Goal: Information Seeking & Learning: Learn about a topic

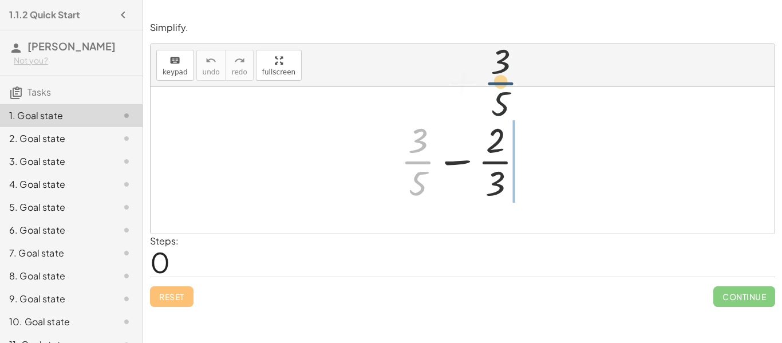
drag, startPoint x: 422, startPoint y: 172, endPoint x: 534, endPoint y: 68, distance: 153.2
click at [534, 68] on div "keyboard keypad undo undo redo redo fullscreen + · 3 · 5 + · 3 · 5 − · 2 · 3 ×" at bounding box center [463, 139] width 624 height 190
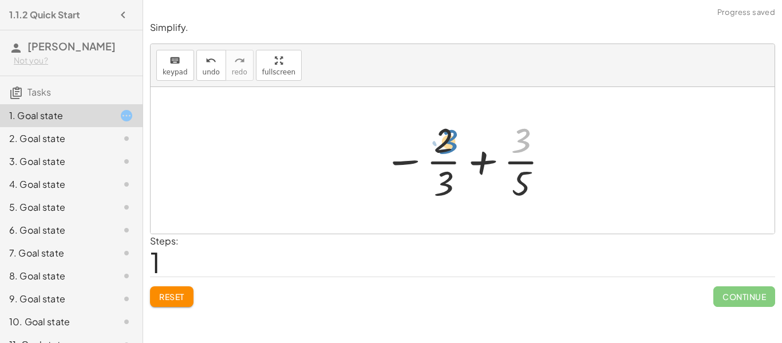
drag, startPoint x: 527, startPoint y: 135, endPoint x: 451, endPoint y: 137, distance: 76.2
click at [451, 137] on div at bounding box center [467, 160] width 179 height 88
drag, startPoint x: 523, startPoint y: 184, endPoint x: 413, endPoint y: 194, distance: 110.4
click at [413, 194] on div at bounding box center [467, 160] width 179 height 88
drag, startPoint x: 517, startPoint y: 192, endPoint x: 427, endPoint y: 148, distance: 100.4
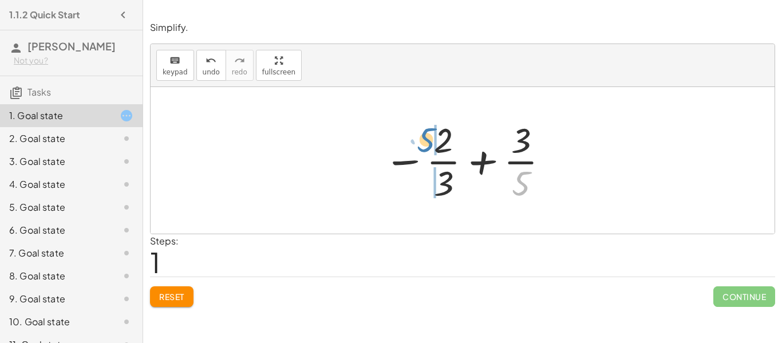
click at [427, 148] on div at bounding box center [467, 160] width 179 height 88
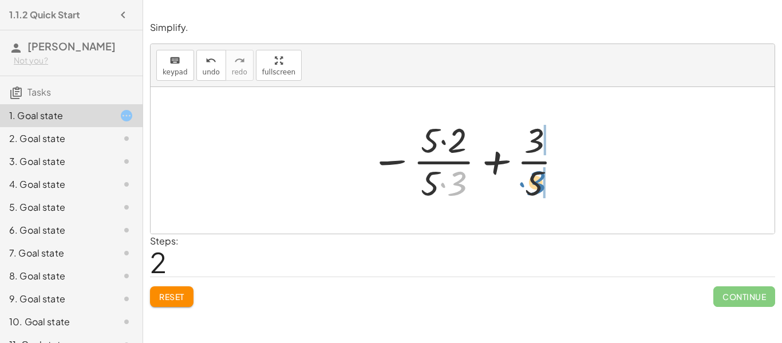
drag, startPoint x: 466, startPoint y: 179, endPoint x: 545, endPoint y: 179, distance: 79.0
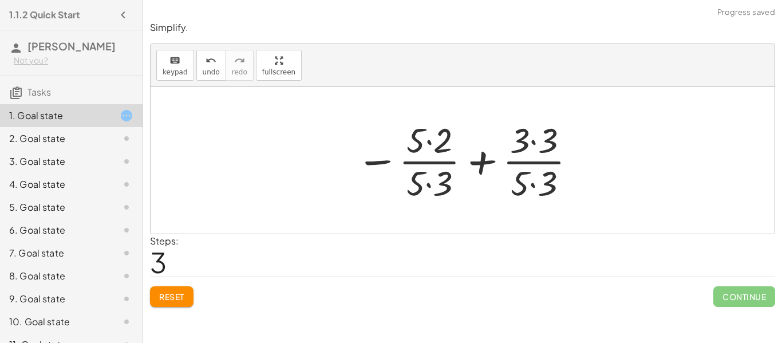
click at [431, 179] on div at bounding box center [466, 160] width 232 height 88
click at [424, 144] on div at bounding box center [467, 160] width 232 height 88
click at [428, 145] on div at bounding box center [467, 160] width 232 height 88
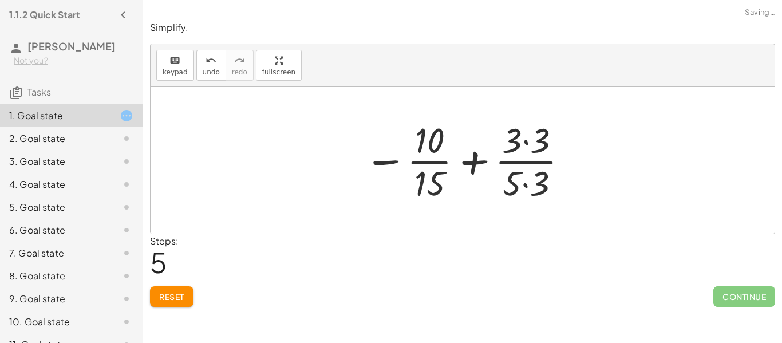
click at [530, 140] on div at bounding box center [466, 160] width 217 height 88
click at [526, 181] on div at bounding box center [467, 160] width 216 height 88
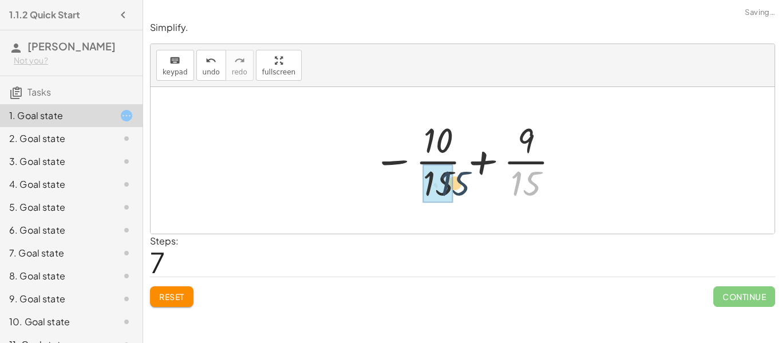
drag, startPoint x: 526, startPoint y: 182, endPoint x: 429, endPoint y: 180, distance: 96.8
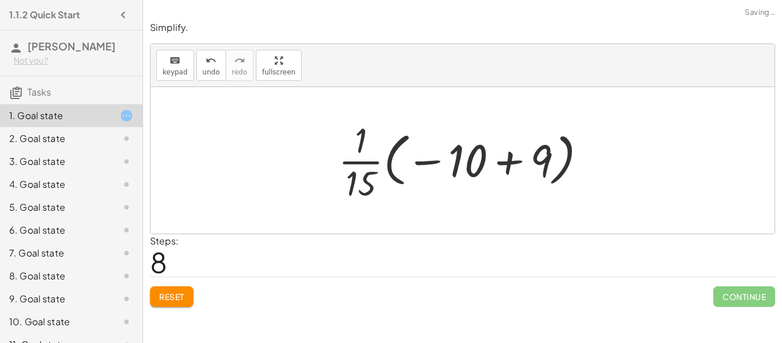
click at [512, 162] on div at bounding box center [467, 160] width 269 height 88
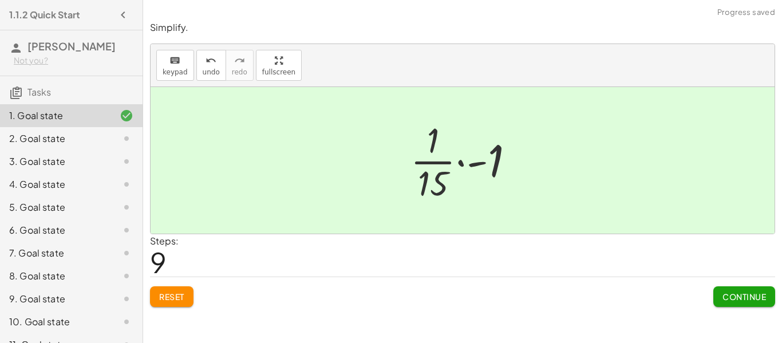
click at [713, 299] on button "Continue" at bounding box center [744, 296] width 62 height 21
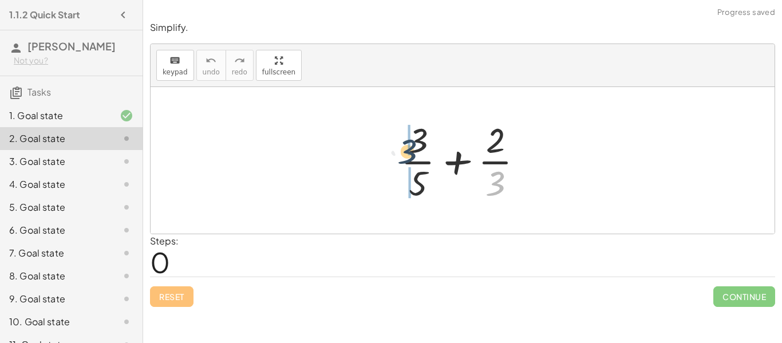
drag, startPoint x: 501, startPoint y: 187, endPoint x: 411, endPoint y: 153, distance: 95.8
click at [411, 153] on div at bounding box center [466, 160] width 143 height 88
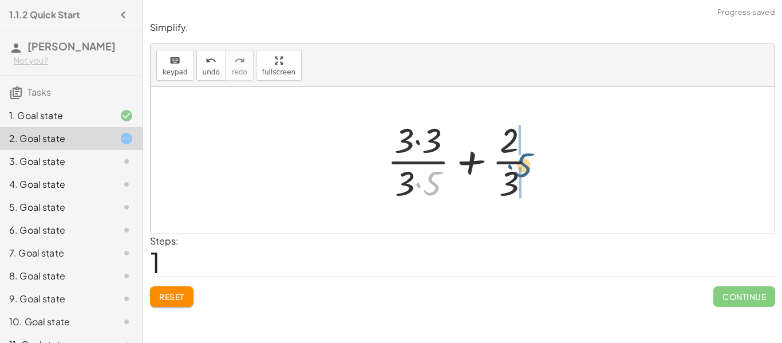
drag, startPoint x: 440, startPoint y: 174, endPoint x: 532, endPoint y: 156, distance: 93.4
click at [532, 156] on div at bounding box center [466, 160] width 171 height 88
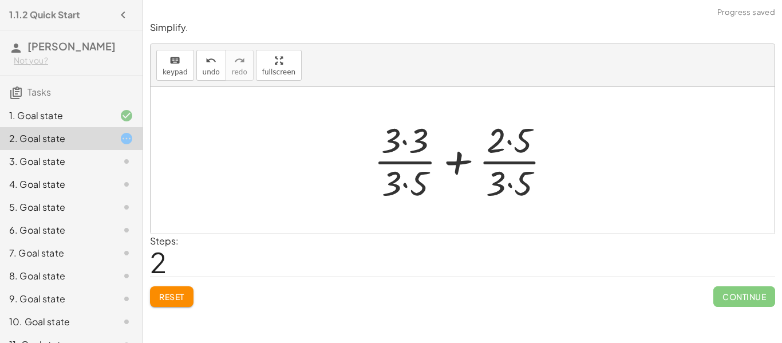
click at [512, 149] on div at bounding box center [467, 160] width 198 height 88
click at [512, 180] on div at bounding box center [467, 160] width 198 height 88
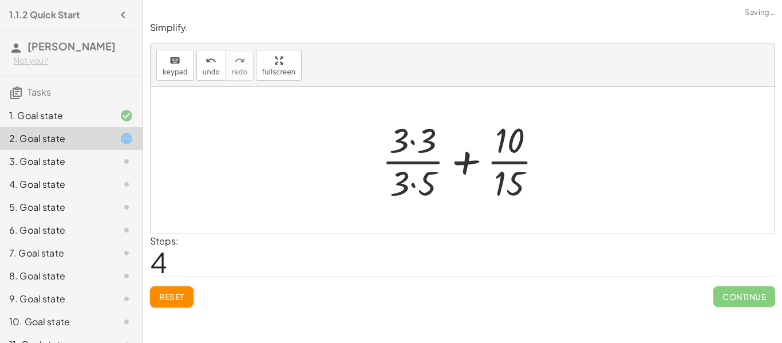
click at [411, 190] on div at bounding box center [467, 160] width 182 height 88
click at [415, 149] on div at bounding box center [467, 160] width 182 height 88
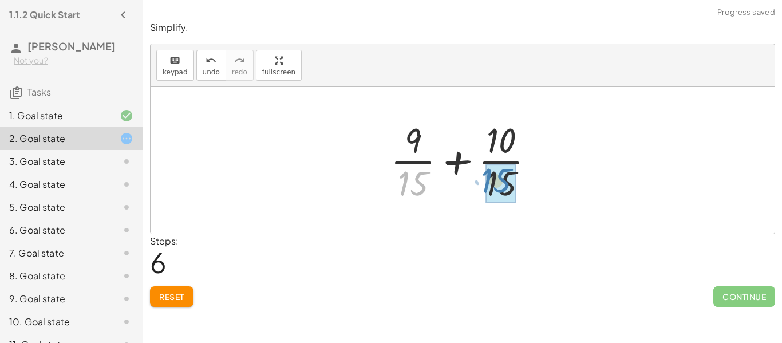
drag, startPoint x: 415, startPoint y: 199, endPoint x: 500, endPoint y: 196, distance: 85.4
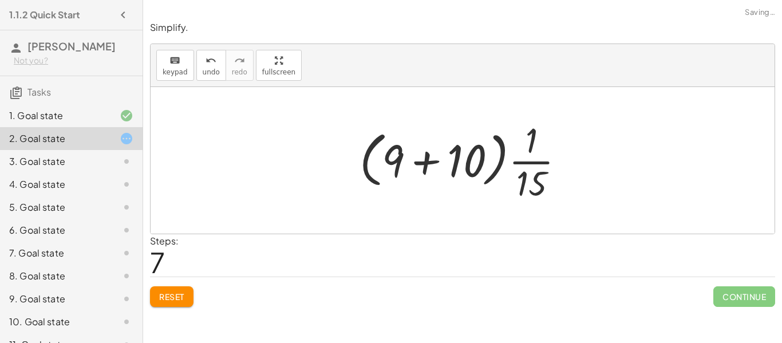
click at [422, 159] on div at bounding box center [467, 160] width 226 height 88
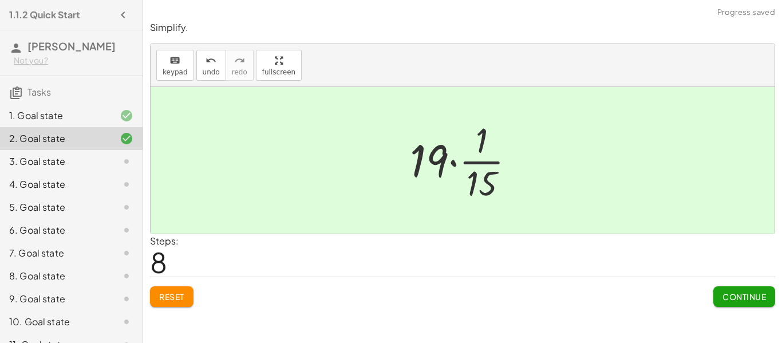
click at [724, 302] on button "Continue" at bounding box center [744, 296] width 62 height 21
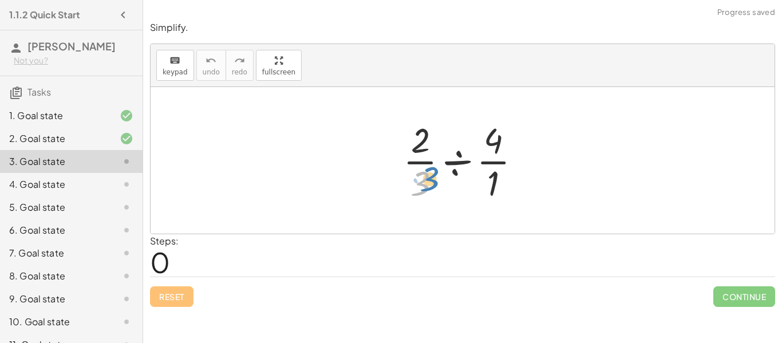
drag, startPoint x: 424, startPoint y: 181, endPoint x: 429, endPoint y: 176, distance: 6.9
click at [429, 176] on div at bounding box center [466, 160] width 139 height 88
click at [425, 175] on div at bounding box center [466, 160] width 139 height 88
drag, startPoint x: 425, startPoint y: 178, endPoint x: 515, endPoint y: 137, distance: 98.4
click at [515, 137] on div at bounding box center [466, 160] width 139 height 88
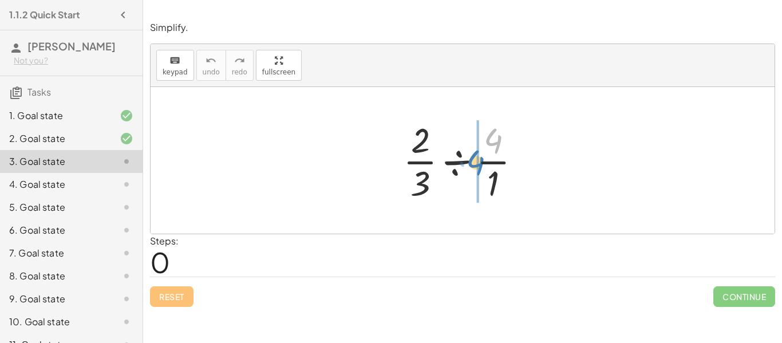
drag, startPoint x: 493, startPoint y: 145, endPoint x: 478, endPoint y: 167, distance: 26.4
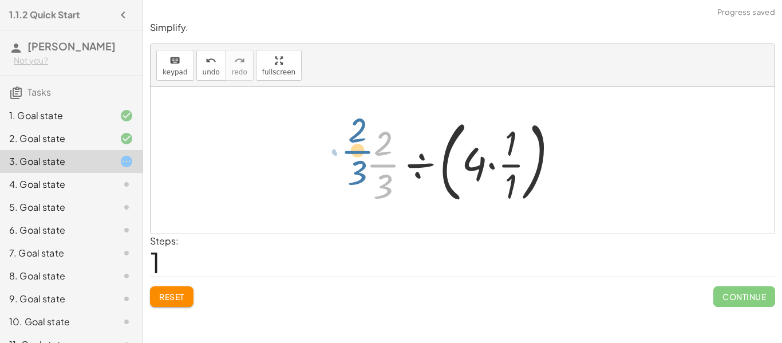
drag, startPoint x: 388, startPoint y: 175, endPoint x: 374, endPoint y: 165, distance: 16.8
click at [374, 165] on div at bounding box center [466, 160] width 213 height 95
drag, startPoint x: 381, startPoint y: 184, endPoint x: 360, endPoint y: 165, distance: 28.8
click at [360, 165] on div at bounding box center [466, 160] width 213 height 95
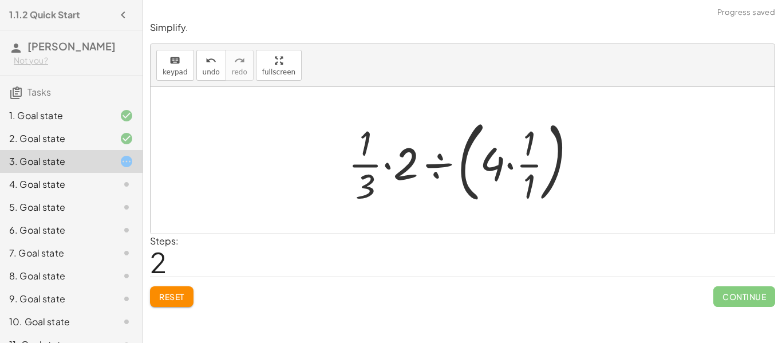
click at [384, 164] on div at bounding box center [466, 160] width 249 height 95
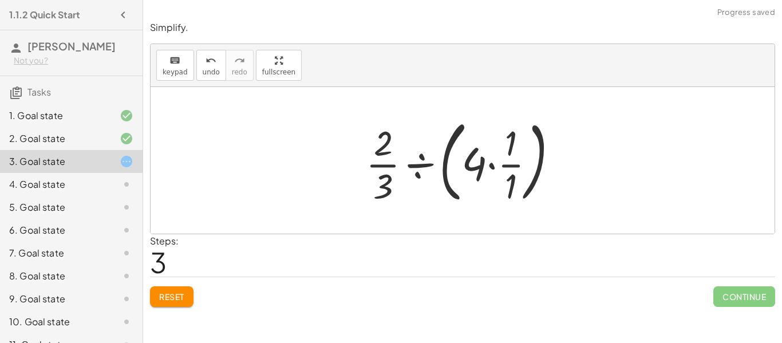
click at [499, 165] on div at bounding box center [466, 160] width 213 height 95
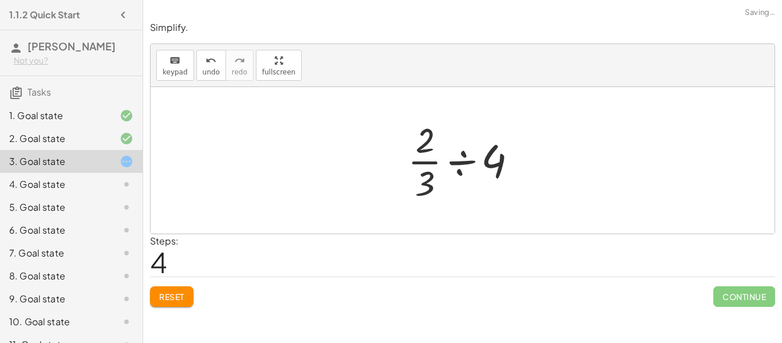
click at [466, 165] on div at bounding box center [467, 160] width 130 height 88
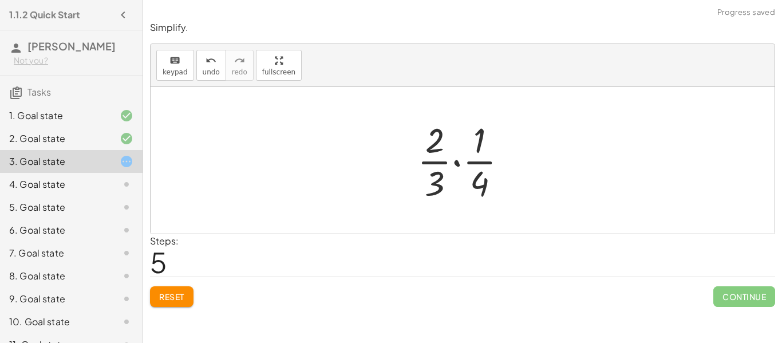
click at [457, 165] on div at bounding box center [467, 160] width 111 height 88
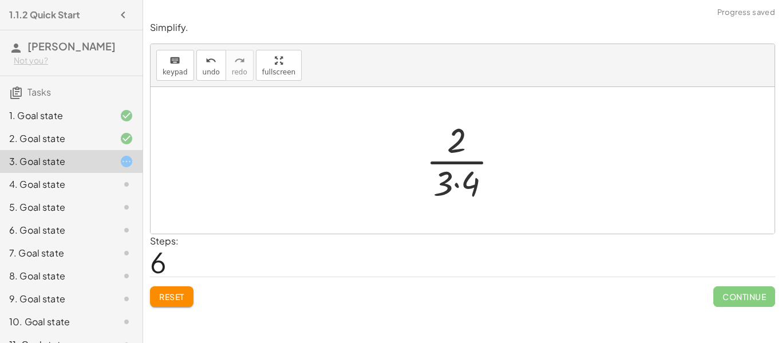
click at [456, 184] on div at bounding box center [466, 160] width 93 height 88
click at [454, 166] on div at bounding box center [466, 160] width 77 height 88
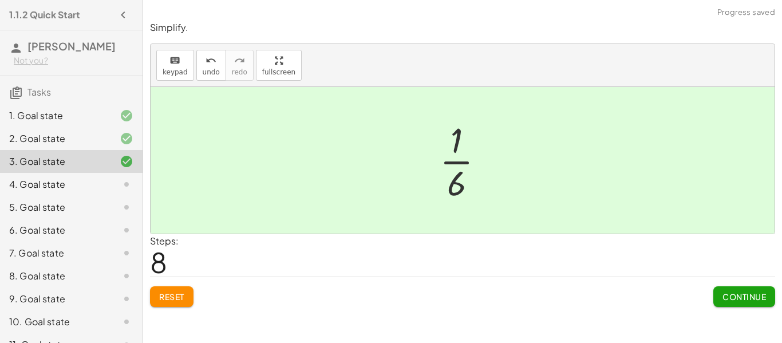
click at [727, 297] on span "Continue" at bounding box center [745, 296] width 44 height 10
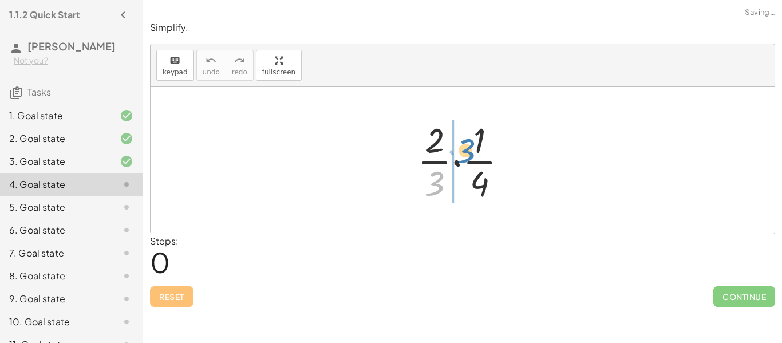
drag, startPoint x: 441, startPoint y: 178, endPoint x: 472, endPoint y: 145, distance: 44.6
click at [472, 145] on div at bounding box center [467, 160] width 111 height 88
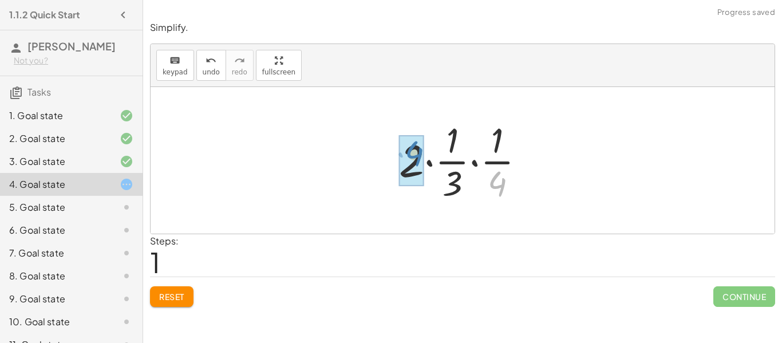
drag, startPoint x: 490, startPoint y: 177, endPoint x: 407, endPoint y: 147, distance: 88.9
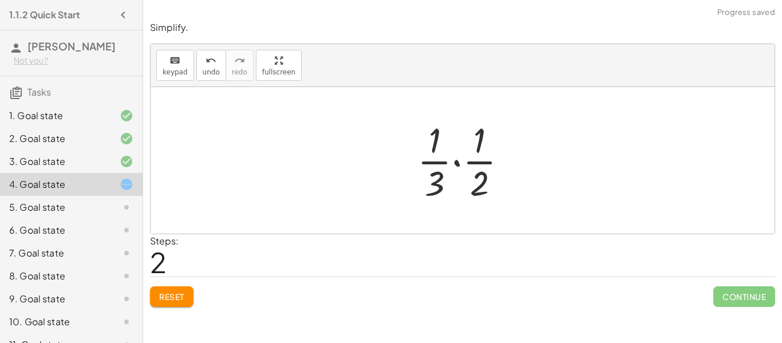
click at [454, 161] on div at bounding box center [467, 160] width 111 height 88
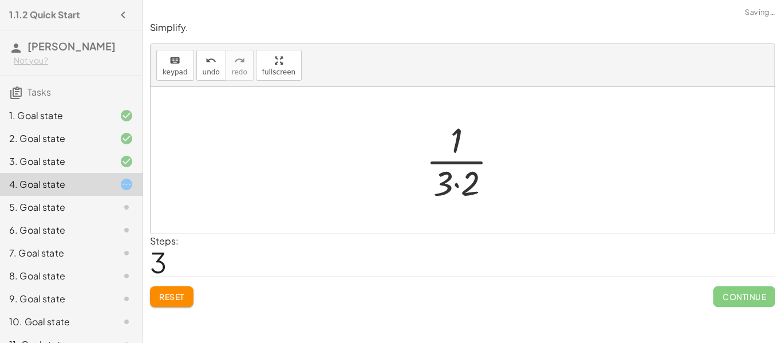
click at [455, 182] on div at bounding box center [466, 160] width 93 height 88
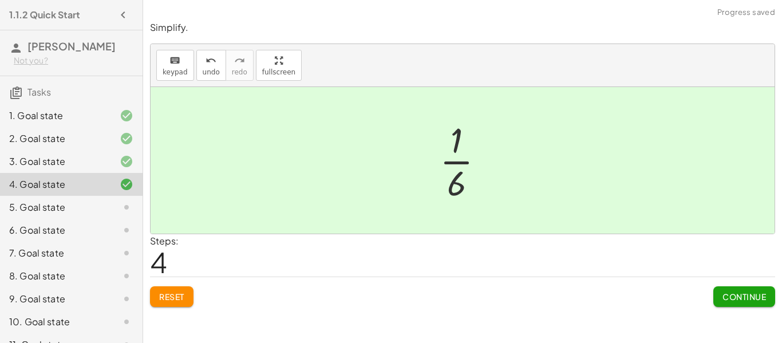
click at [720, 291] on button "Continue" at bounding box center [744, 296] width 62 height 21
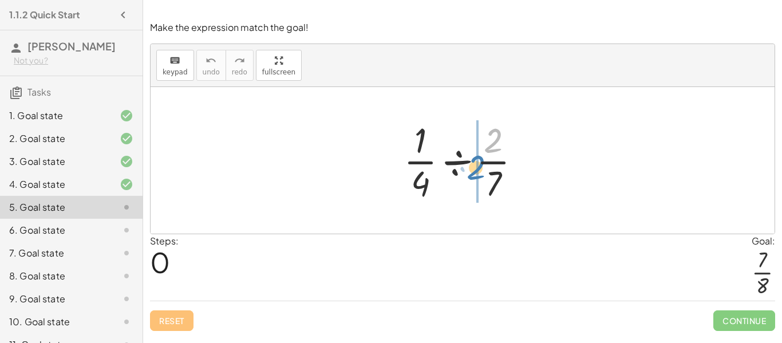
drag, startPoint x: 492, startPoint y: 145, endPoint x: 475, endPoint y: 172, distance: 31.6
click at [475, 172] on div at bounding box center [467, 160] width 138 height 88
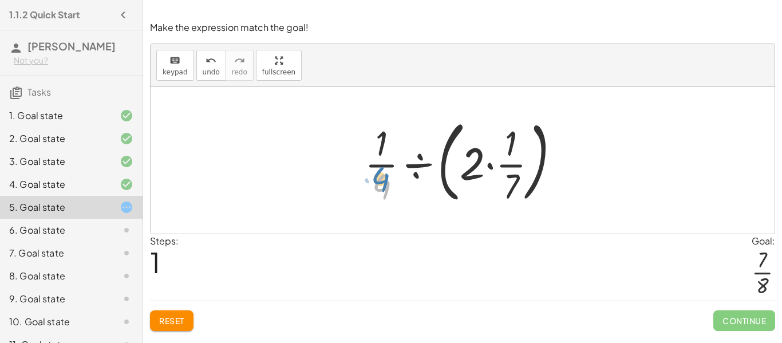
click at [387, 171] on div at bounding box center [467, 160] width 216 height 95
click at [492, 163] on div at bounding box center [467, 160] width 216 height 95
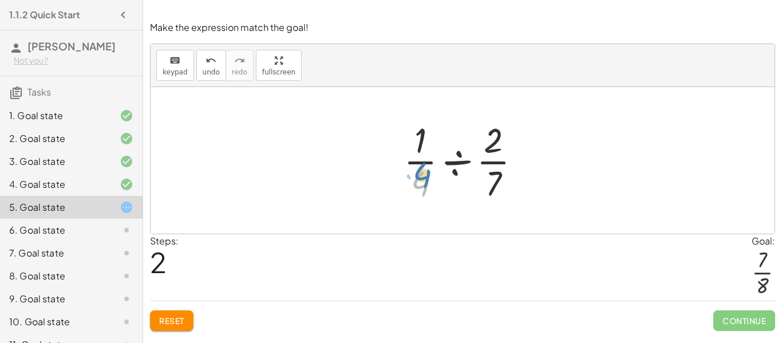
drag, startPoint x: 424, startPoint y: 179, endPoint x: 426, endPoint y: 171, distance: 7.8
click at [426, 171] on div at bounding box center [467, 160] width 138 height 88
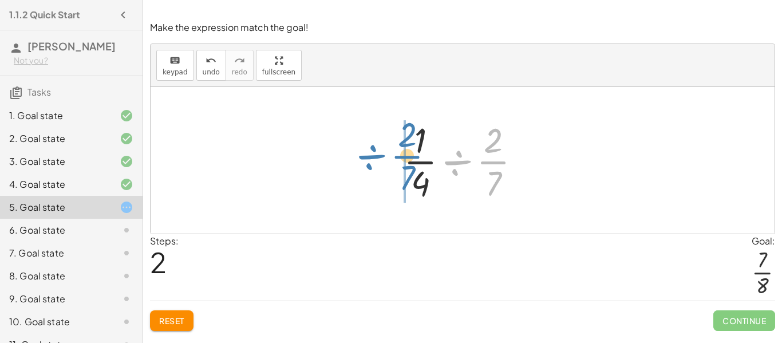
drag, startPoint x: 473, startPoint y: 178, endPoint x: 387, endPoint y: 172, distance: 86.7
click at [387, 172] on div "· · 1 · 4 ÷ · 2 · 7 · · 1 · 4 ÷ ( · 2 · · 1 · 7 ) · · 1 · 4 ÷ · 2 · 1 · 7 ÷ · 2…" at bounding box center [463, 160] width 152 height 94
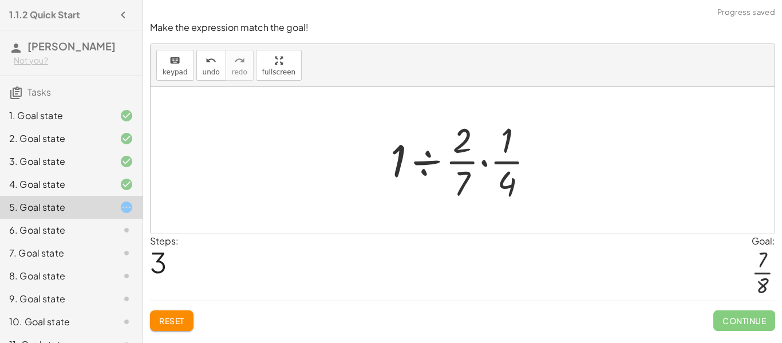
click at [483, 160] on div at bounding box center [467, 160] width 165 height 88
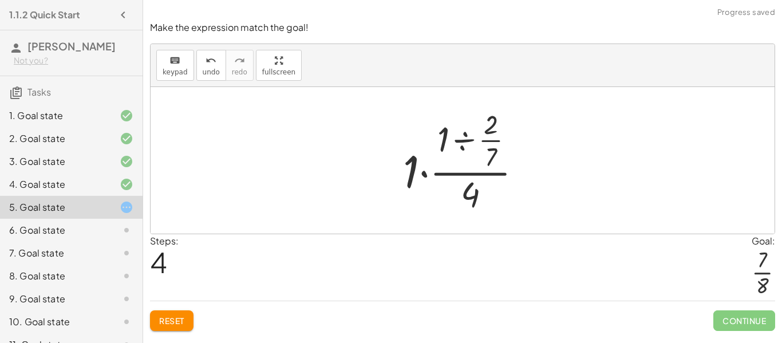
click at [424, 175] on div at bounding box center [467, 160] width 140 height 111
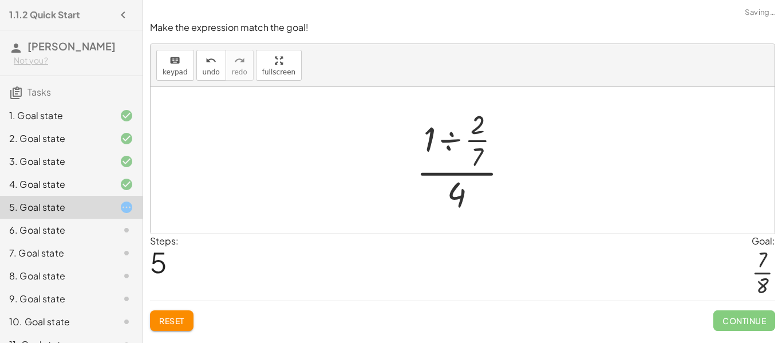
click at [441, 145] on div at bounding box center [467, 160] width 113 height 111
click at [445, 145] on div at bounding box center [467, 160] width 92 height 111
click at [451, 143] on div at bounding box center [467, 160] width 72 height 111
click at [456, 153] on div at bounding box center [467, 160] width 72 height 111
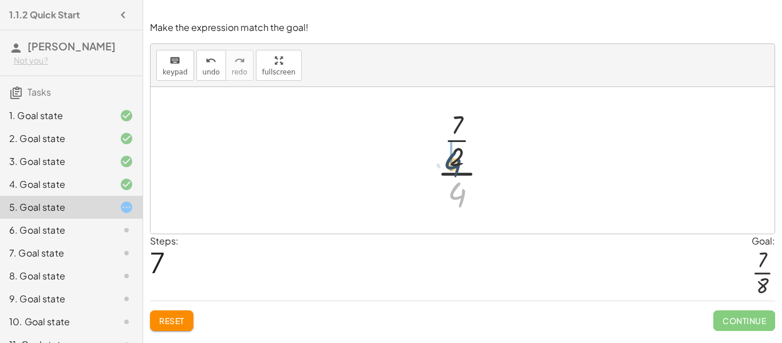
drag, startPoint x: 458, startPoint y: 192, endPoint x: 454, endPoint y: 161, distance: 31.3
click at [454, 161] on div at bounding box center [467, 160] width 72 height 111
click at [454, 177] on div at bounding box center [467, 160] width 92 height 88
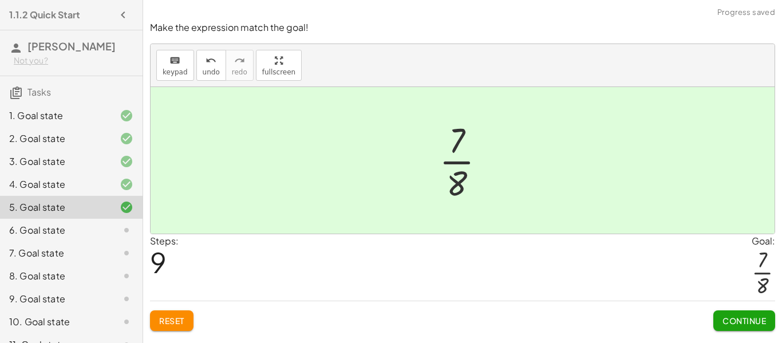
click at [747, 318] on span "Continue" at bounding box center [745, 321] width 44 height 10
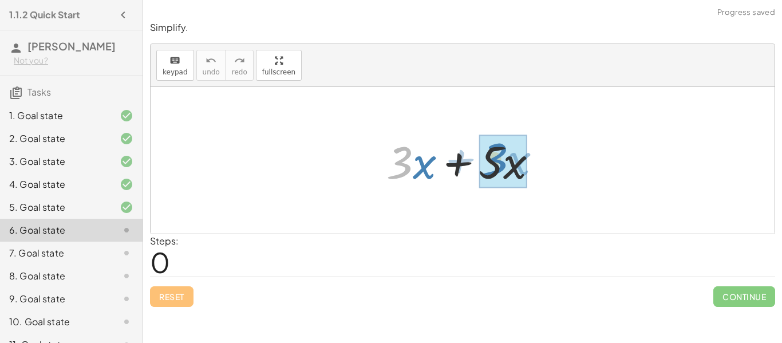
drag, startPoint x: 406, startPoint y: 165, endPoint x: 504, endPoint y: 163, distance: 97.9
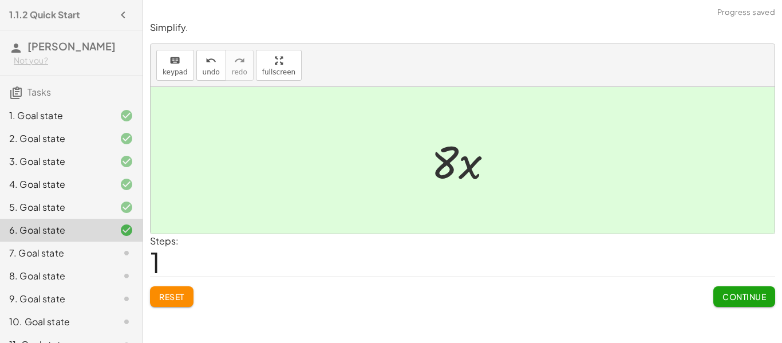
click at [731, 297] on span "Continue" at bounding box center [745, 296] width 44 height 10
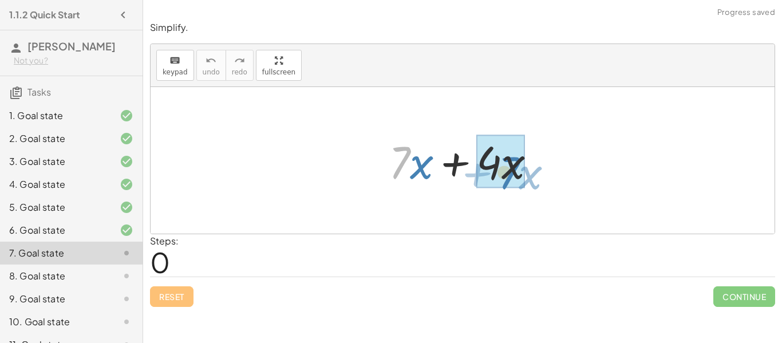
drag, startPoint x: 395, startPoint y: 159, endPoint x: 511, endPoint y: 170, distance: 116.7
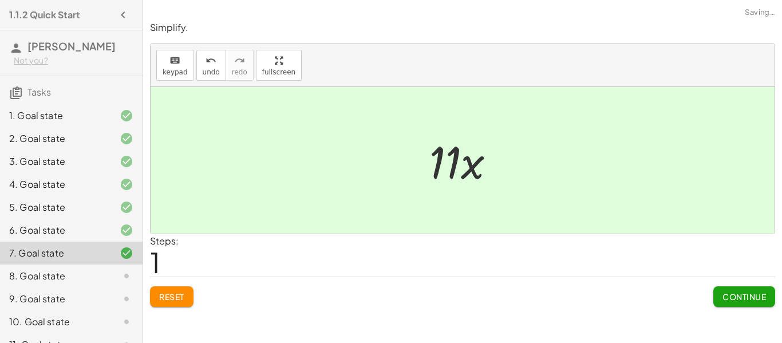
click at [716, 292] on button "Continue" at bounding box center [744, 296] width 62 height 21
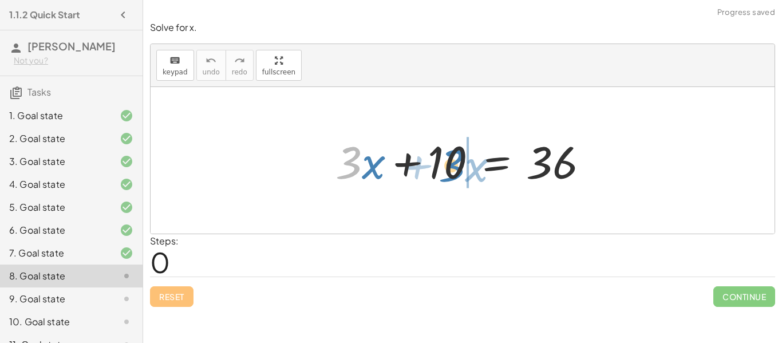
drag, startPoint x: 350, startPoint y: 159, endPoint x: 453, endPoint y: 163, distance: 103.1
click at [453, 163] on div at bounding box center [467, 160] width 274 height 59
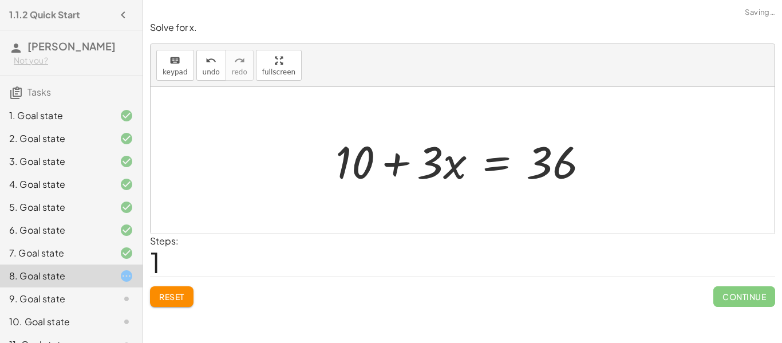
click at [412, 172] on div at bounding box center [467, 160] width 274 height 59
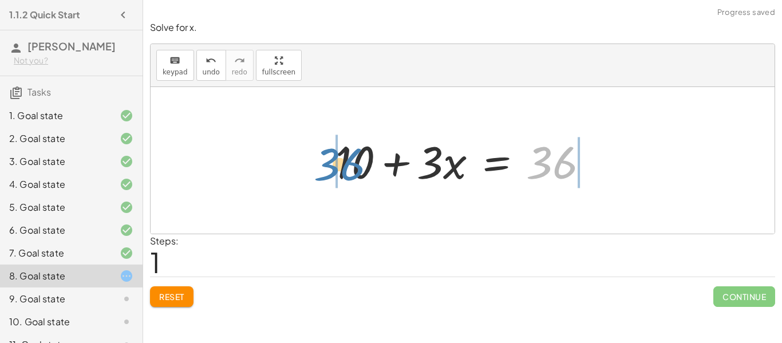
drag, startPoint x: 558, startPoint y: 165, endPoint x: 346, endPoint y: 167, distance: 212.4
click at [346, 167] on div at bounding box center [467, 160] width 274 height 59
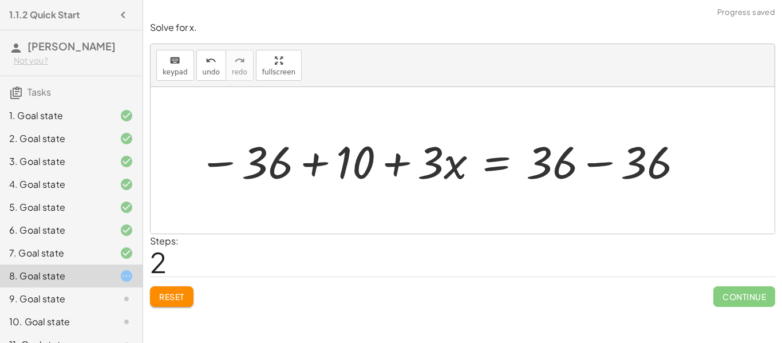
click at [328, 168] on div at bounding box center [442, 160] width 498 height 59
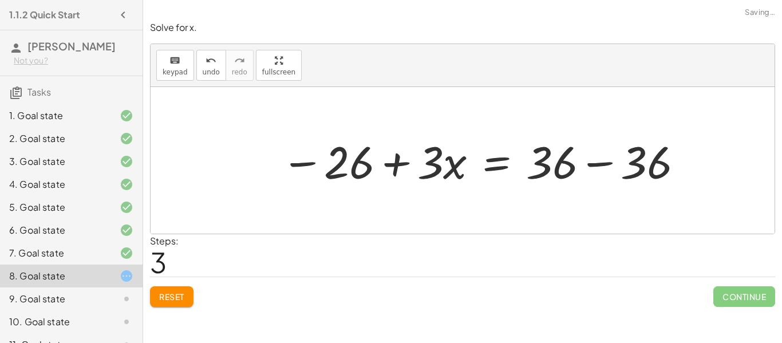
click at [390, 165] on div at bounding box center [482, 160] width 415 height 59
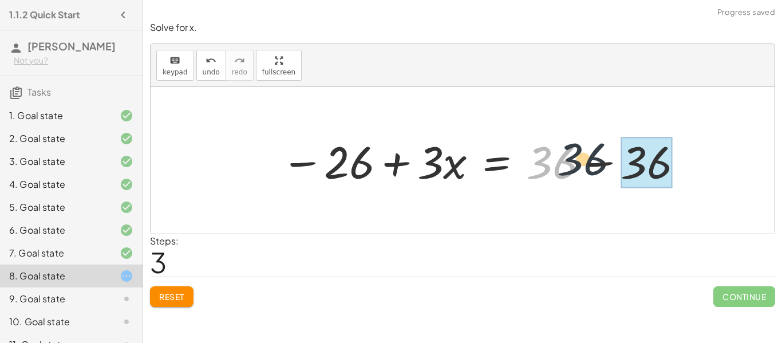
drag, startPoint x: 533, startPoint y: 167, endPoint x: 568, endPoint y: 163, distance: 35.7
click at [568, 163] on div at bounding box center [482, 160] width 415 height 59
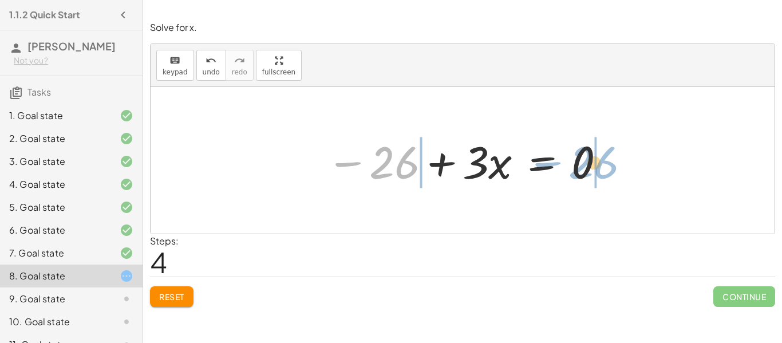
drag, startPoint x: 397, startPoint y: 167, endPoint x: 597, endPoint y: 167, distance: 200.4
click at [597, 167] on div at bounding box center [467, 160] width 292 height 59
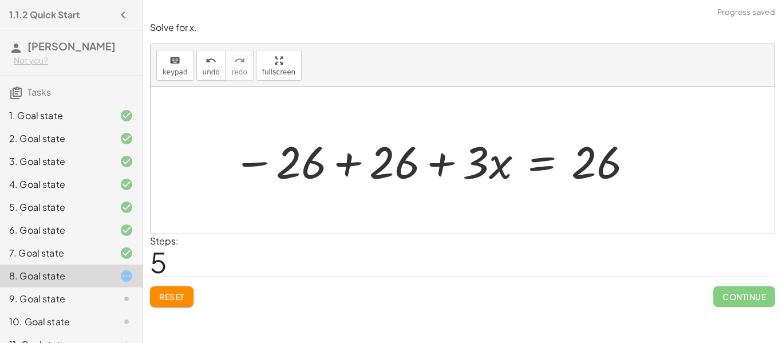
click at [353, 153] on div at bounding box center [433, 160] width 413 height 59
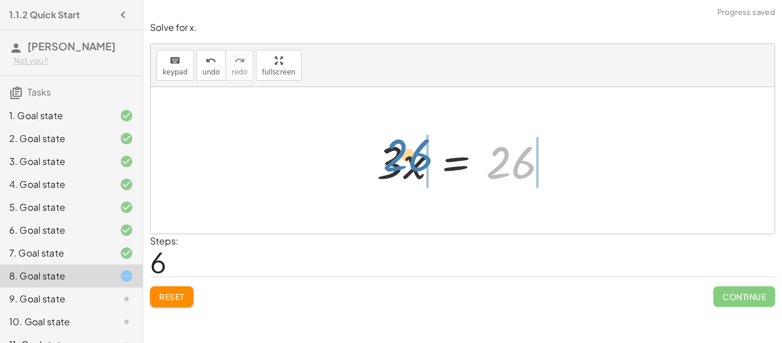
drag, startPoint x: 503, startPoint y: 168, endPoint x: 400, endPoint y: 160, distance: 103.3
click at [400, 160] on div at bounding box center [466, 160] width 191 height 59
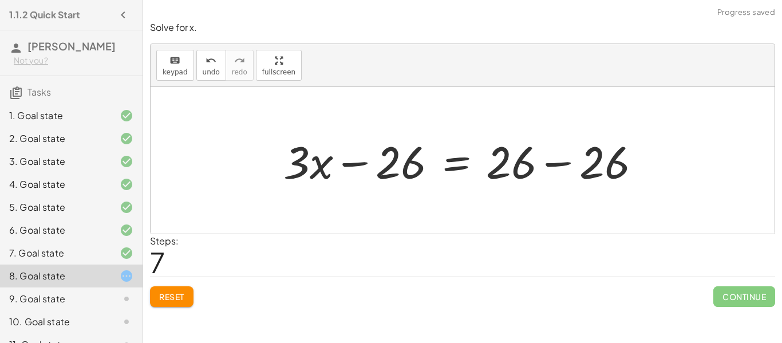
click at [545, 171] on div at bounding box center [467, 160] width 378 height 59
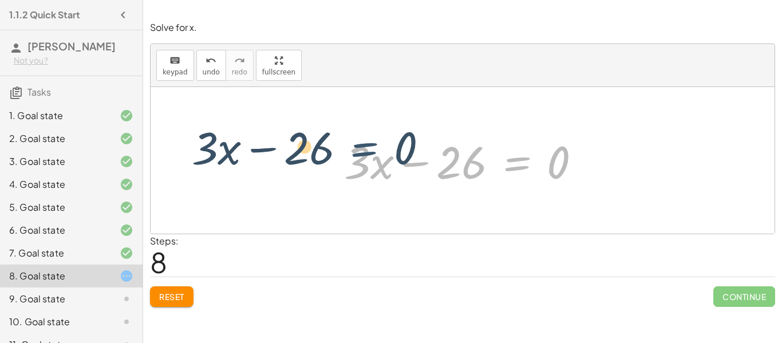
drag, startPoint x: 544, startPoint y: 174, endPoint x: 393, endPoint y: 160, distance: 151.2
click at [393, 160] on div at bounding box center [466, 160] width 257 height 59
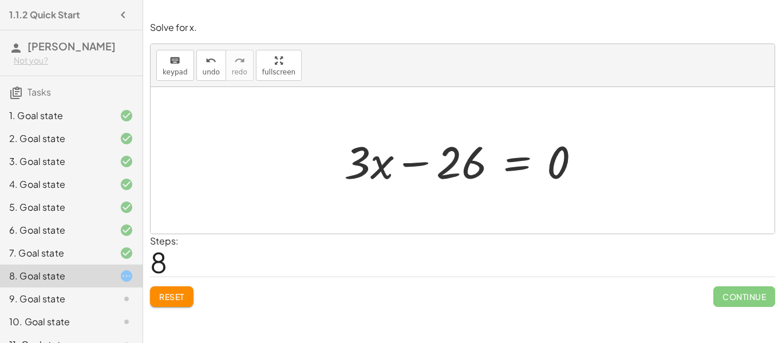
click at [452, 161] on div at bounding box center [466, 160] width 257 height 59
click at [436, 162] on div at bounding box center [466, 160] width 257 height 59
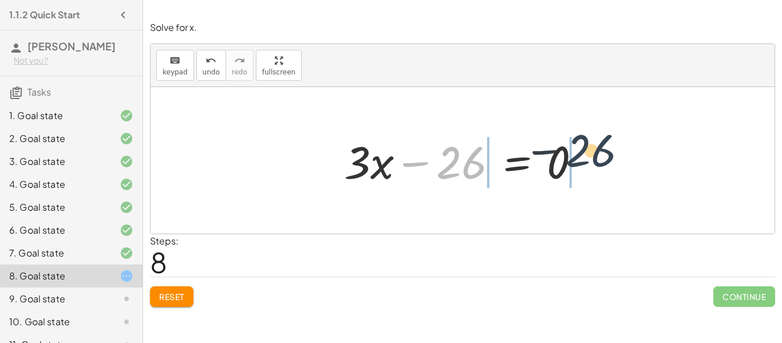
drag, startPoint x: 449, startPoint y: 166, endPoint x: 581, endPoint y: 154, distance: 132.8
click at [581, 154] on div at bounding box center [466, 160] width 257 height 59
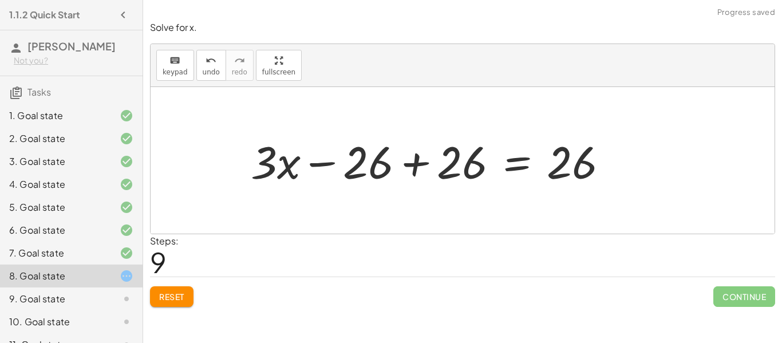
click at [433, 167] on div at bounding box center [434, 160] width 378 height 59
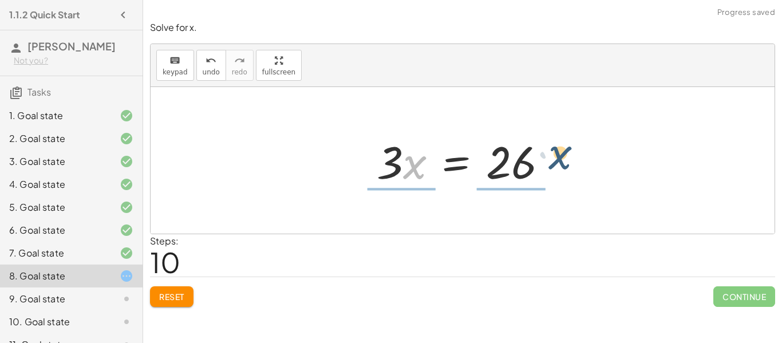
drag, startPoint x: 410, startPoint y: 153, endPoint x: 538, endPoint y: 152, distance: 128.3
click at [538, 152] on div at bounding box center [466, 160] width 191 height 59
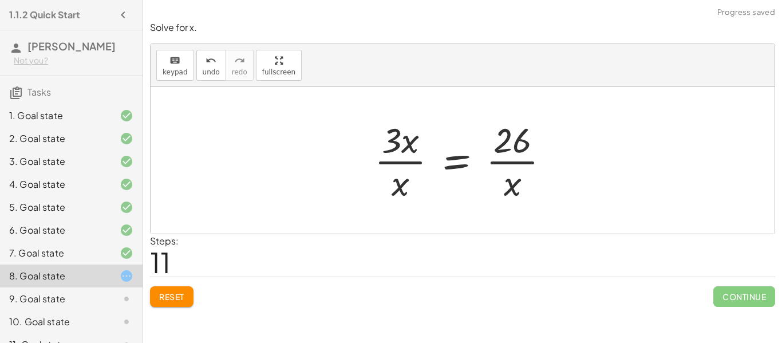
click at [419, 160] on div at bounding box center [467, 160] width 196 height 88
drag, startPoint x: 397, startPoint y: 145, endPoint x: 547, endPoint y: 199, distance: 158.8
click at [547, 199] on div at bounding box center [467, 160] width 196 height 88
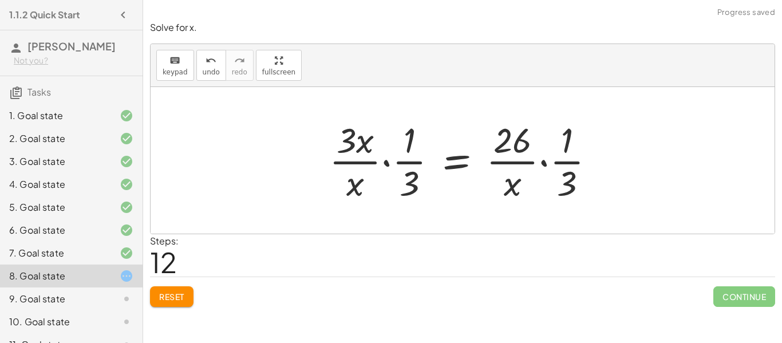
click at [386, 159] on div at bounding box center [467, 160] width 287 height 88
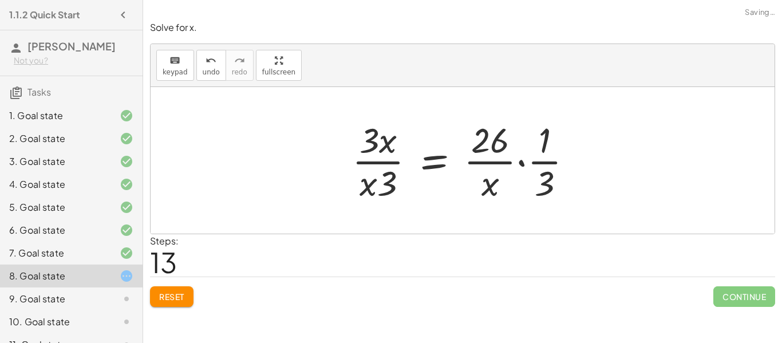
click at [526, 162] on div at bounding box center [466, 160] width 241 height 88
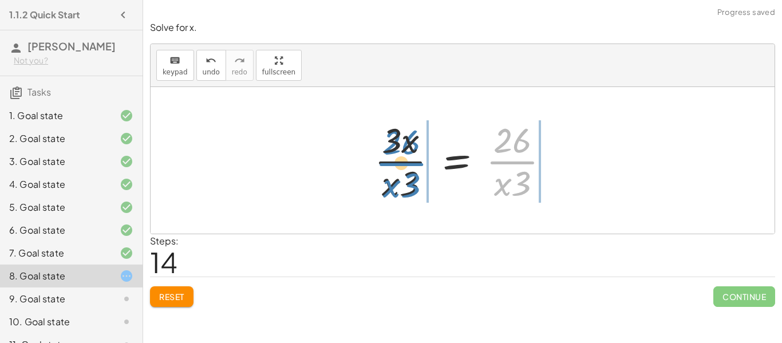
drag, startPoint x: 515, startPoint y: 171, endPoint x: 404, endPoint y: 172, distance: 111.1
click at [404, 172] on div at bounding box center [467, 160] width 196 height 88
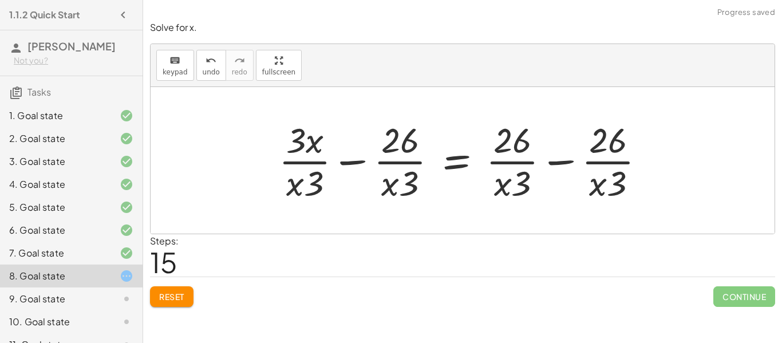
click at [361, 163] on div at bounding box center [466, 160] width 387 height 88
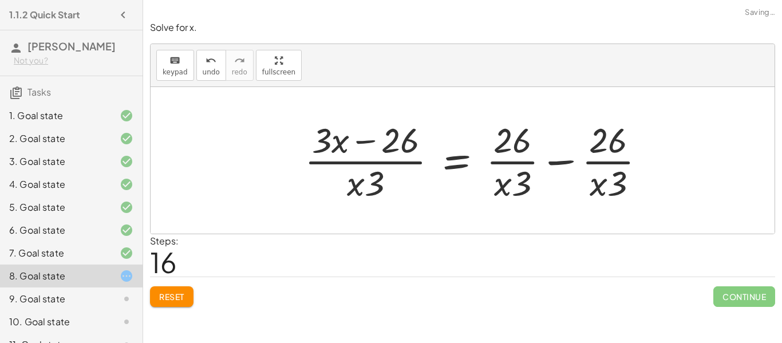
click at [553, 162] on div at bounding box center [480, 160] width 362 height 88
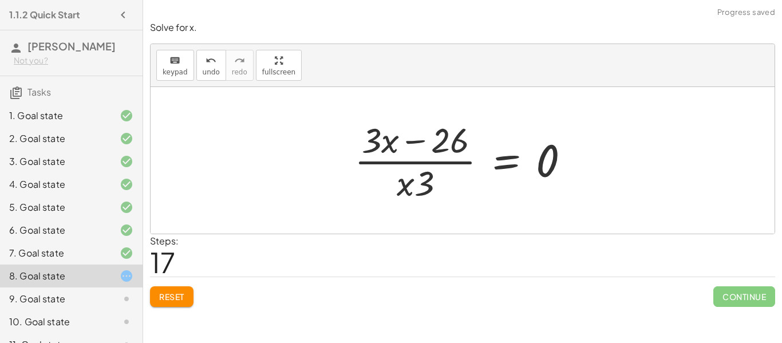
click at [364, 140] on div at bounding box center [467, 160] width 236 height 88
click at [402, 144] on div at bounding box center [467, 160] width 236 height 88
drag, startPoint x: 407, startPoint y: 179, endPoint x: 405, endPoint y: 168, distance: 11.0
click at [405, 168] on div at bounding box center [467, 160] width 236 height 88
drag, startPoint x: 387, startPoint y: 144, endPoint x: 427, endPoint y: 194, distance: 64.3
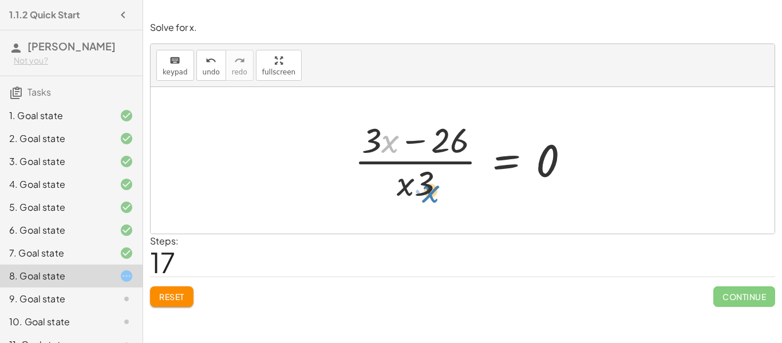
click at [427, 194] on div at bounding box center [467, 160] width 236 height 88
drag, startPoint x: 370, startPoint y: 137, endPoint x: 404, endPoint y: 156, distance: 38.2
click at [404, 156] on div at bounding box center [467, 160] width 236 height 88
click at [417, 145] on div at bounding box center [467, 160] width 236 height 88
drag, startPoint x: 424, startPoint y: 180, endPoint x: 479, endPoint y: 141, distance: 67.4
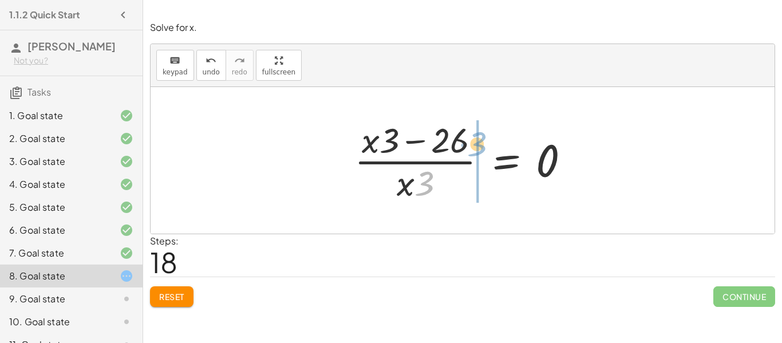
click at [479, 141] on div at bounding box center [467, 160] width 236 height 88
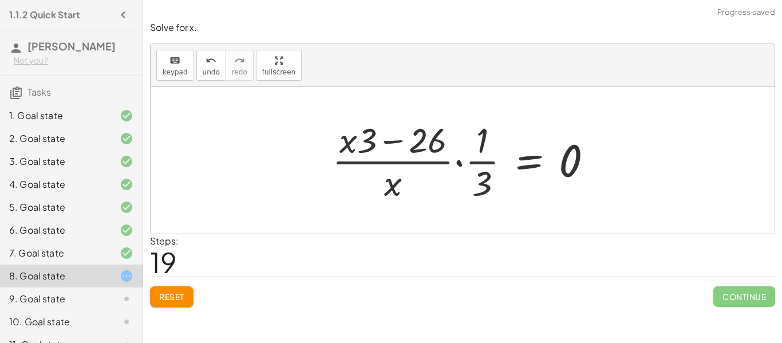
click at [458, 161] on div at bounding box center [466, 160] width 281 height 88
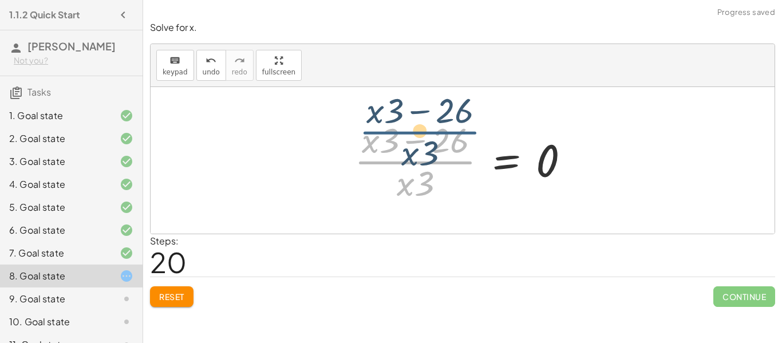
drag, startPoint x: 429, startPoint y: 160, endPoint x: 434, endPoint y: 129, distance: 31.3
click at [434, 129] on div at bounding box center [467, 160] width 236 height 88
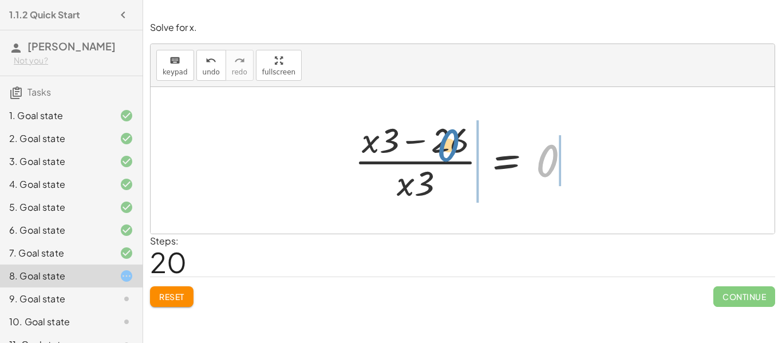
drag, startPoint x: 545, startPoint y: 167, endPoint x: 445, endPoint y: 152, distance: 100.2
click at [445, 152] on div at bounding box center [467, 160] width 236 height 88
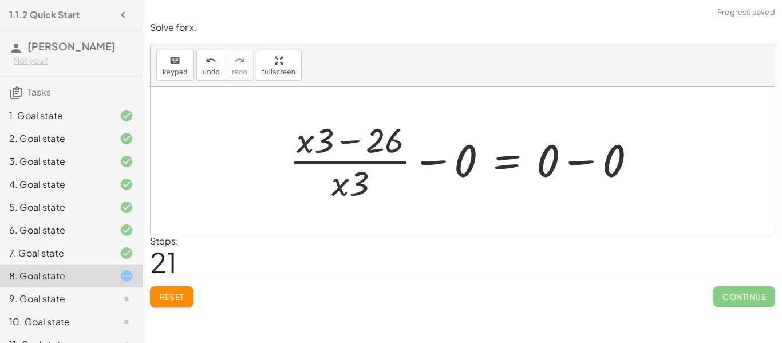
click at [444, 157] on div at bounding box center [467, 160] width 368 height 88
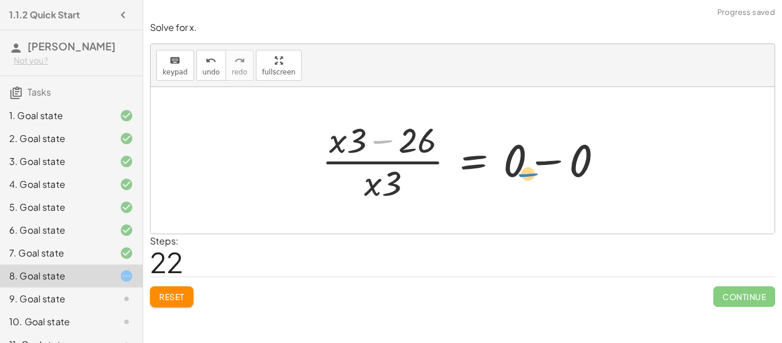
drag, startPoint x: 391, startPoint y: 139, endPoint x: 561, endPoint y: 169, distance: 172.9
click at [561, 169] on div at bounding box center [467, 160] width 302 height 88
click at [557, 165] on div at bounding box center [467, 160] width 302 height 88
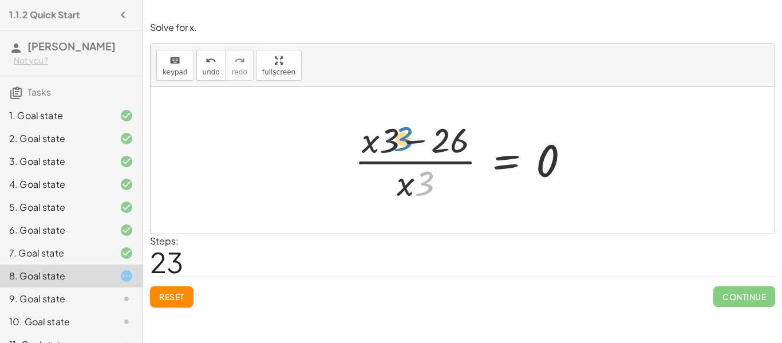
drag, startPoint x: 425, startPoint y: 177, endPoint x: 404, endPoint y: 132, distance: 49.4
click at [404, 132] on div at bounding box center [467, 160] width 236 height 88
click at [158, 295] on button "Reset" at bounding box center [172, 296] width 44 height 21
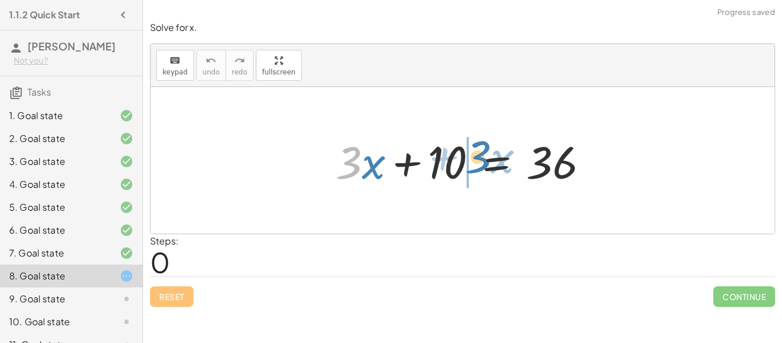
drag, startPoint x: 354, startPoint y: 170, endPoint x: 484, endPoint y: 164, distance: 129.5
click at [484, 164] on div at bounding box center [467, 160] width 274 height 59
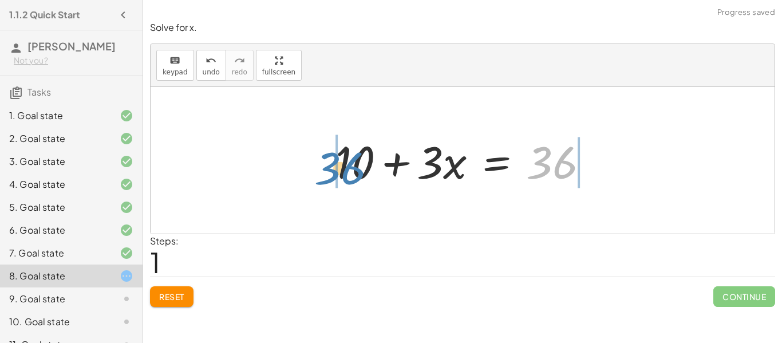
drag, startPoint x: 539, startPoint y: 156, endPoint x: 328, endPoint y: 162, distance: 211.9
click at [328, 162] on div "+ · 3 · x + 10 = 36 36 + · 3 · x + 10 = 36" at bounding box center [462, 160] width 288 height 65
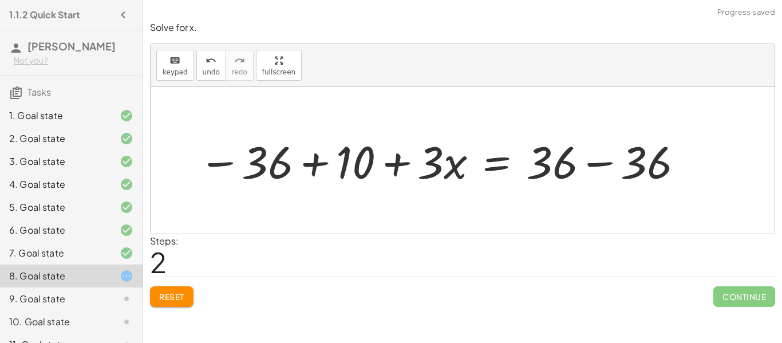
click at [302, 161] on div at bounding box center [442, 160] width 498 height 59
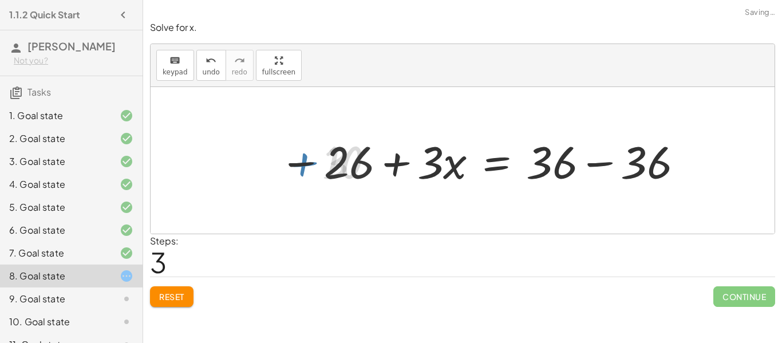
click at [410, 161] on div at bounding box center [482, 160] width 415 height 59
click at [585, 162] on div at bounding box center [482, 160] width 415 height 59
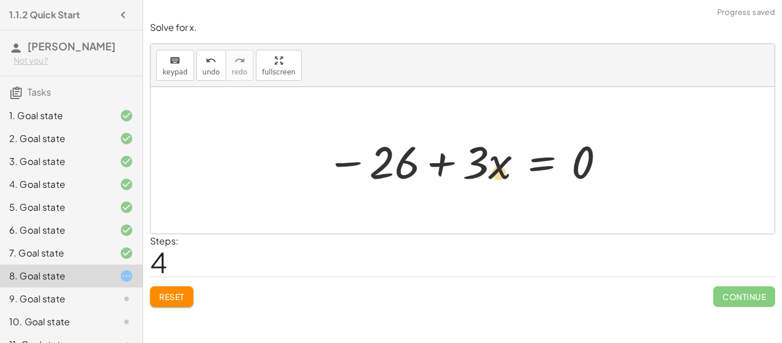
drag, startPoint x: 486, startPoint y: 165, endPoint x: 508, endPoint y: 176, distance: 25.1
click at [508, 176] on div at bounding box center [467, 160] width 292 height 59
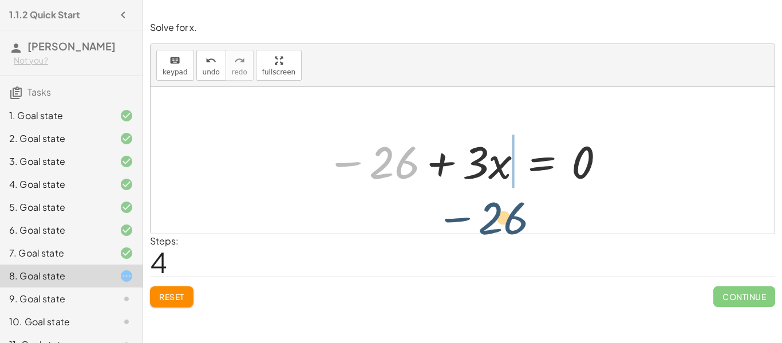
drag, startPoint x: 403, startPoint y: 172, endPoint x: 512, endPoint y: 227, distance: 122.4
click at [512, 227] on div "+ · 3 · x + 10 = 36 + 10 + · 3 · x = 36 − 36 + 10 + · 3 · x = + 36 − 36 − 26 + …" at bounding box center [463, 160] width 624 height 147
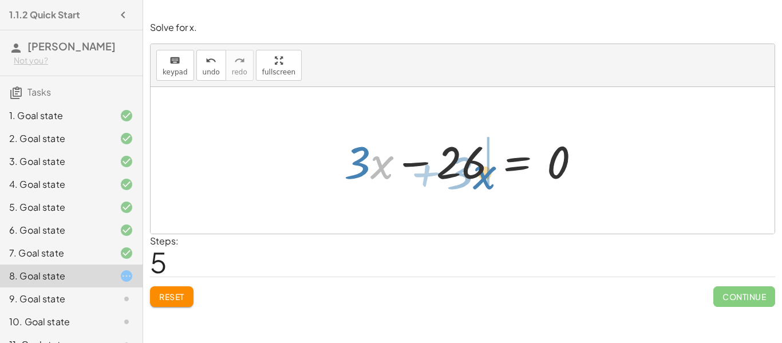
drag, startPoint x: 374, startPoint y: 169, endPoint x: 478, endPoint y: 179, distance: 104.1
click at [478, 179] on div at bounding box center [466, 160] width 257 height 59
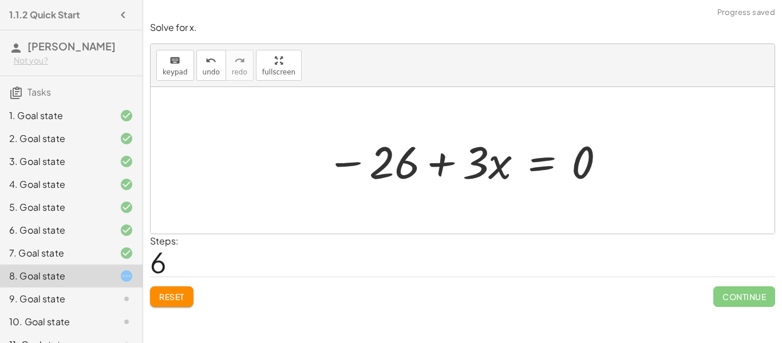
click at [457, 173] on div at bounding box center [467, 160] width 292 height 59
drag, startPoint x: 493, startPoint y: 177, endPoint x: 447, endPoint y: 191, distance: 48.0
click at [447, 191] on div "+ · 3 · x + 10 = 36 + 10 + · 3 · x = 36 − 36 + 10 + · 3 · x = + 36 − 36 − 26 + …" at bounding box center [462, 160] width 306 height 65
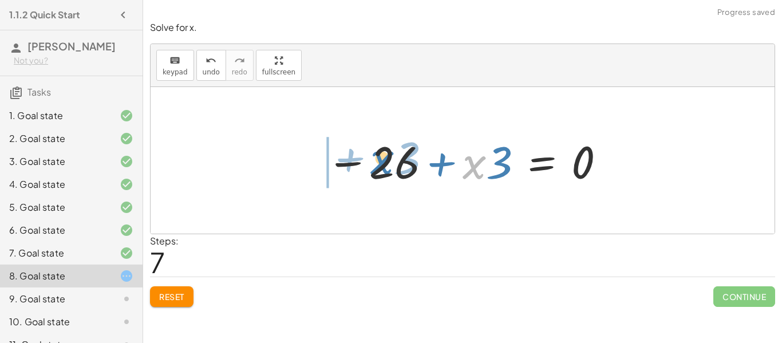
drag, startPoint x: 473, startPoint y: 164, endPoint x: 380, endPoint y: 159, distance: 92.9
click at [380, 159] on div at bounding box center [467, 160] width 292 height 59
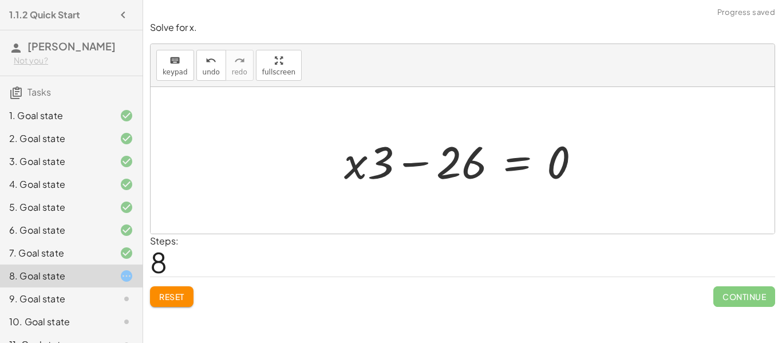
click at [139, 333] on div "9. Goal state" at bounding box center [71, 344] width 143 height 23
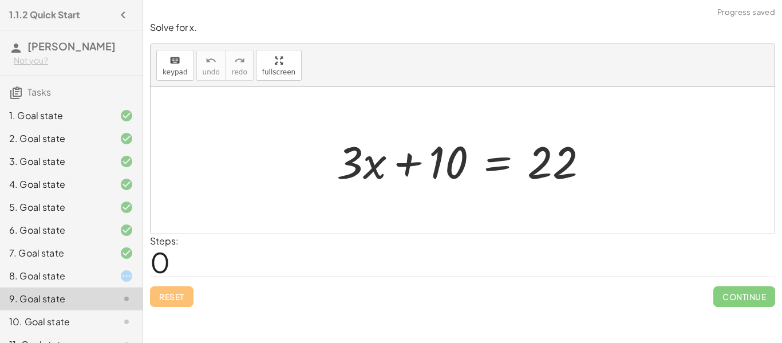
click at [93, 278] on div "8. Goal state" at bounding box center [55, 276] width 92 height 14
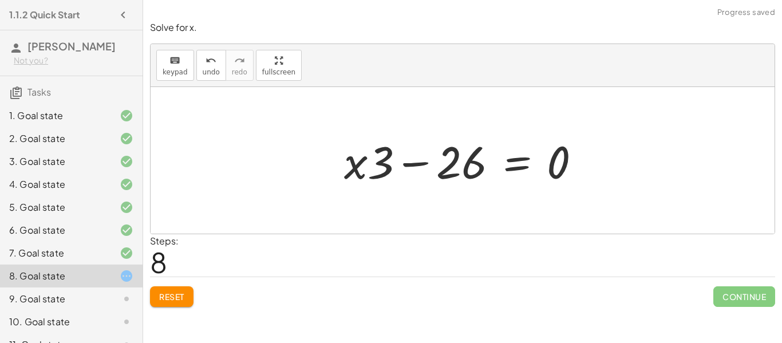
click at [177, 303] on button "Reset" at bounding box center [172, 296] width 44 height 21
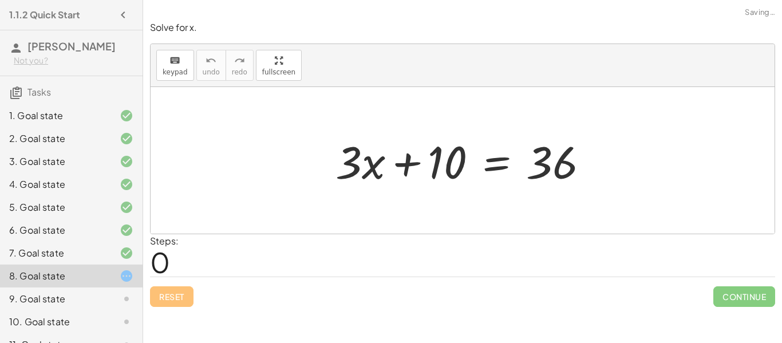
click at [111, 296] on div at bounding box center [117, 299] width 32 height 14
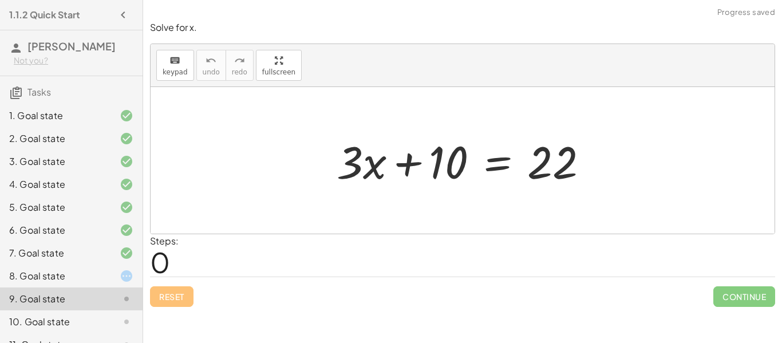
click at [125, 317] on icon at bounding box center [127, 322] width 14 height 14
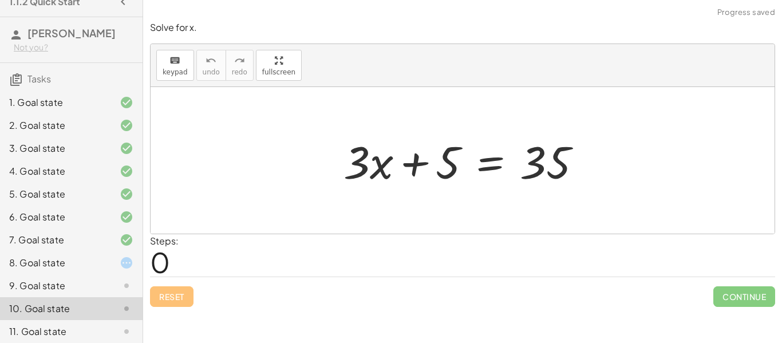
scroll to position [41, 0]
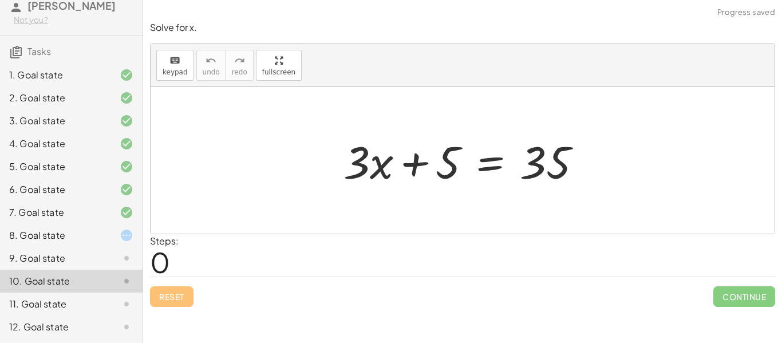
click at [43, 309] on div "11. Goal state" at bounding box center [55, 304] width 92 height 14
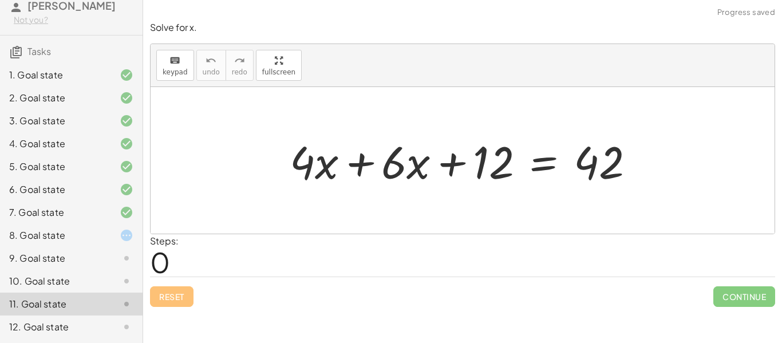
click at [69, 322] on div "12. Goal state" at bounding box center [55, 327] width 92 height 14
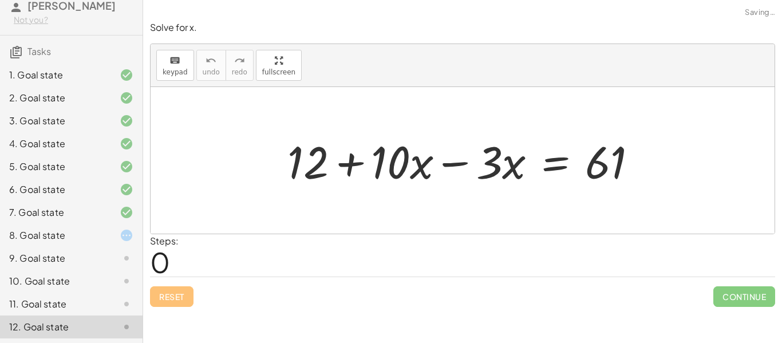
click at [86, 278] on div "10. Goal state" at bounding box center [55, 281] width 92 height 14
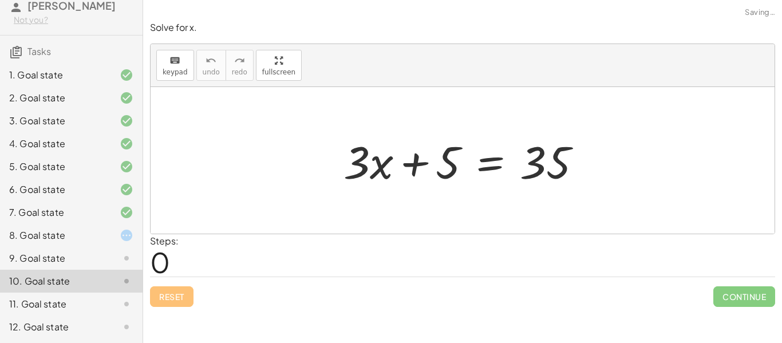
click at [120, 253] on icon at bounding box center [127, 258] width 14 height 14
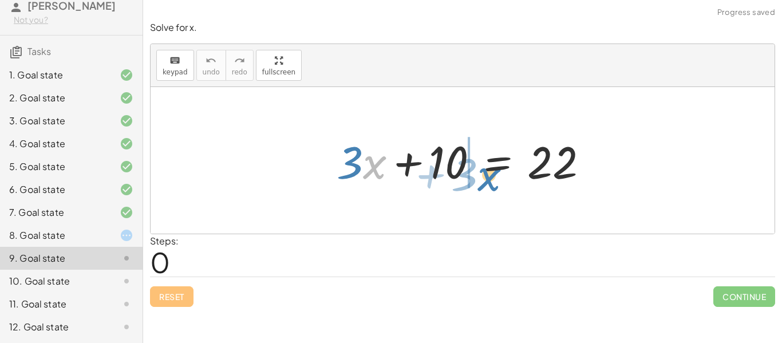
drag, startPoint x: 365, startPoint y: 167, endPoint x: 479, endPoint y: 179, distance: 115.2
click at [479, 179] on div at bounding box center [467, 160] width 273 height 59
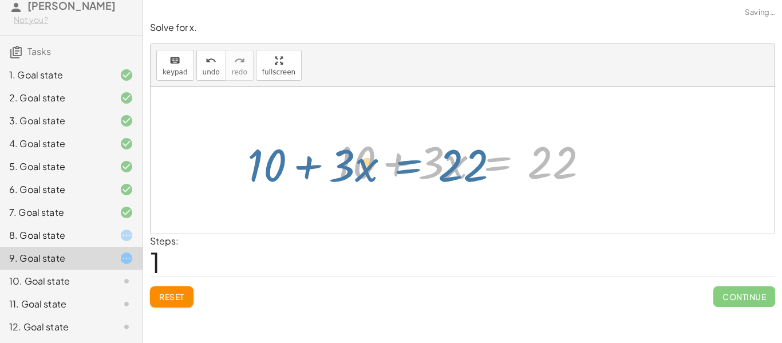
drag, startPoint x: 524, startPoint y: 173, endPoint x: 425, endPoint y: 175, distance: 99.1
click at [425, 175] on div at bounding box center [467, 160] width 273 height 59
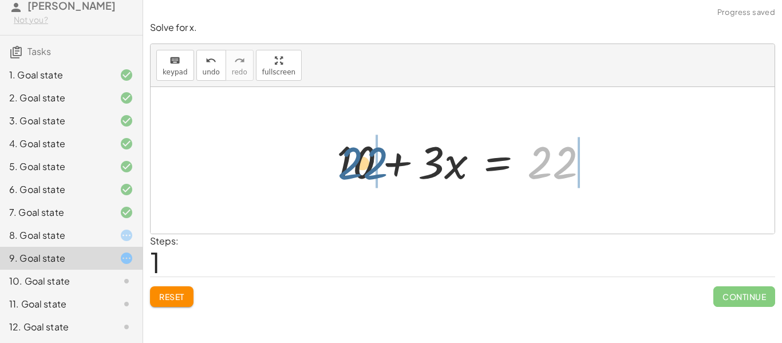
drag, startPoint x: 539, startPoint y: 169, endPoint x: 346, endPoint y: 170, distance: 192.4
click at [346, 170] on div at bounding box center [467, 160] width 273 height 59
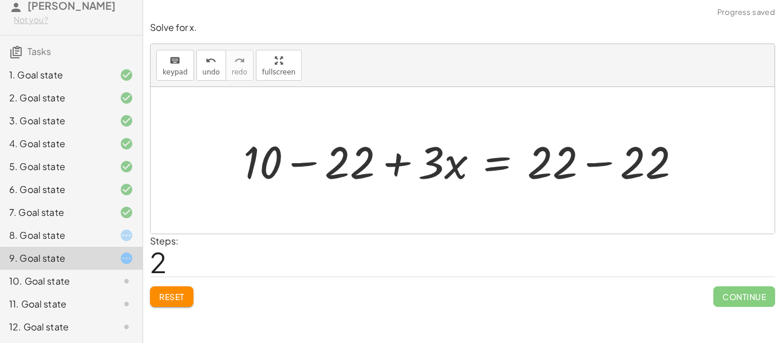
click at [325, 163] on div at bounding box center [467, 160] width 459 height 59
click at [591, 156] on div at bounding box center [487, 160] width 403 height 59
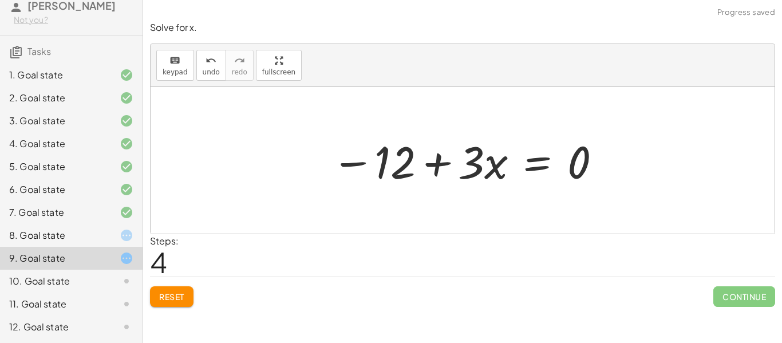
click at [454, 159] on div at bounding box center [467, 160] width 282 height 59
click at [190, 294] on button "Reset" at bounding box center [172, 296] width 44 height 21
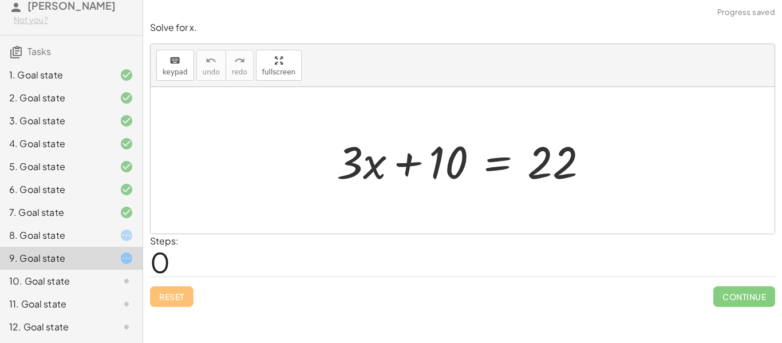
click at [103, 278] on div at bounding box center [117, 281] width 32 height 14
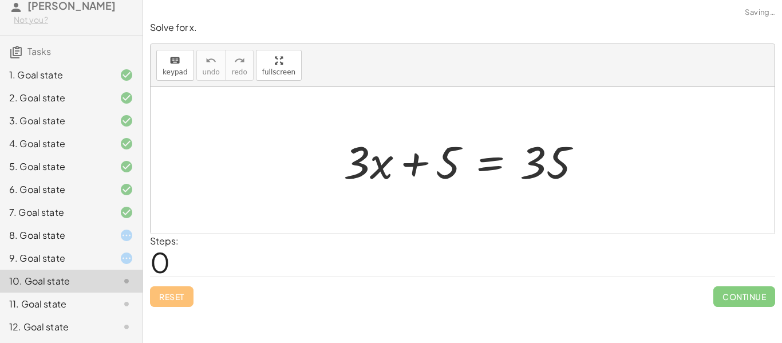
click at [136, 297] on div "11. Goal state" at bounding box center [71, 304] width 143 height 23
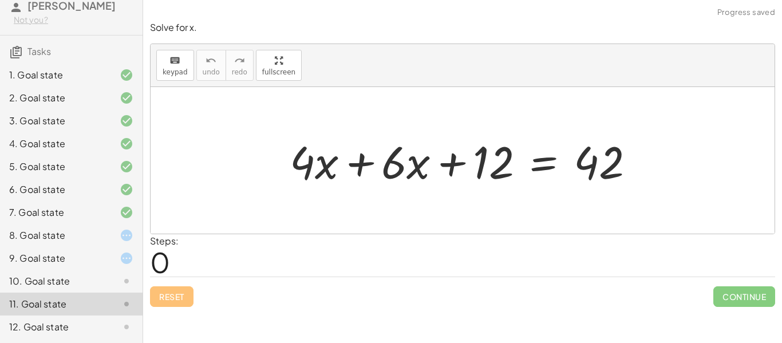
click at [347, 174] on div at bounding box center [467, 160] width 366 height 59
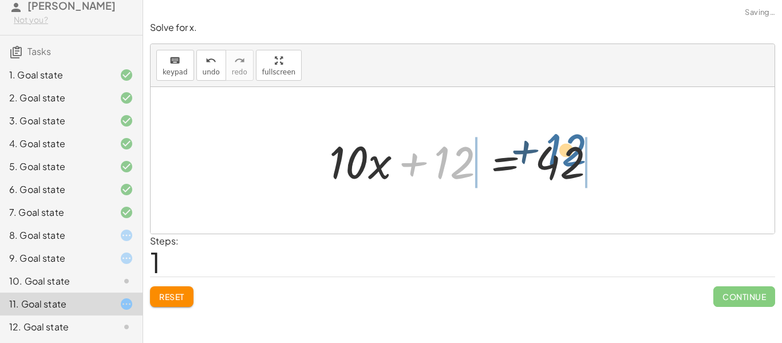
drag, startPoint x: 459, startPoint y: 175, endPoint x: 573, endPoint y: 163, distance: 114.6
click at [573, 163] on div at bounding box center [467, 160] width 287 height 59
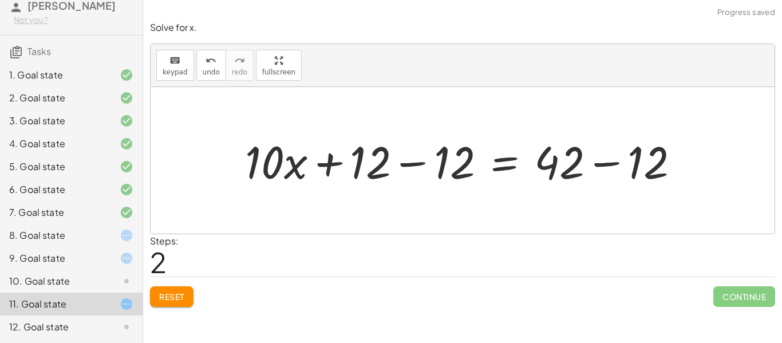
click at [604, 167] on div at bounding box center [466, 160] width 455 height 59
click at [422, 171] on div at bounding box center [424, 160] width 370 height 59
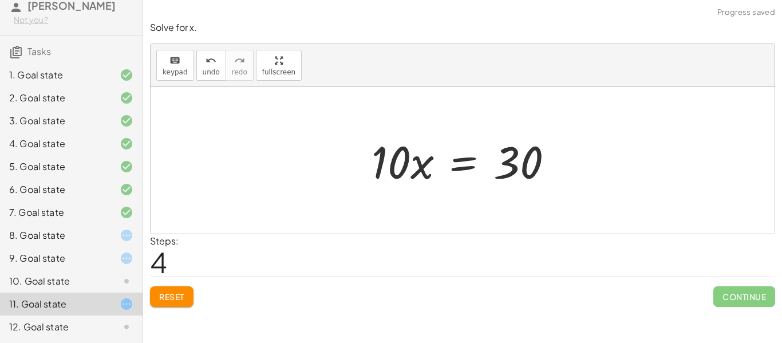
click at [482, 165] on div at bounding box center [467, 160] width 202 height 59
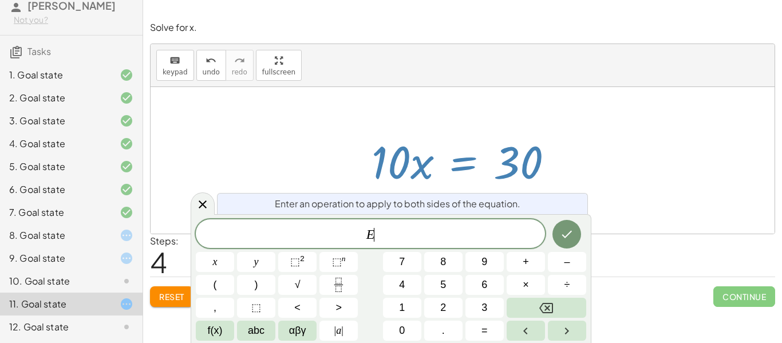
click at [542, 153] on div at bounding box center [467, 160] width 202 height 59
click at [207, 206] on icon at bounding box center [203, 205] width 14 height 14
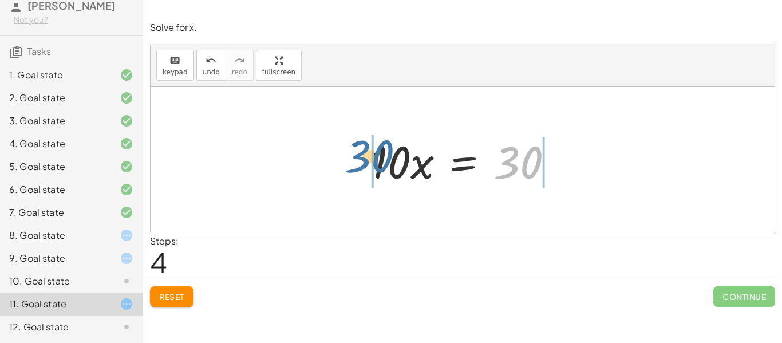
drag, startPoint x: 505, startPoint y: 170, endPoint x: 358, endPoint y: 164, distance: 147.3
click at [358, 164] on div "+ · 4 · x + · 6 · x + 12 = 42 + · 10 · x + 12 = 42 + · 10 · x + 12 − 12 = + 42 …" at bounding box center [462, 160] width 216 height 65
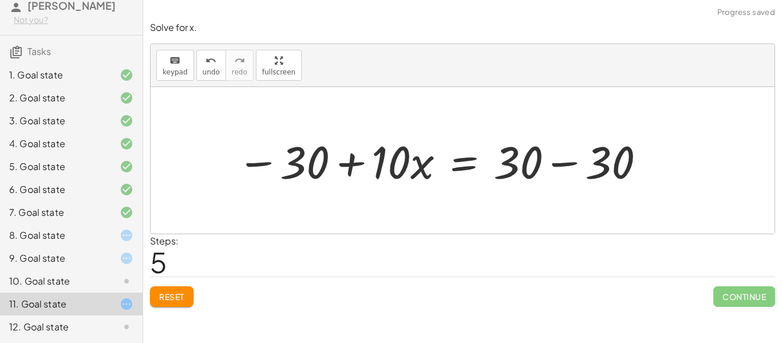
click at [358, 164] on div at bounding box center [441, 160] width 421 height 59
click at [557, 155] on div at bounding box center [441, 160] width 421 height 59
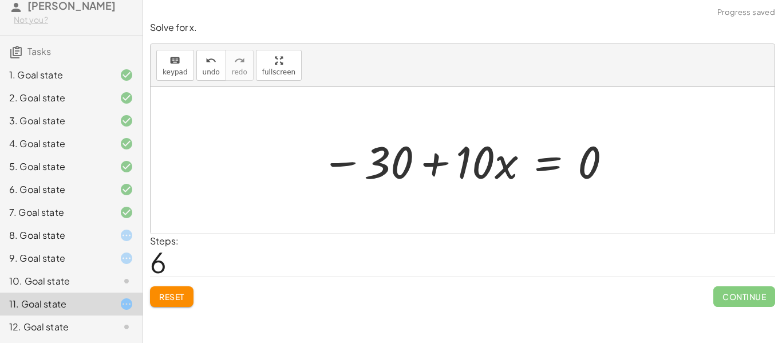
click at [437, 167] on div at bounding box center [467, 160] width 303 height 59
drag, startPoint x: 594, startPoint y: 164, endPoint x: 426, endPoint y: 176, distance: 168.8
click at [426, 176] on div at bounding box center [467, 160] width 303 height 59
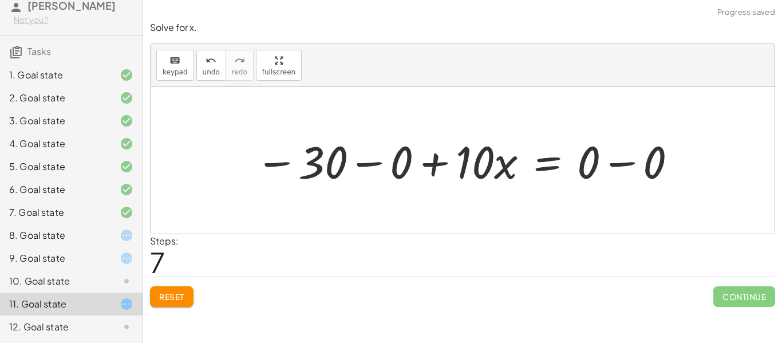
click at [371, 165] on div at bounding box center [467, 160] width 435 height 59
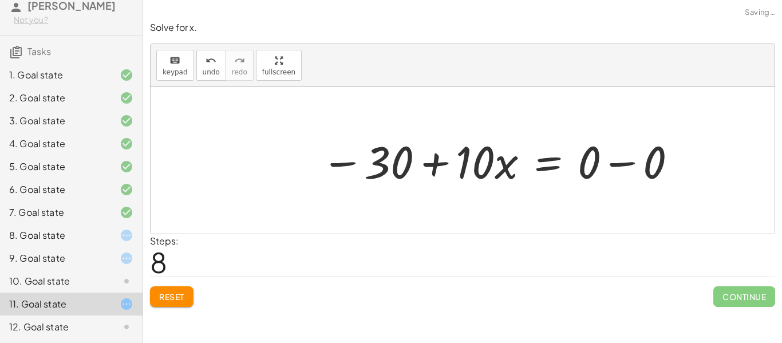
click at [607, 161] on div at bounding box center [500, 160] width 369 height 59
click at [455, 173] on div at bounding box center [467, 160] width 303 height 59
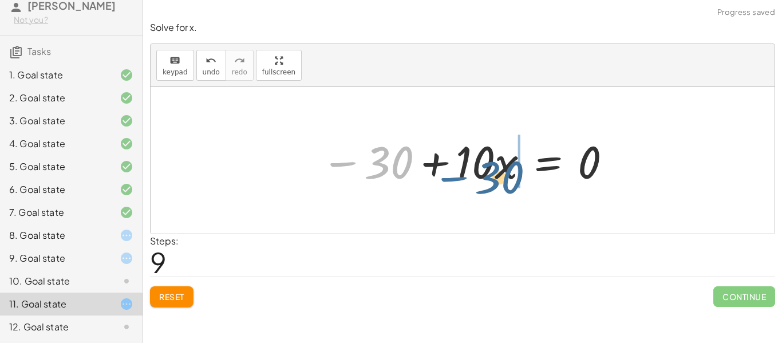
drag, startPoint x: 350, startPoint y: 171, endPoint x: 462, endPoint y: 186, distance: 112.1
click at [462, 186] on div at bounding box center [467, 160] width 303 height 59
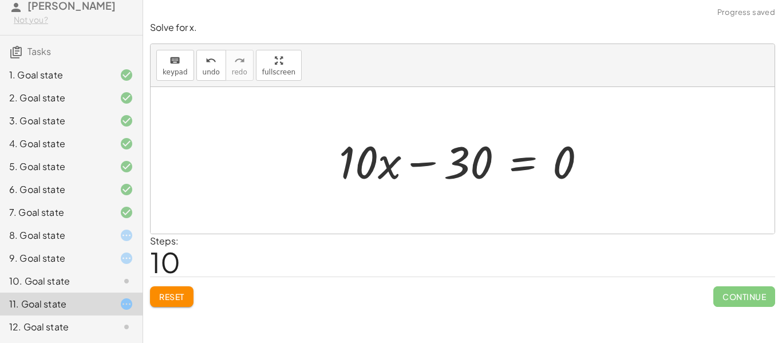
click at [182, 294] on span "Reset" at bounding box center [171, 296] width 25 height 10
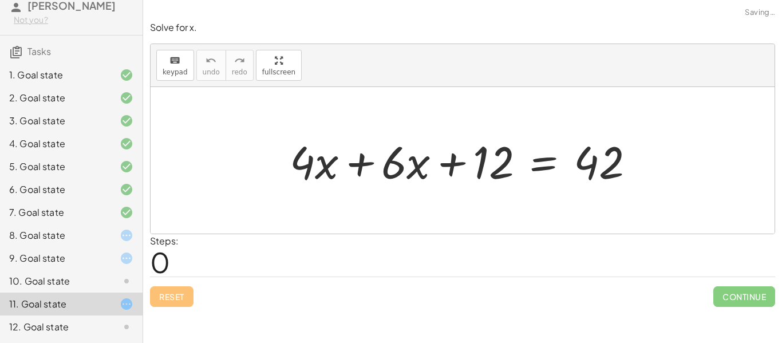
click at [133, 285] on icon at bounding box center [127, 281] width 14 height 14
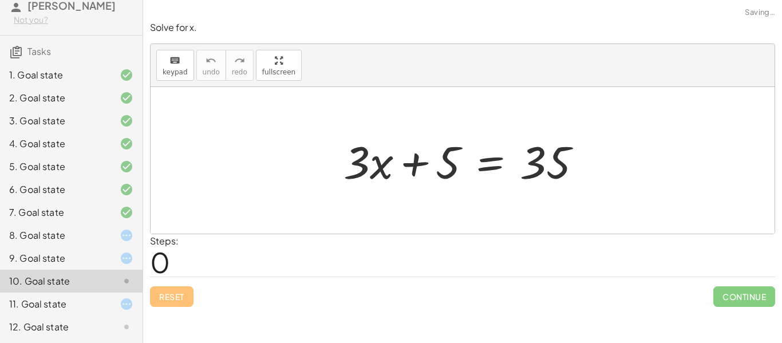
click at [132, 309] on icon at bounding box center [127, 304] width 14 height 14
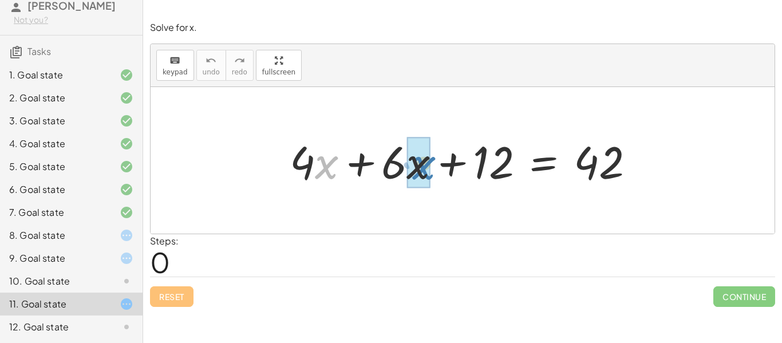
drag, startPoint x: 326, startPoint y: 166, endPoint x: 423, endPoint y: 167, distance: 97.3
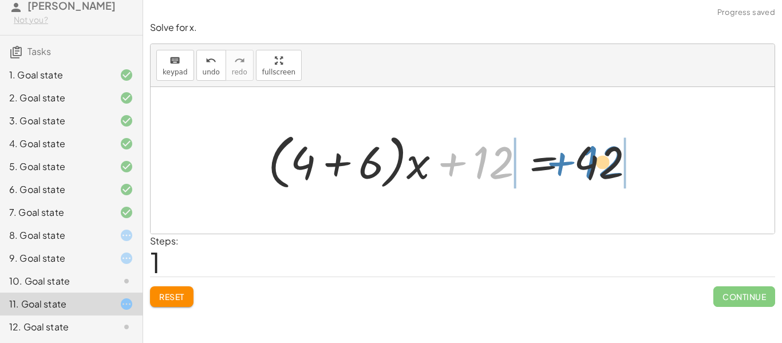
drag, startPoint x: 502, startPoint y: 172, endPoint x: 611, endPoint y: 171, distance: 109.4
click at [611, 171] on div at bounding box center [456, 161] width 388 height 66
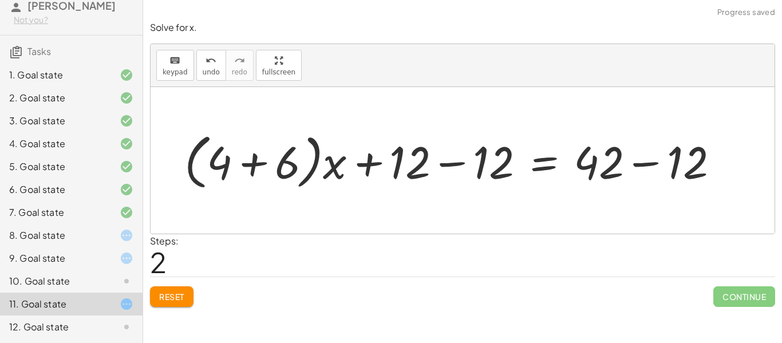
click at [244, 182] on div at bounding box center [456, 161] width 555 height 66
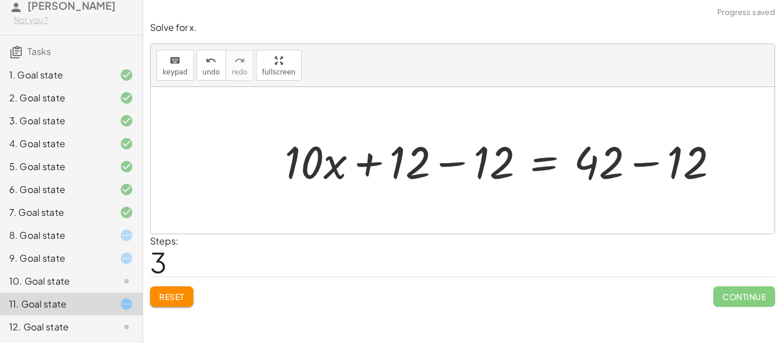
click at [460, 162] on div at bounding box center [506, 160] width 455 height 59
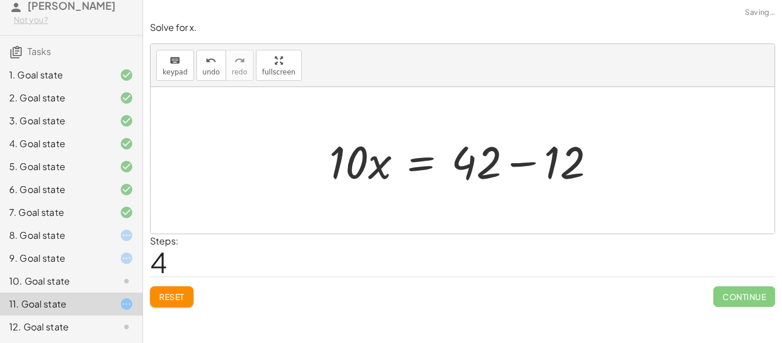
click at [638, 159] on div at bounding box center [463, 160] width 624 height 147
click at [538, 162] on div at bounding box center [467, 160] width 287 height 59
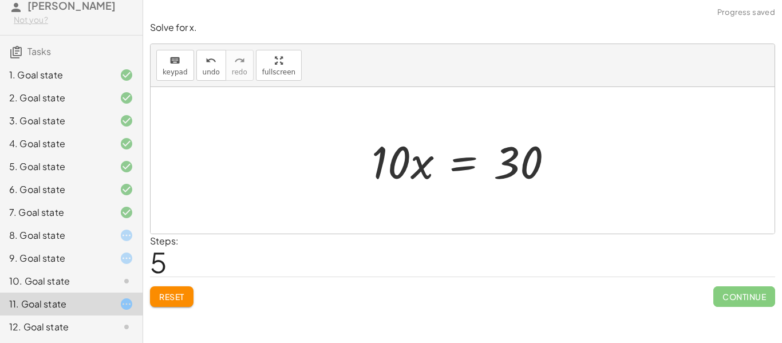
click at [207, 287] on div "Reset Continue" at bounding box center [462, 292] width 625 height 30
click at [184, 292] on span "Reset" at bounding box center [171, 296] width 25 height 10
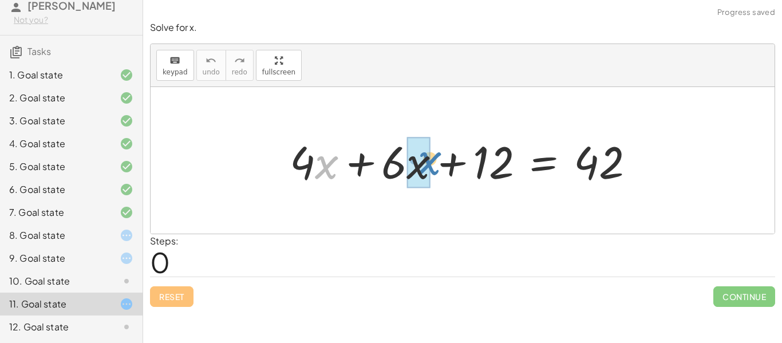
drag, startPoint x: 331, startPoint y: 162, endPoint x: 433, endPoint y: 158, distance: 102.0
click at [433, 158] on div at bounding box center [467, 160] width 366 height 59
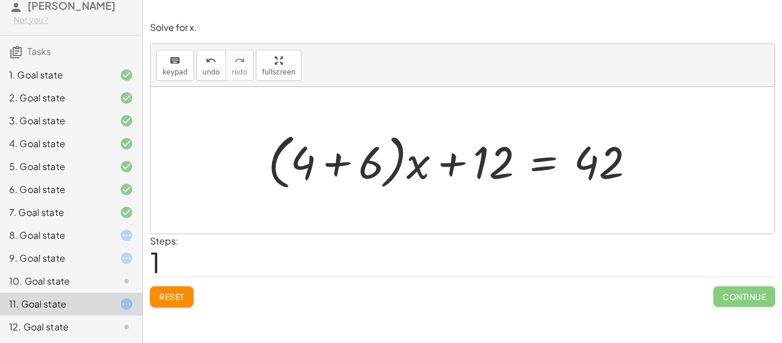
click at [344, 165] on div at bounding box center [456, 161] width 388 height 66
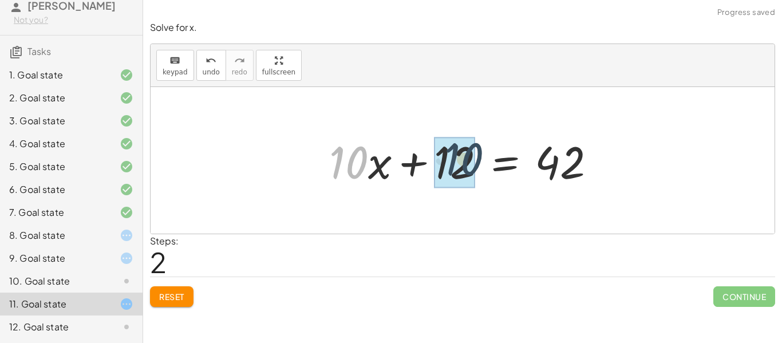
drag, startPoint x: 344, startPoint y: 165, endPoint x: 460, endPoint y: 161, distance: 115.7
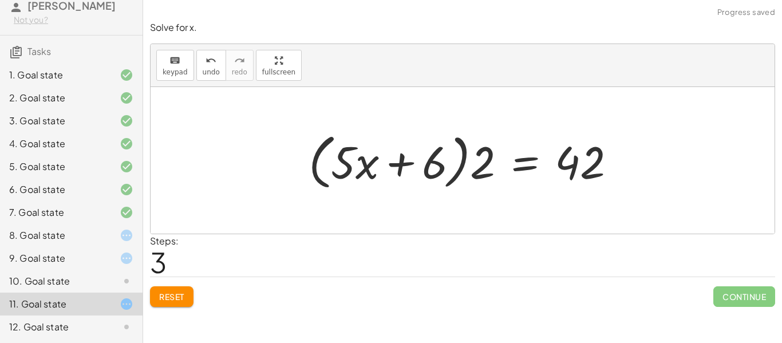
click at [403, 160] on div at bounding box center [467, 161] width 328 height 66
click at [189, 294] on button "Reset" at bounding box center [172, 296] width 44 height 21
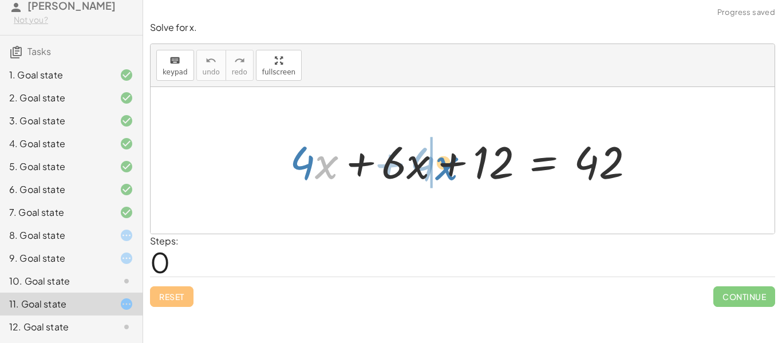
drag, startPoint x: 321, startPoint y: 176, endPoint x: 443, endPoint y: 178, distance: 122.0
click at [443, 178] on div at bounding box center [467, 160] width 366 height 59
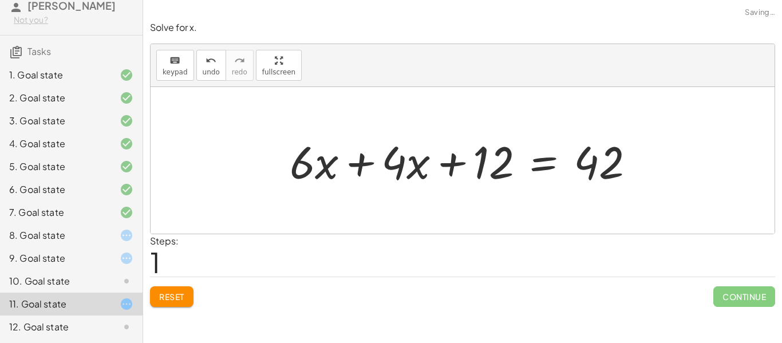
click at [170, 287] on button "Reset" at bounding box center [172, 296] width 44 height 21
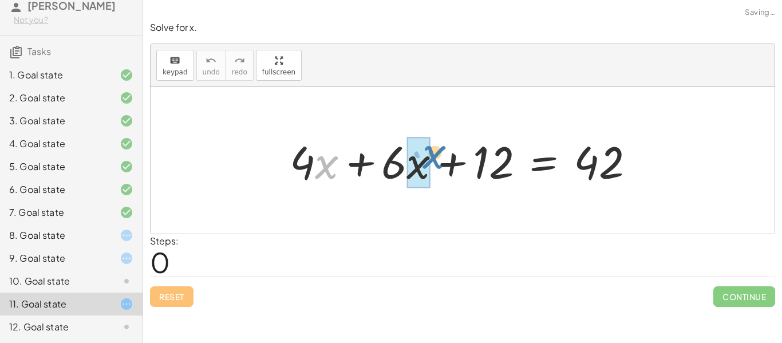
drag, startPoint x: 319, startPoint y: 180, endPoint x: 425, endPoint y: 171, distance: 106.3
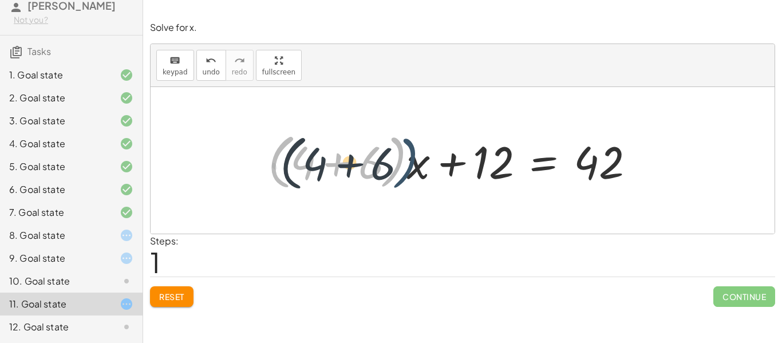
drag, startPoint x: 401, startPoint y: 166, endPoint x: 414, endPoint y: 167, distance: 12.6
click at [414, 167] on div at bounding box center [456, 161] width 388 height 66
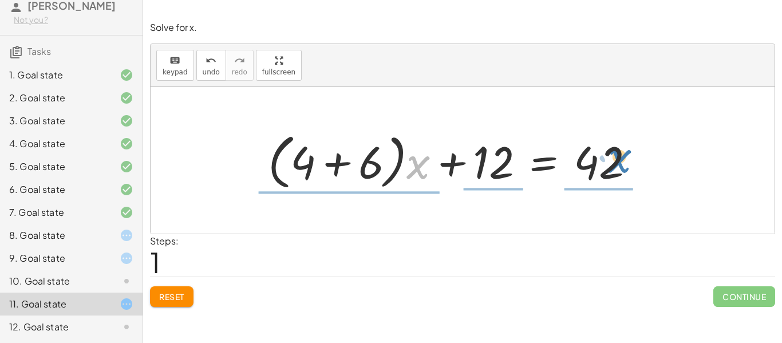
drag, startPoint x: 414, startPoint y: 167, endPoint x: 615, endPoint y: 161, distance: 201.1
click at [615, 161] on div at bounding box center [456, 161] width 388 height 66
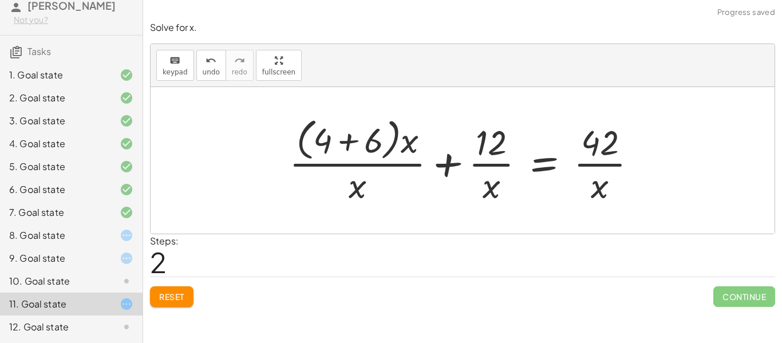
click at [609, 147] on div at bounding box center [467, 159] width 369 height 93
click at [608, 156] on div at bounding box center [467, 159] width 369 height 93
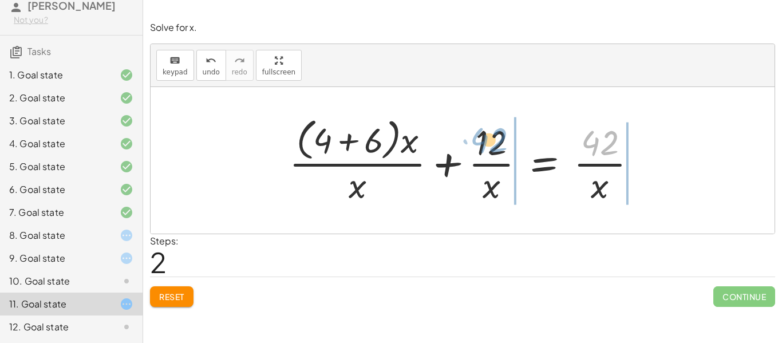
drag, startPoint x: 598, startPoint y: 144, endPoint x: 486, endPoint y: 141, distance: 112.3
click at [486, 141] on div at bounding box center [467, 159] width 369 height 93
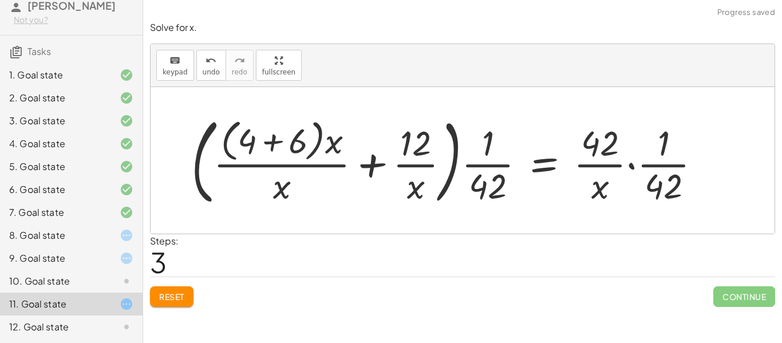
click at [370, 161] on div at bounding box center [451, 160] width 530 height 100
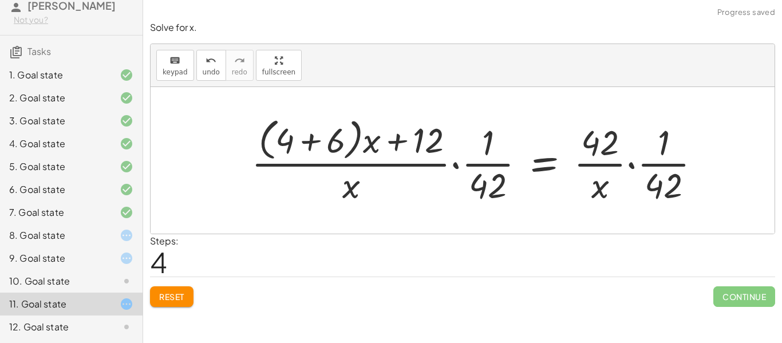
click at [397, 132] on div at bounding box center [481, 159] width 470 height 93
click at [458, 165] on div at bounding box center [481, 159] width 470 height 93
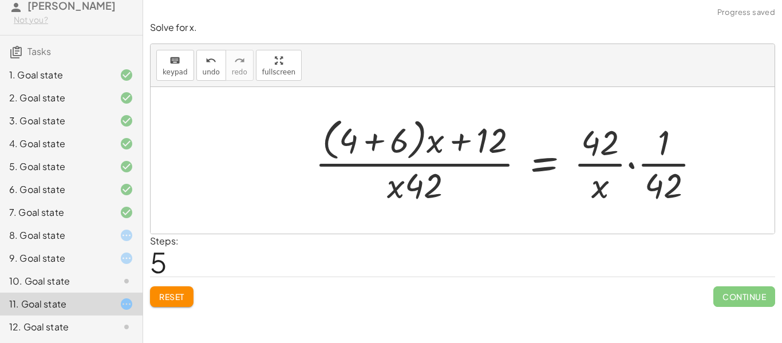
click at [638, 165] on div at bounding box center [512, 159] width 407 height 93
click at [637, 165] on div at bounding box center [512, 159] width 407 height 93
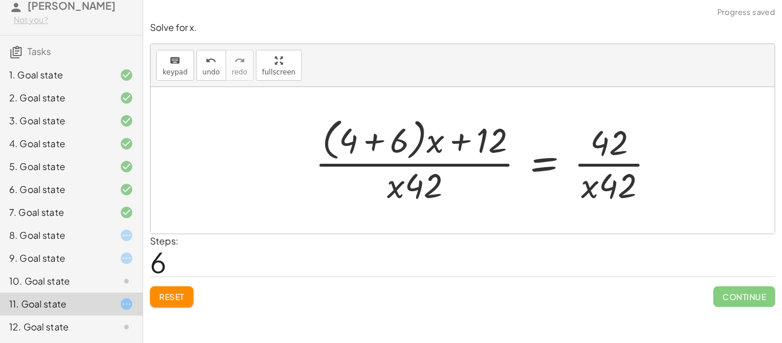
click at [377, 137] on div at bounding box center [489, 159] width 361 height 93
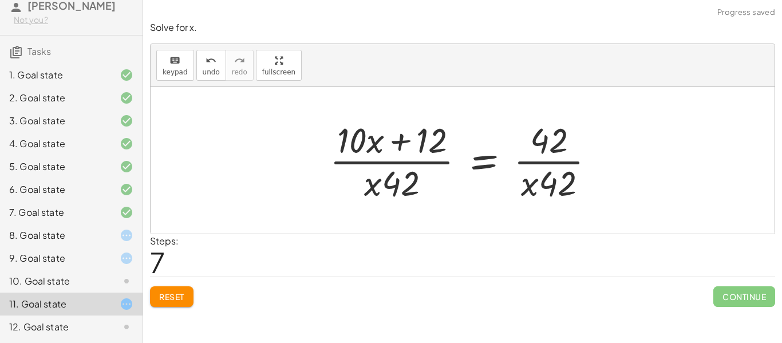
click at [524, 159] on div at bounding box center [467, 160] width 286 height 88
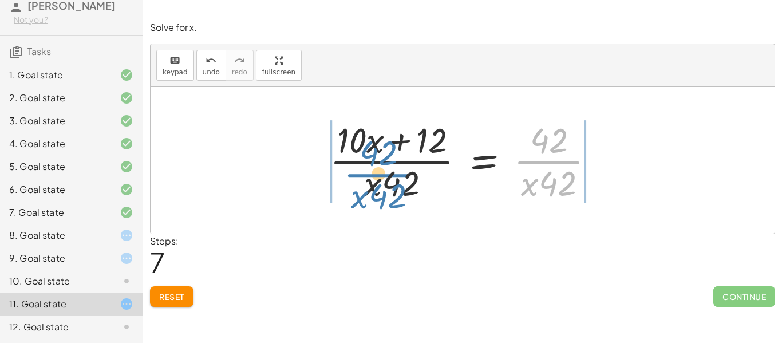
drag, startPoint x: 539, startPoint y: 169, endPoint x: 369, endPoint y: 182, distance: 171.1
click at [369, 182] on div at bounding box center [467, 160] width 286 height 88
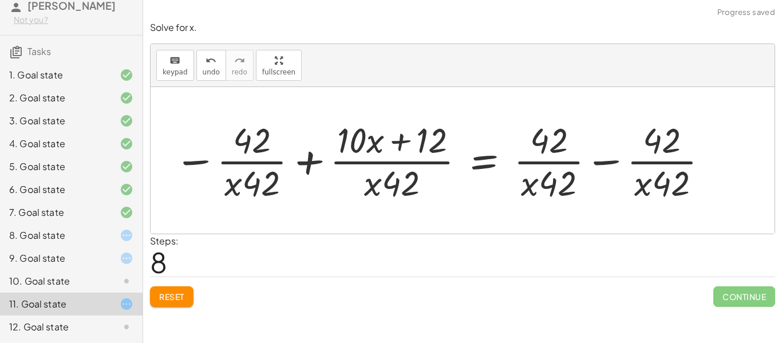
click at [300, 164] on div at bounding box center [441, 160] width 547 height 88
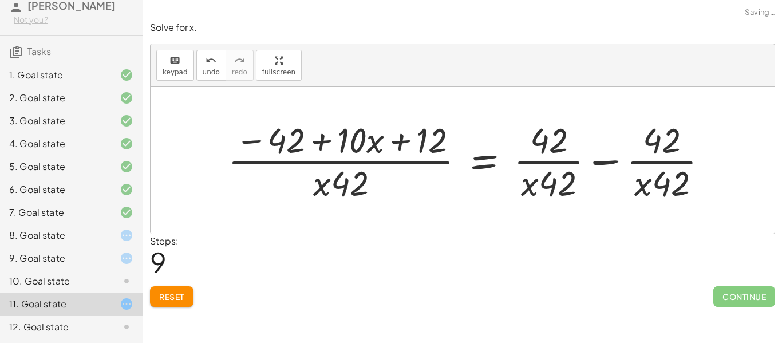
click at [598, 164] on div at bounding box center [472, 160] width 501 height 88
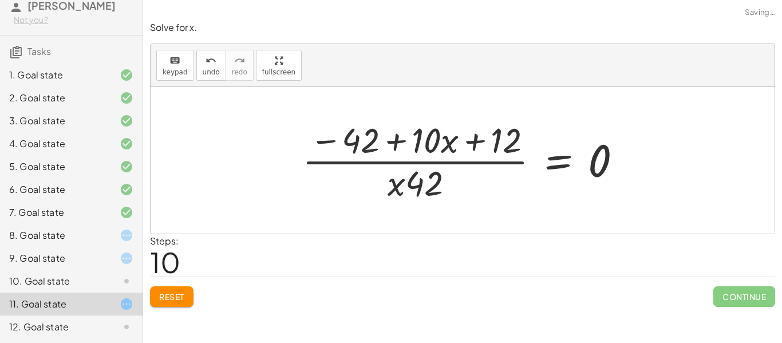
click at [466, 149] on div at bounding box center [467, 160] width 340 height 88
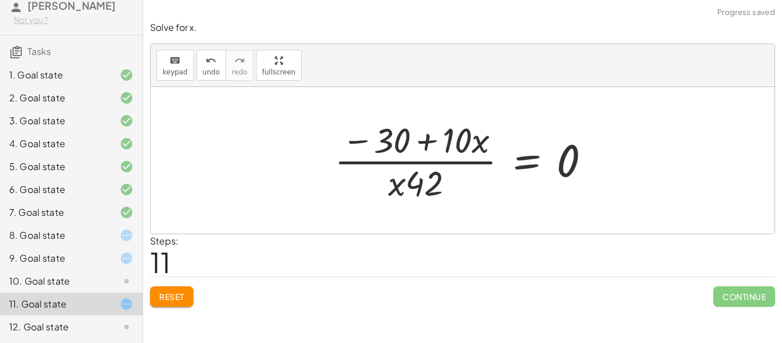
click at [421, 139] on div at bounding box center [467, 160] width 277 height 88
drag, startPoint x: 454, startPoint y: 148, endPoint x: 419, endPoint y: 195, distance: 58.1
click at [419, 195] on div at bounding box center [467, 160] width 277 height 88
drag, startPoint x: 417, startPoint y: 175, endPoint x: 470, endPoint y: 126, distance: 72.1
click at [470, 126] on div at bounding box center [467, 160] width 277 height 88
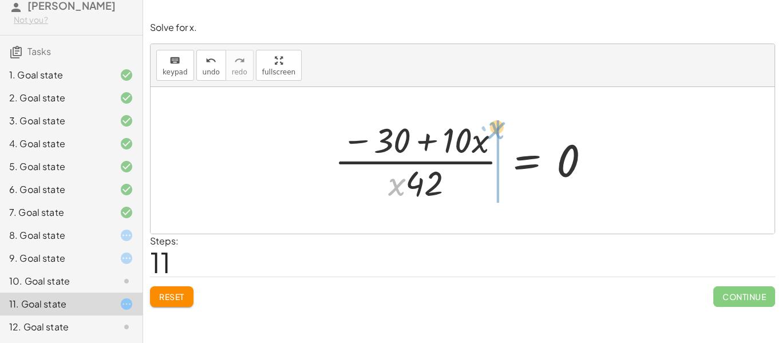
drag, startPoint x: 396, startPoint y: 198, endPoint x: 489, endPoint y: 147, distance: 106.6
click at [489, 147] on div at bounding box center [467, 160] width 277 height 88
drag, startPoint x: 390, startPoint y: 184, endPoint x: 495, endPoint y: 159, distance: 108.3
click at [495, 159] on div at bounding box center [467, 160] width 277 height 88
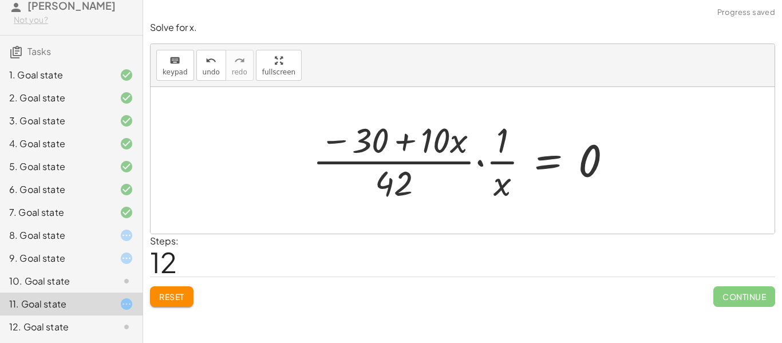
click at [486, 163] on div at bounding box center [467, 160] width 320 height 88
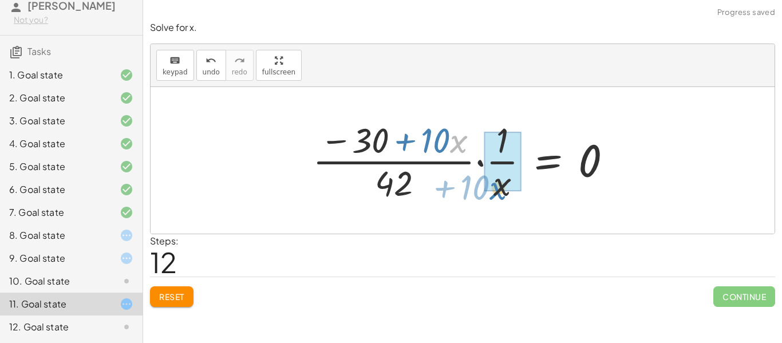
drag, startPoint x: 451, startPoint y: 142, endPoint x: 491, endPoint y: 189, distance: 61.4
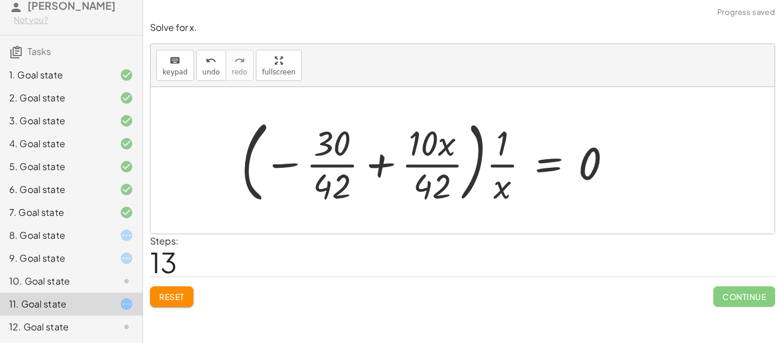
click at [393, 163] on div at bounding box center [431, 160] width 392 height 95
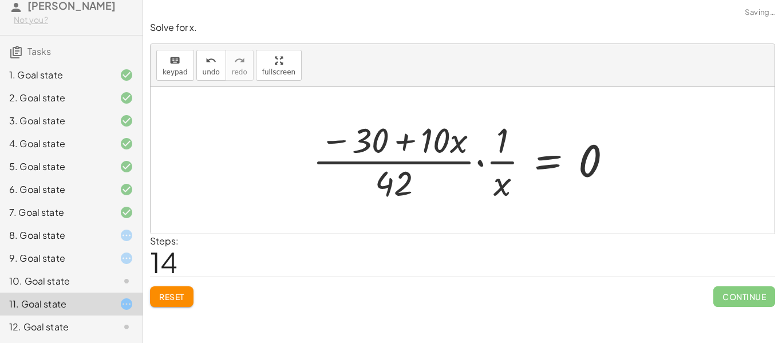
click at [408, 149] on div at bounding box center [467, 160] width 320 height 88
click at [487, 162] on div at bounding box center [467, 160] width 320 height 88
click at [484, 162] on div at bounding box center [467, 160] width 320 height 88
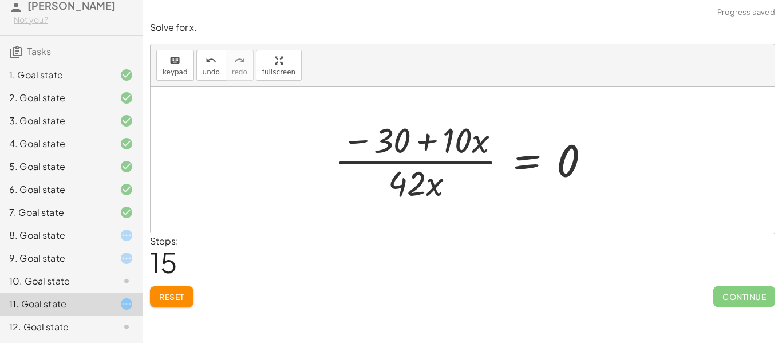
click at [434, 146] on div at bounding box center [467, 160] width 277 height 88
click at [191, 289] on button "Reset" at bounding box center [172, 296] width 44 height 21
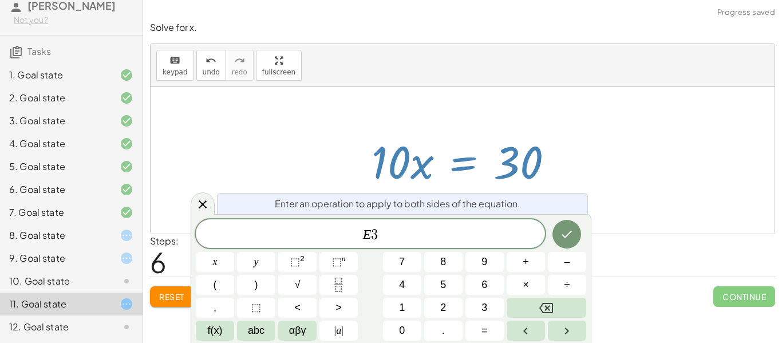
scroll to position [0, 0]
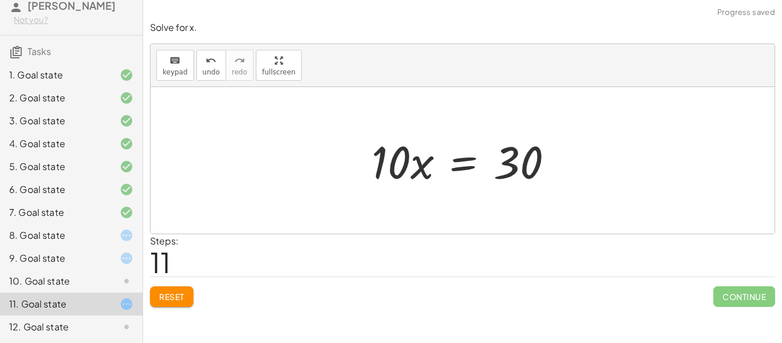
click at [190, 299] on button "Reset" at bounding box center [172, 296] width 44 height 21
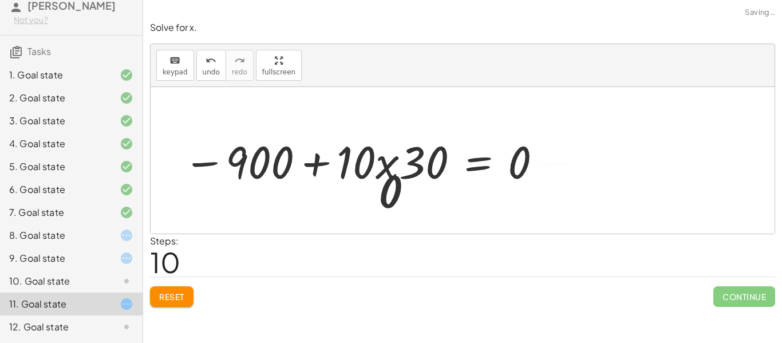
click at [192, 302] on button "Reset" at bounding box center [172, 296] width 44 height 21
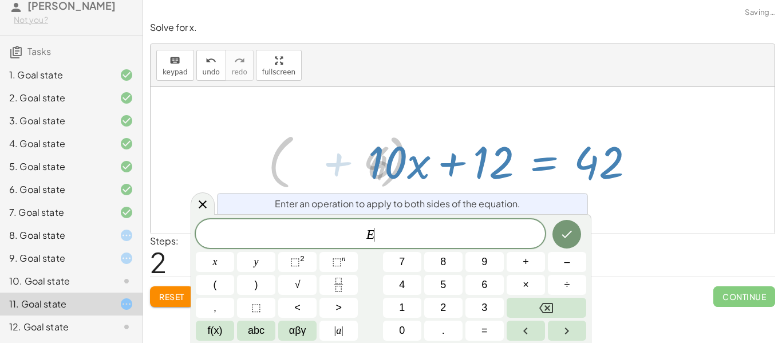
scroll to position [5, 0]
click at [197, 203] on icon at bounding box center [203, 205] width 14 height 14
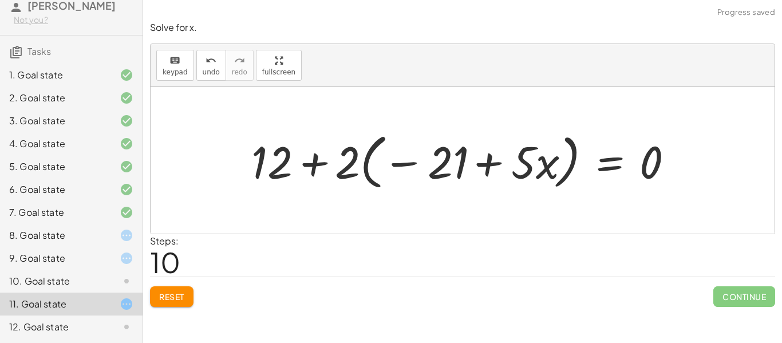
scroll to position [6, 0]
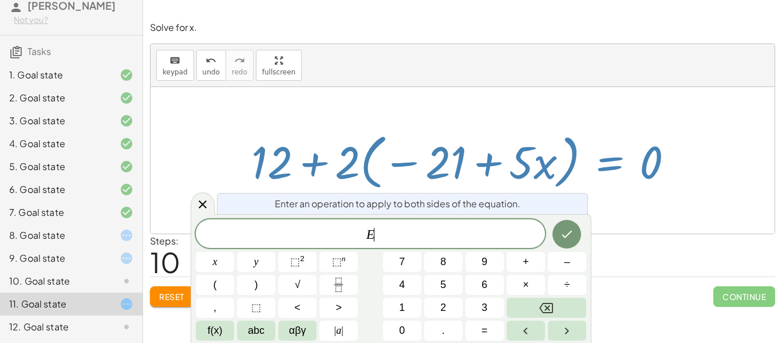
click at [176, 288] on button "Reset" at bounding box center [172, 296] width 44 height 21
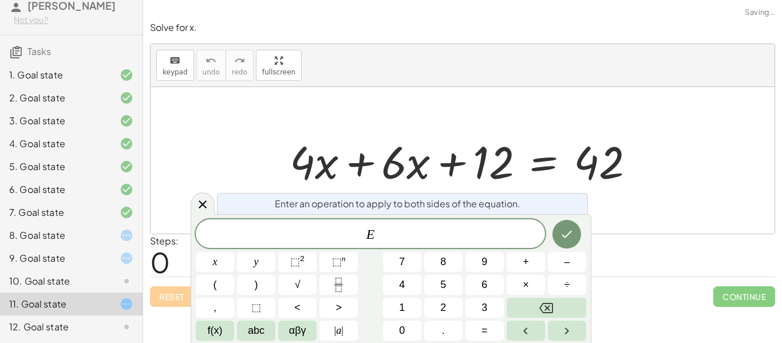
click at [0, 0] on div "Solve for x. keyboard keypad undo undo redo redo fullscreen + · 4 · x + · 6 · x…" at bounding box center [0, 0] width 0 height 0
click at [116, 313] on div "11. Goal state" at bounding box center [71, 304] width 143 height 23
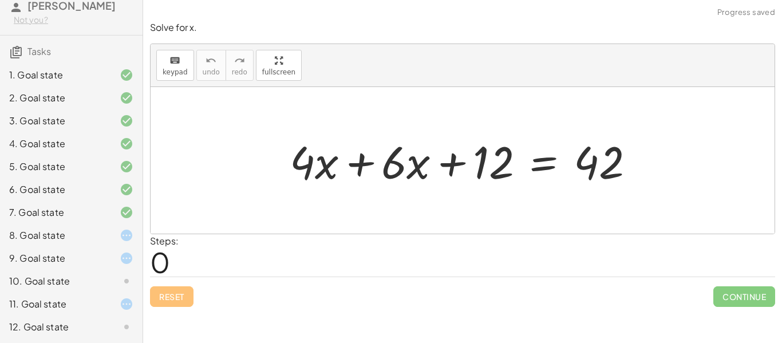
click at [125, 285] on icon at bounding box center [127, 281] width 14 height 14
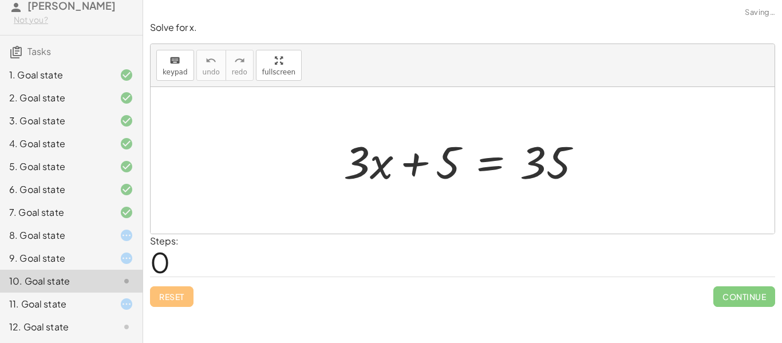
click at [132, 291] on div "10. Goal state" at bounding box center [71, 281] width 143 height 23
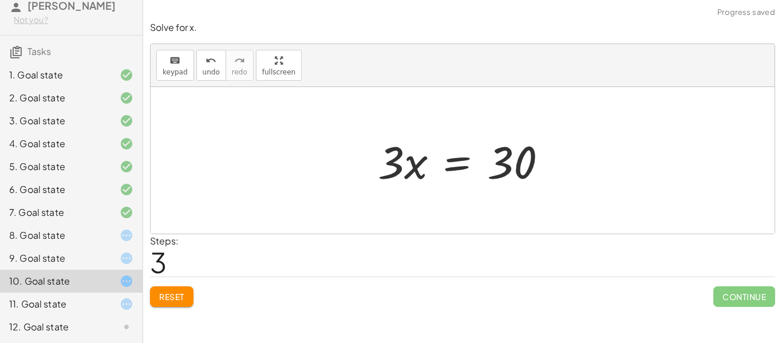
click at [336, 273] on div "Steps: 3" at bounding box center [462, 255] width 625 height 42
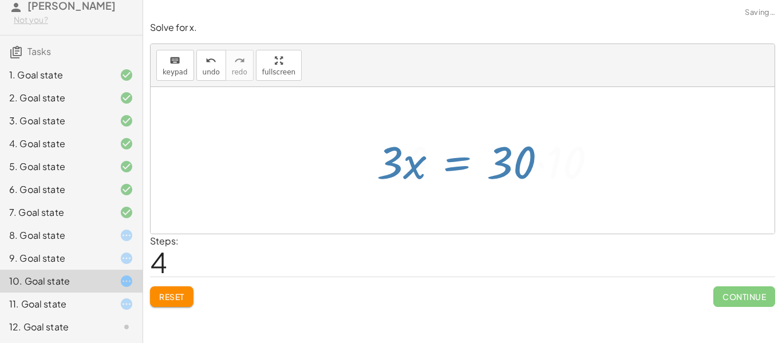
scroll to position [0, 0]
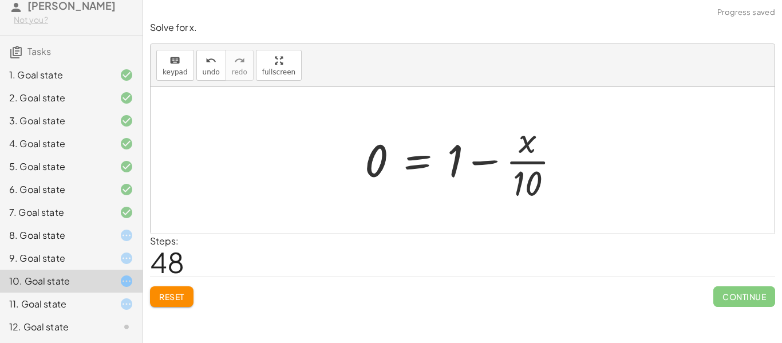
click at [174, 294] on span "Reset" at bounding box center [171, 296] width 25 height 10
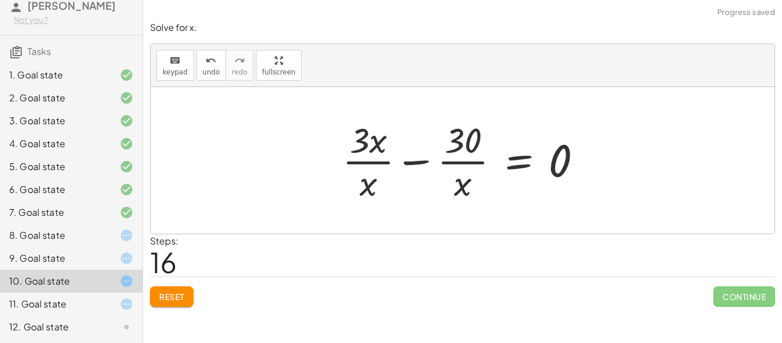
click at [179, 302] on span "Reset" at bounding box center [171, 296] width 25 height 10
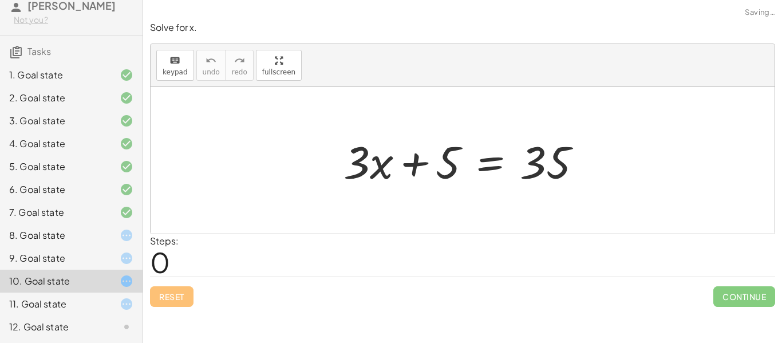
click at [117, 324] on div at bounding box center [117, 327] width 32 height 14
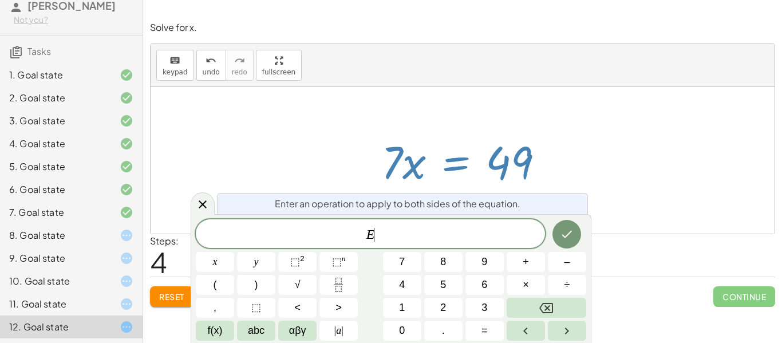
scroll to position [9, 0]
click at [407, 265] on button "7" at bounding box center [402, 262] width 38 height 20
click at [578, 237] on button "Done" at bounding box center [567, 234] width 29 height 29
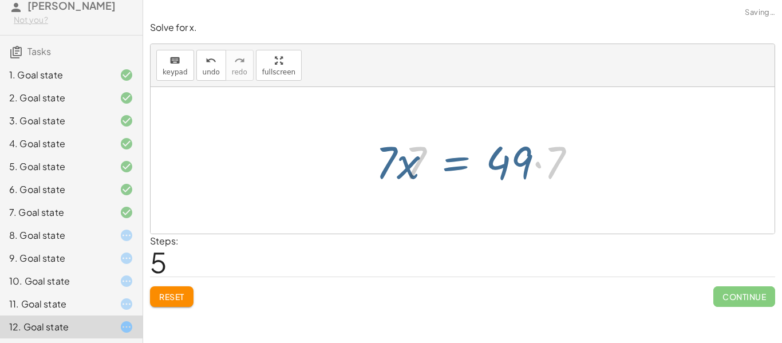
click at [724, 305] on span "Continue" at bounding box center [744, 296] width 62 height 21
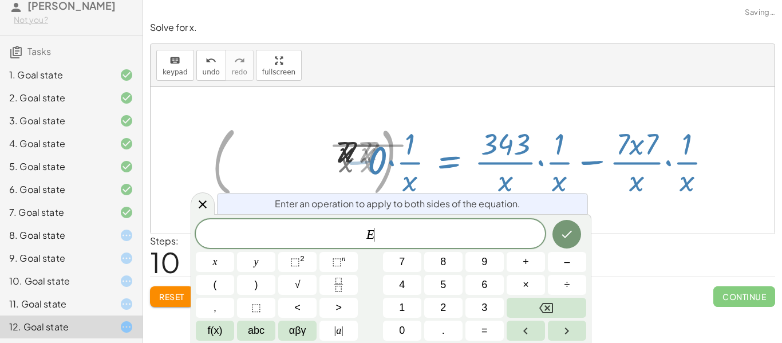
scroll to position [9, 0]
click at [563, 227] on icon "Done" at bounding box center [567, 234] width 14 height 14
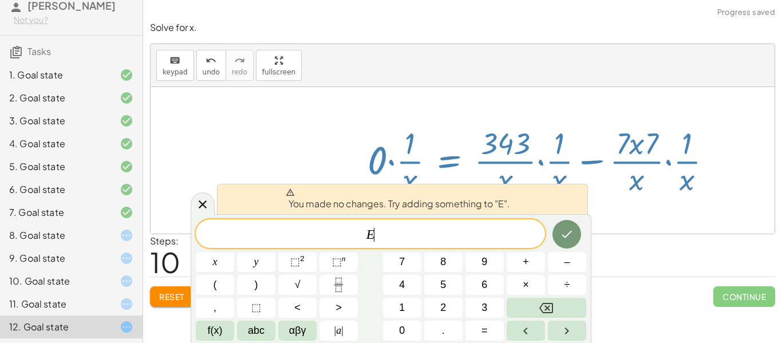
click at [563, 241] on button "Done" at bounding box center [567, 234] width 29 height 29
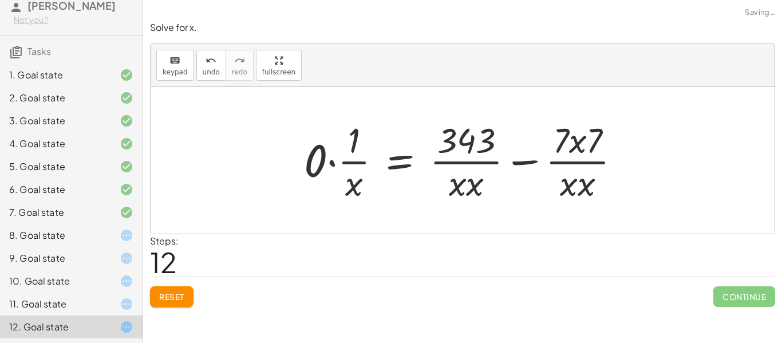
scroll to position [10, 0]
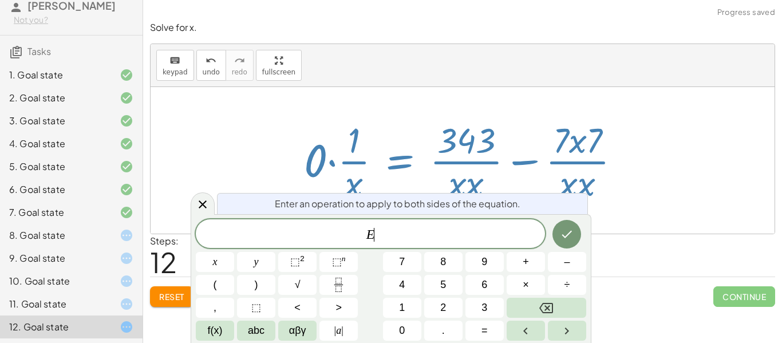
click at [189, 288] on button "Reset" at bounding box center [172, 296] width 44 height 21
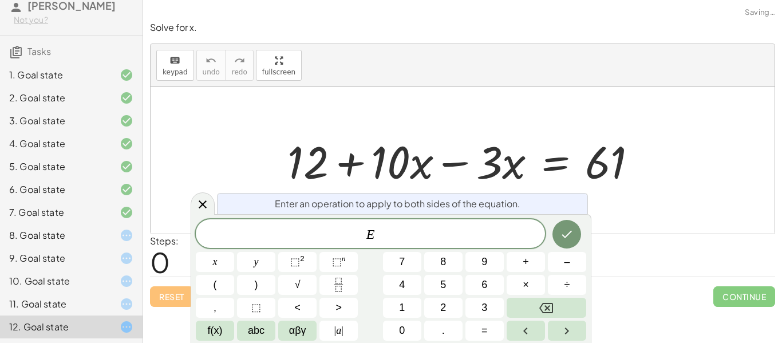
click at [184, 290] on div "Reset Continue" at bounding box center [462, 292] width 625 height 30
click at [191, 223] on div "Enter an operation to apply to both sides of the equation. E x y ⬚ 2 ⬚ n 7 8 9 …" at bounding box center [391, 278] width 401 height 129
click at [209, 204] on icon at bounding box center [203, 205] width 14 height 14
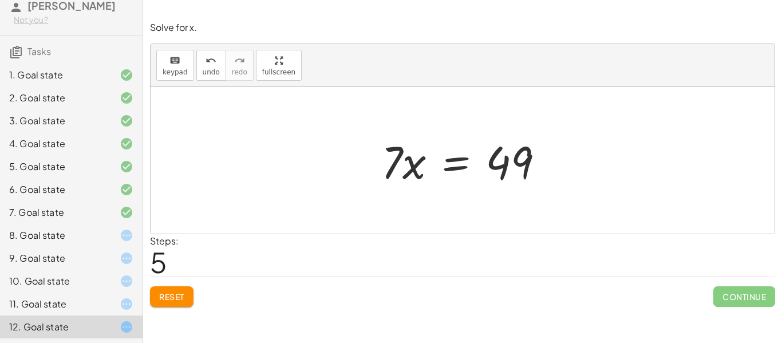
click at [448, 156] on div at bounding box center [467, 160] width 183 height 59
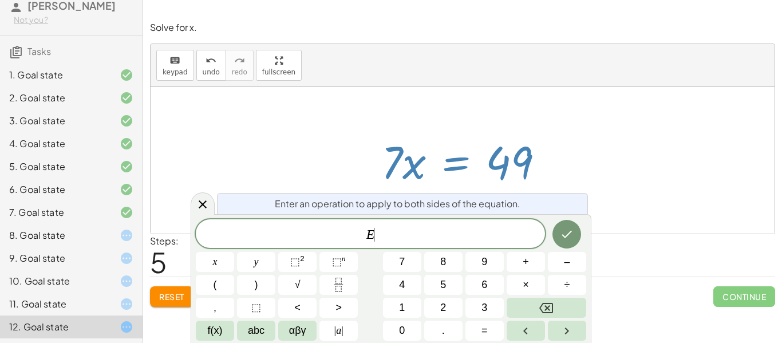
scroll to position [10, 0]
click at [555, 227] on button "Done" at bounding box center [567, 234] width 29 height 29
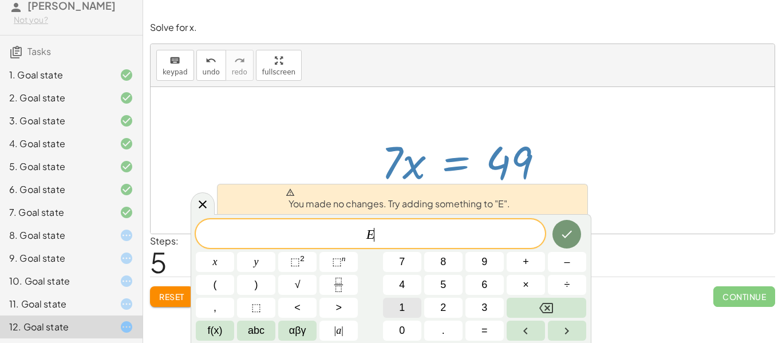
click at [399, 298] on button "1" at bounding box center [402, 308] width 38 height 20
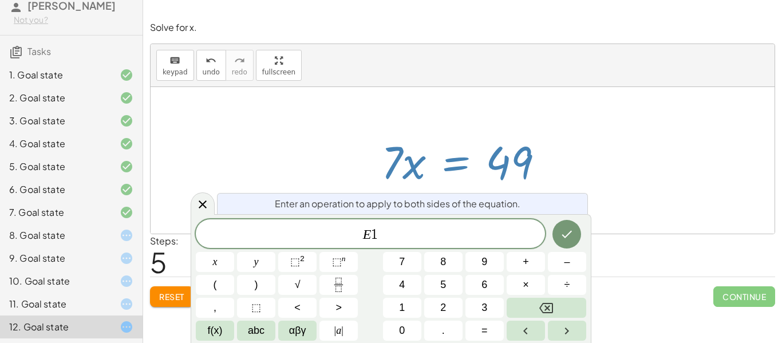
click at [234, 252] on div at bounding box center [215, 262] width 38 height 20
click at [558, 239] on button "Done" at bounding box center [567, 234] width 29 height 29
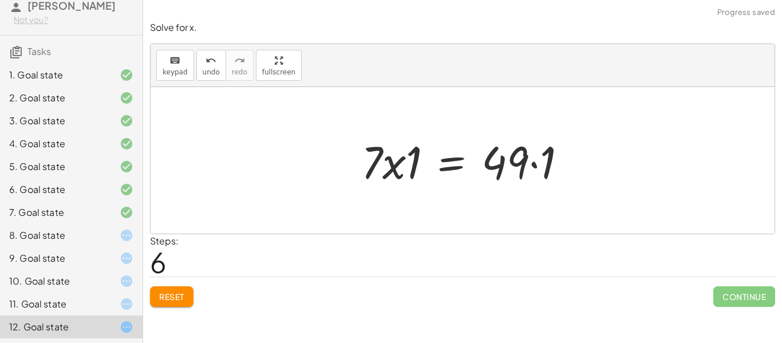
click at [535, 155] on div at bounding box center [469, 160] width 226 height 59
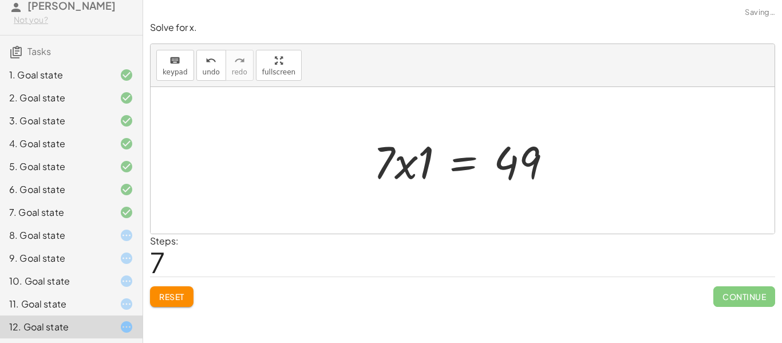
click at [416, 168] on div at bounding box center [467, 160] width 199 height 59
click at [402, 167] on div at bounding box center [467, 160] width 199 height 59
click at [421, 166] on div at bounding box center [467, 160] width 199 height 59
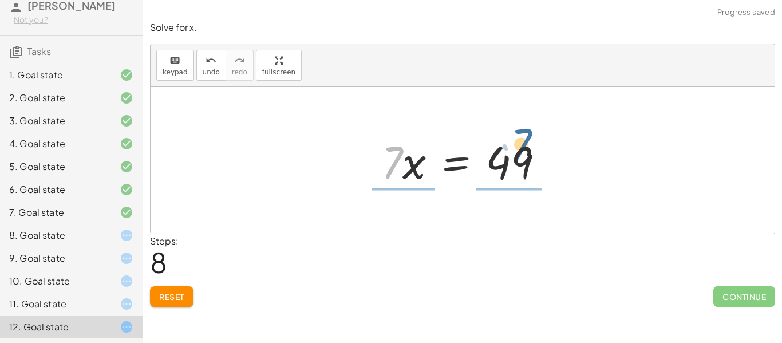
drag, startPoint x: 401, startPoint y: 159, endPoint x: 530, endPoint y: 141, distance: 130.0
click at [530, 141] on div at bounding box center [467, 160] width 183 height 59
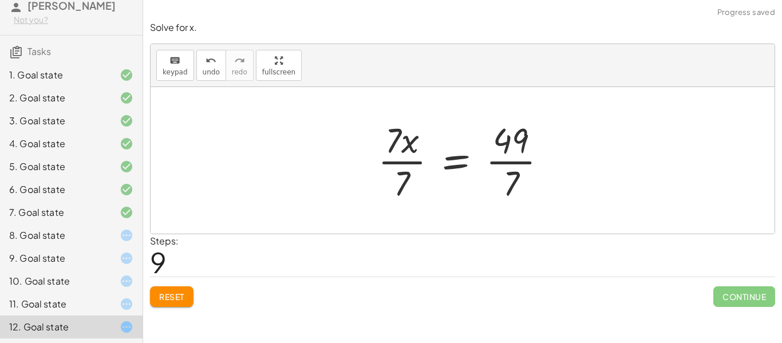
click at [520, 155] on div at bounding box center [467, 160] width 190 height 88
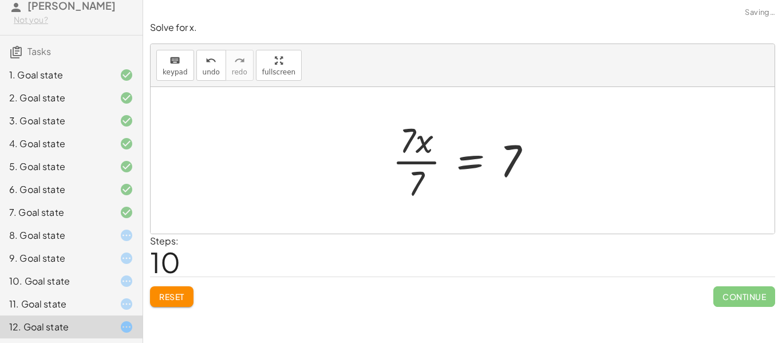
click at [412, 160] on div at bounding box center [467, 160] width 160 height 88
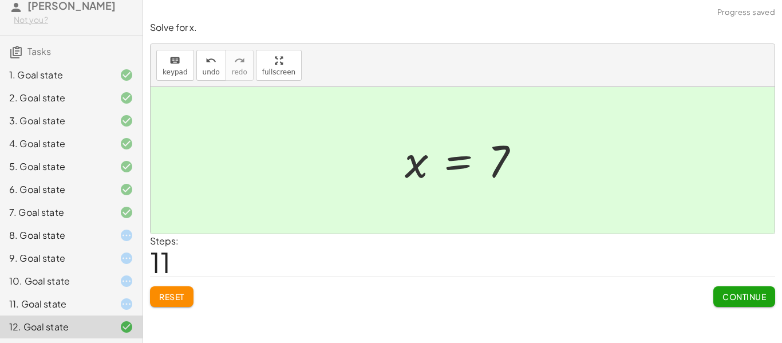
click at [716, 289] on button "Continue" at bounding box center [744, 296] width 62 height 21
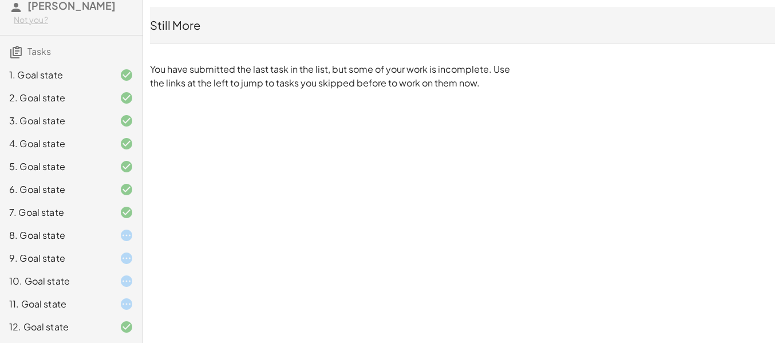
click at [60, 270] on div "8. Goal state" at bounding box center [71, 281] width 143 height 23
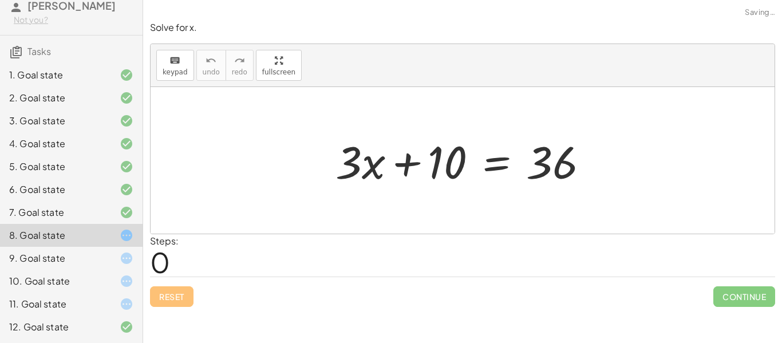
click at [60, 227] on div "8. Goal state" at bounding box center [71, 235] width 143 height 23
click at [393, 159] on div at bounding box center [467, 160] width 274 height 59
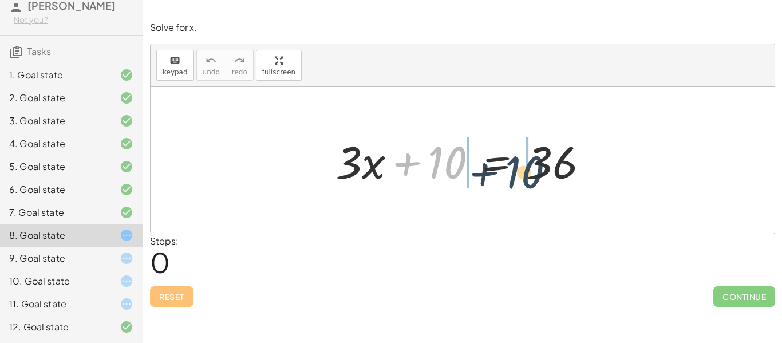
drag, startPoint x: 439, startPoint y: 168, endPoint x: 526, endPoint y: 176, distance: 87.9
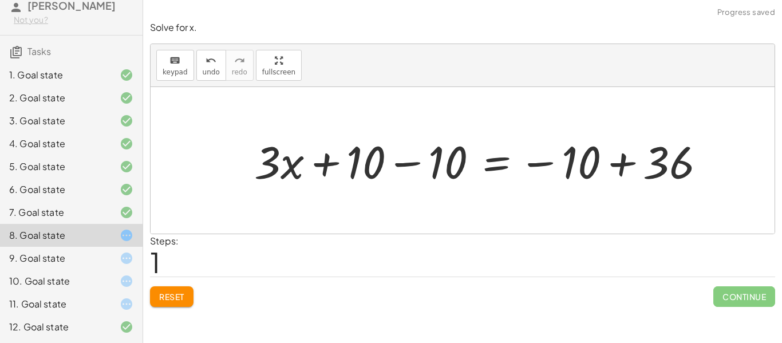
click at [561, 157] on div at bounding box center [485, 160] width 472 height 59
click at [616, 160] on div at bounding box center [485, 160] width 472 height 59
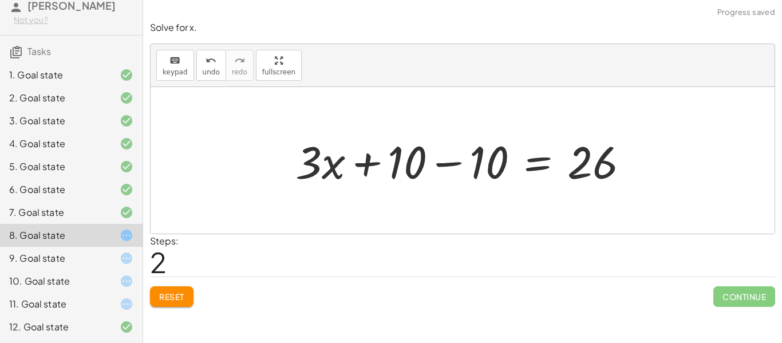
click at [424, 154] on div at bounding box center [467, 160] width 354 height 59
click at [431, 157] on div at bounding box center [467, 160] width 354 height 59
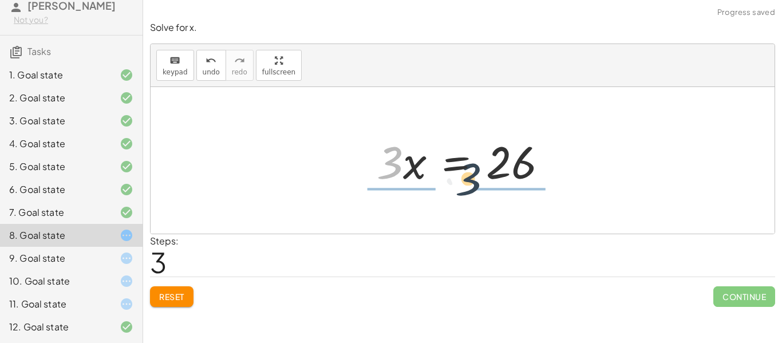
drag, startPoint x: 397, startPoint y: 165, endPoint x: 489, endPoint y: 185, distance: 94.3
click at [489, 185] on div at bounding box center [466, 160] width 191 height 59
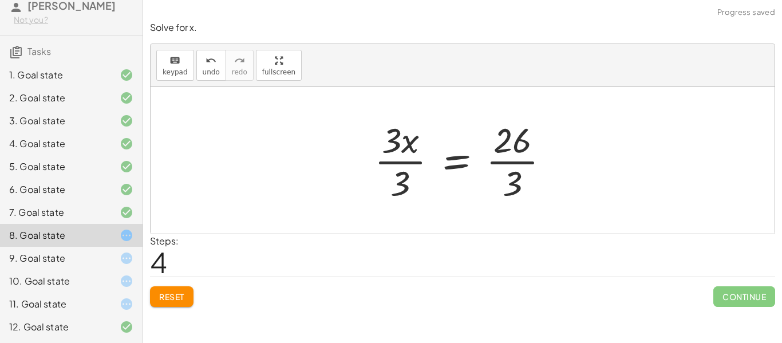
click at [502, 158] on div at bounding box center [467, 160] width 196 height 88
click at [413, 164] on div at bounding box center [467, 160] width 196 height 88
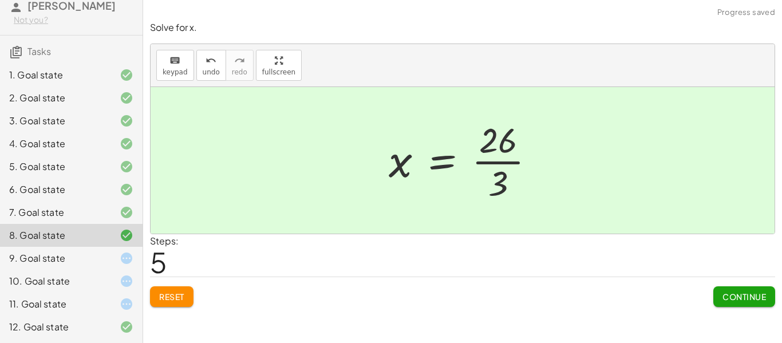
click at [737, 293] on span "Continue" at bounding box center [745, 296] width 44 height 10
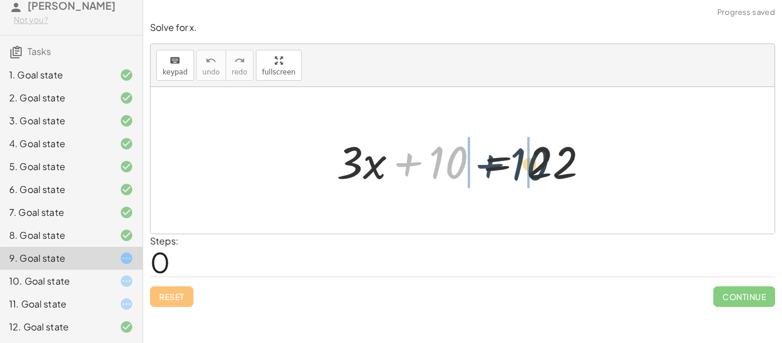
drag, startPoint x: 427, startPoint y: 174, endPoint x: 510, endPoint y: 175, distance: 83.0
click at [510, 175] on div at bounding box center [467, 160] width 273 height 59
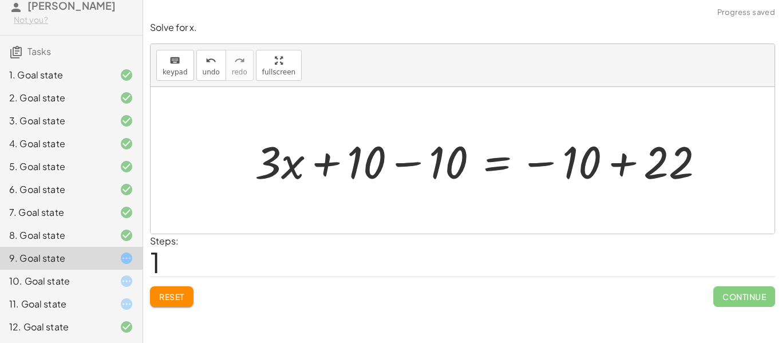
click at [529, 171] on div at bounding box center [484, 160] width 471 height 59
click at [613, 168] on div at bounding box center [484, 160] width 471 height 59
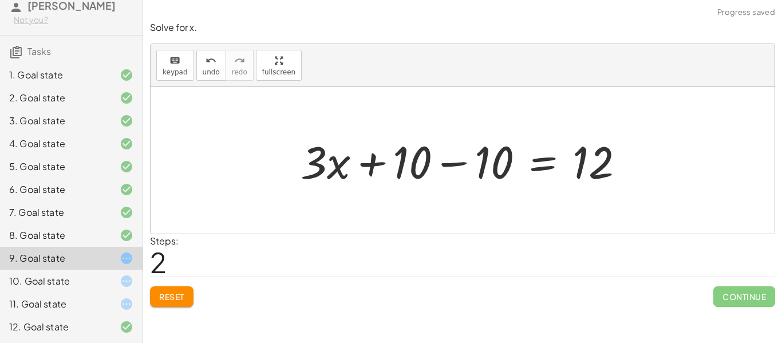
click at [463, 164] on div at bounding box center [467, 160] width 345 height 59
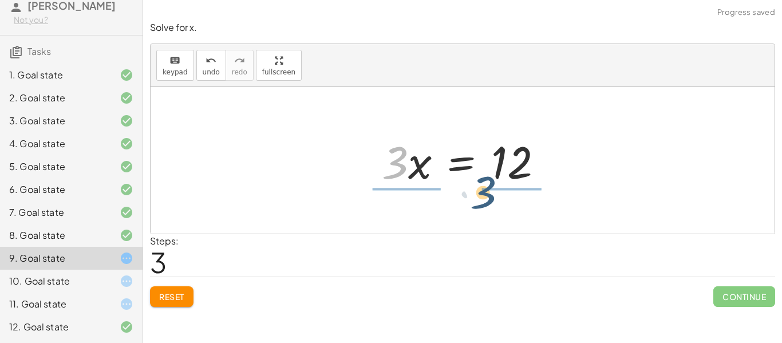
drag, startPoint x: 399, startPoint y: 165, endPoint x: 492, endPoint y: 197, distance: 98.1
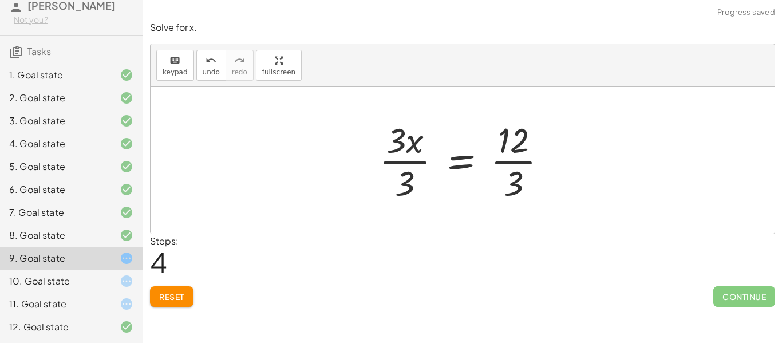
click at [431, 164] on div at bounding box center [467, 160] width 189 height 88
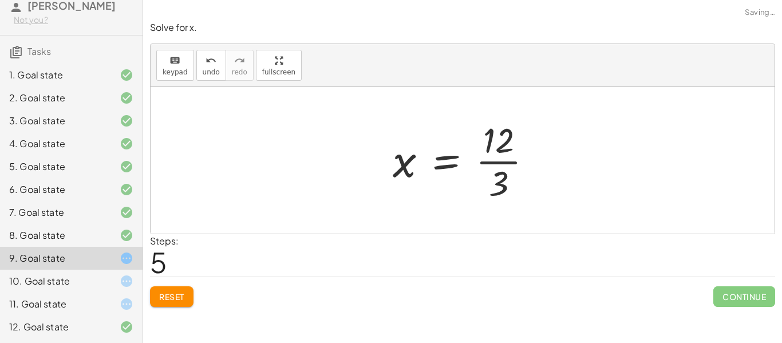
click at [474, 158] on div at bounding box center [467, 160] width 160 height 88
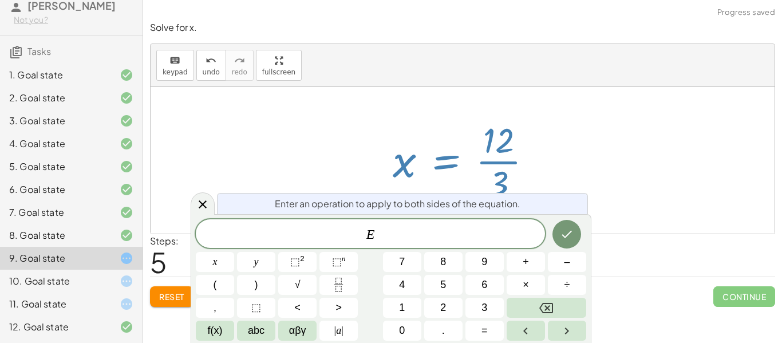
click at [530, 179] on div at bounding box center [467, 160] width 160 height 88
click at [207, 203] on icon at bounding box center [203, 205] width 14 height 14
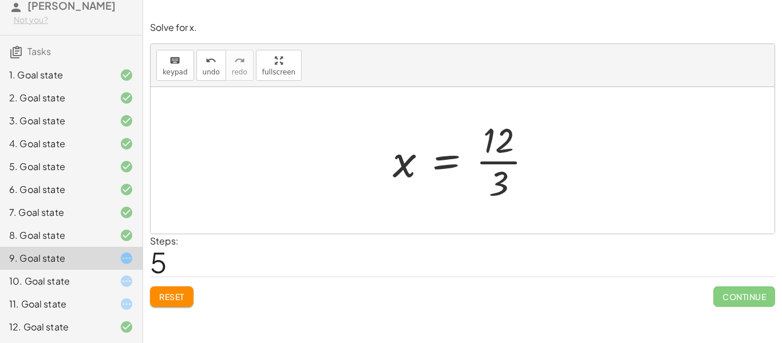
click at [498, 160] on div at bounding box center [467, 160] width 160 height 88
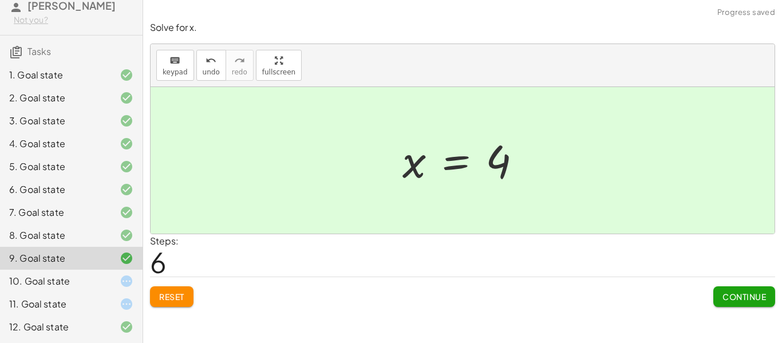
click at [0, 0] on div "Solve for x. keyboard keypad undo undo redo redo fullscreen + · 3 · x + 10 = 22…" at bounding box center [0, 0] width 0 height 0
click at [724, 305] on button "Continue" at bounding box center [744, 296] width 62 height 21
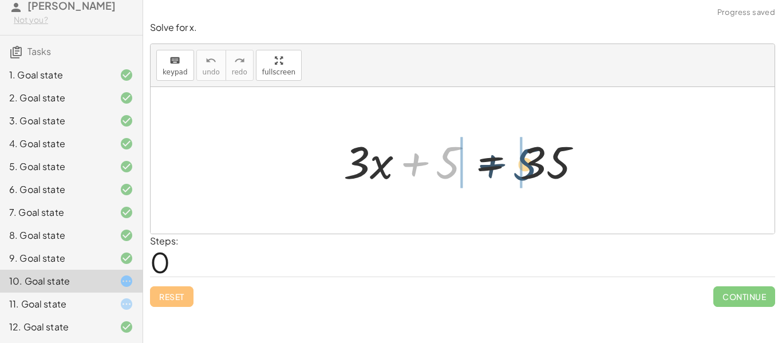
drag, startPoint x: 449, startPoint y: 171, endPoint x: 528, endPoint y: 172, distance: 78.5
click at [528, 172] on div at bounding box center [467, 160] width 259 height 59
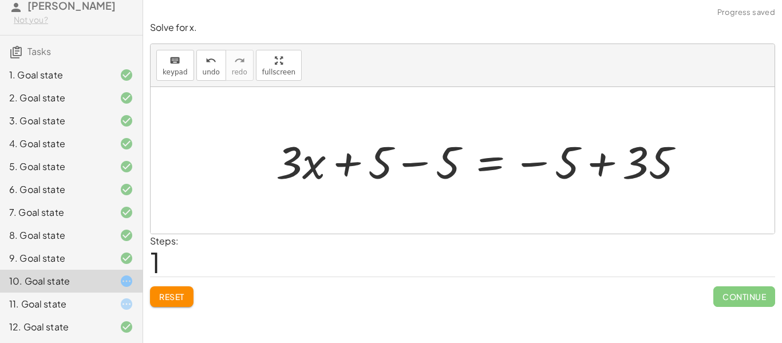
click at [529, 171] on div at bounding box center [484, 160] width 429 height 59
click at [601, 166] on div at bounding box center [484, 160] width 429 height 59
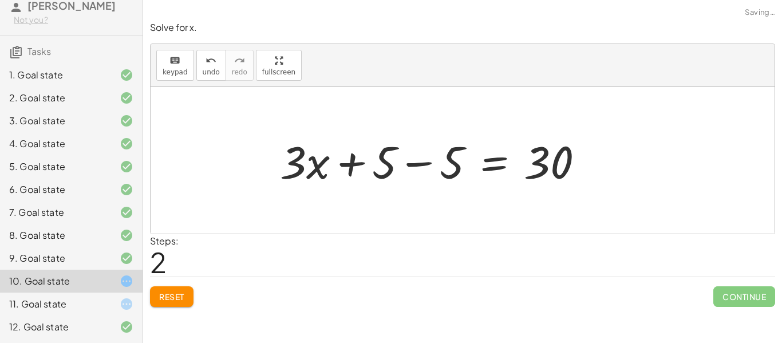
click at [335, 168] on div at bounding box center [436, 160] width 325 height 59
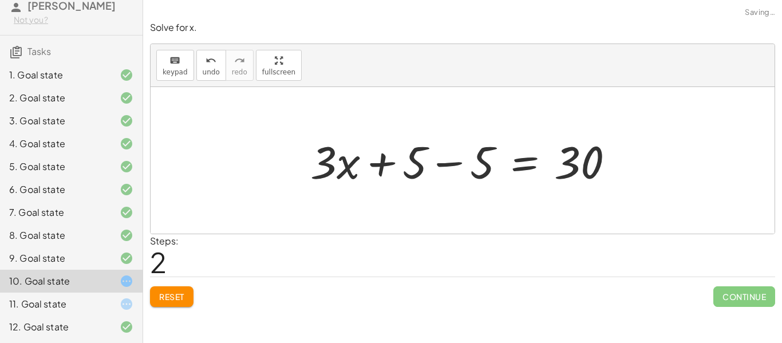
click at [432, 161] on div at bounding box center [467, 160] width 325 height 59
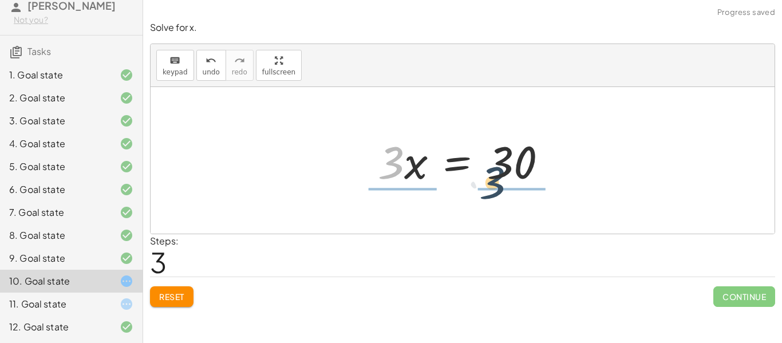
drag, startPoint x: 395, startPoint y: 156, endPoint x: 497, endPoint y: 178, distance: 104.7
click at [497, 178] on div at bounding box center [467, 160] width 190 height 59
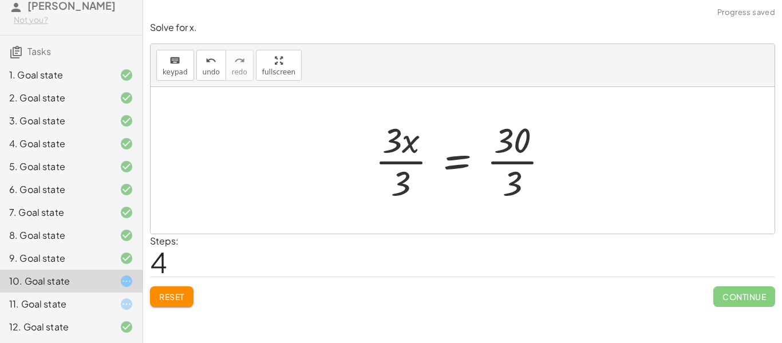
click at [498, 167] on div at bounding box center [466, 160] width 195 height 88
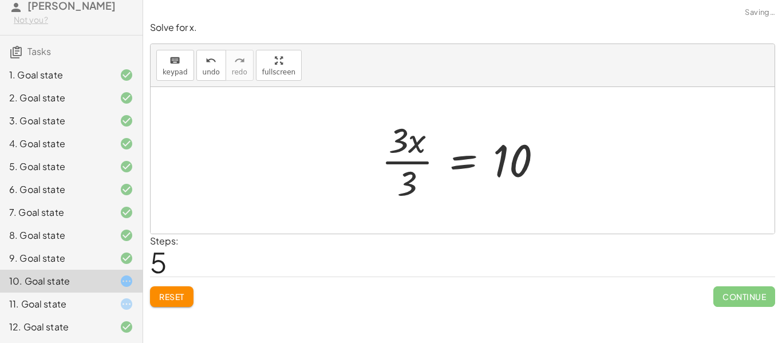
click at [409, 162] on div at bounding box center [467, 160] width 182 height 88
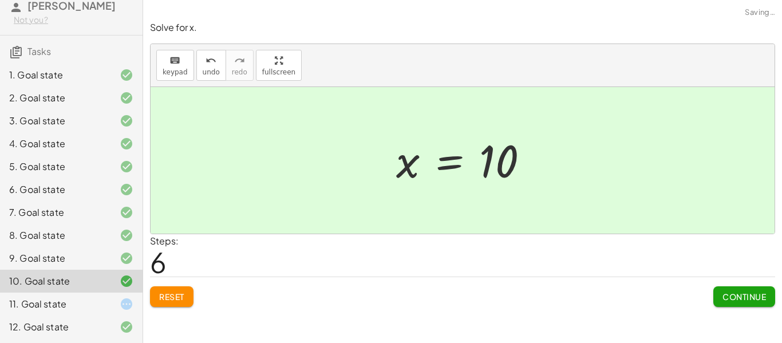
click at [731, 301] on span "Continue" at bounding box center [745, 296] width 44 height 10
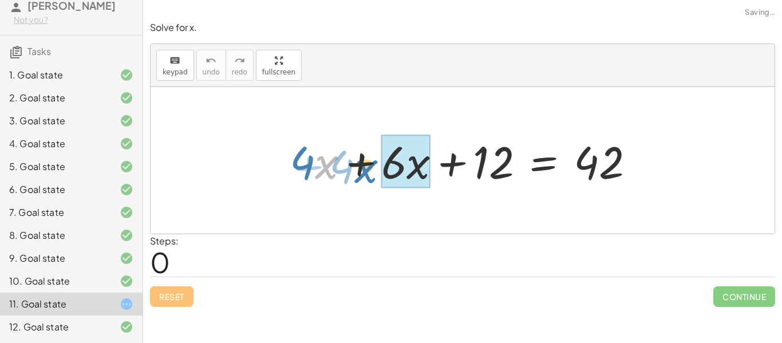
drag, startPoint x: 319, startPoint y: 164, endPoint x: 361, endPoint y: 167, distance: 42.5
click at [361, 167] on div at bounding box center [467, 160] width 366 height 59
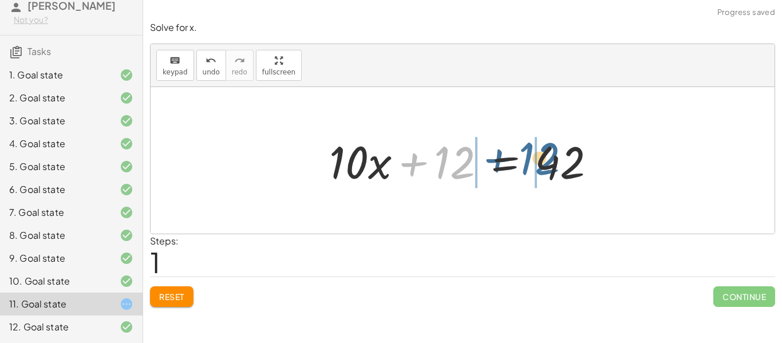
drag, startPoint x: 441, startPoint y: 156, endPoint x: 529, endPoint y: 153, distance: 87.1
click at [529, 153] on div at bounding box center [467, 160] width 287 height 59
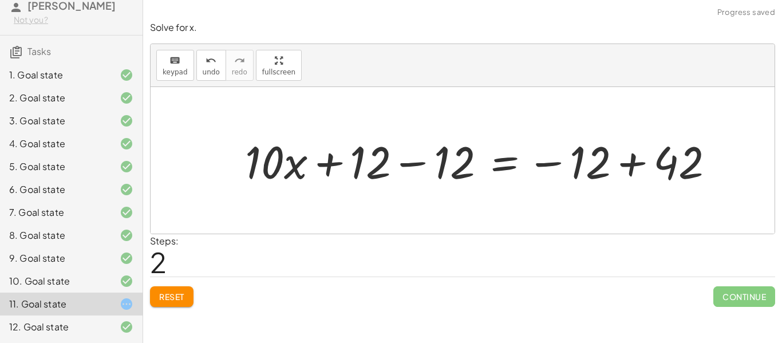
click at [620, 160] on div at bounding box center [484, 160] width 490 height 59
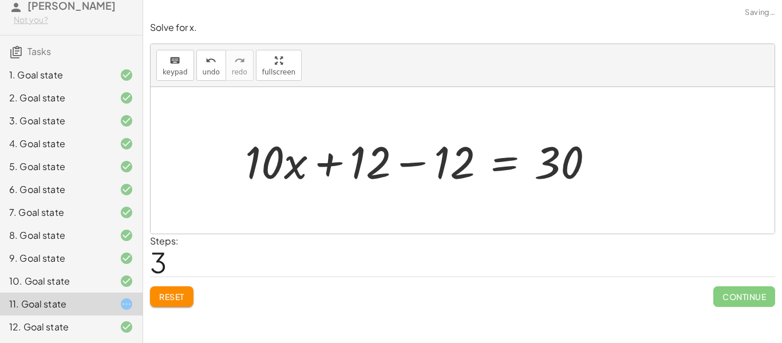
click at [405, 159] on div at bounding box center [424, 160] width 370 height 59
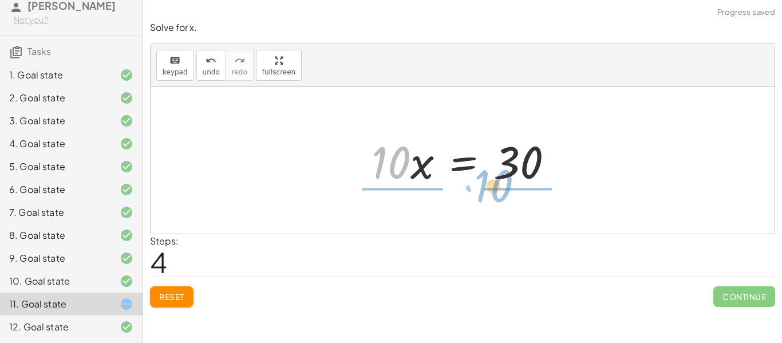
drag, startPoint x: 401, startPoint y: 161, endPoint x: 506, endPoint y: 184, distance: 106.7
click at [506, 184] on div at bounding box center [467, 160] width 202 height 59
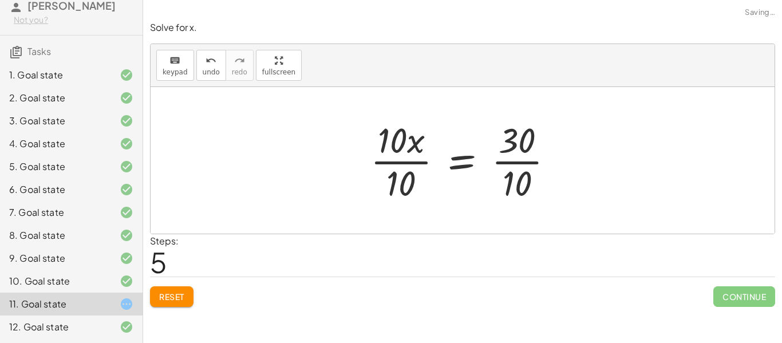
click at [508, 164] on div at bounding box center [467, 160] width 204 height 88
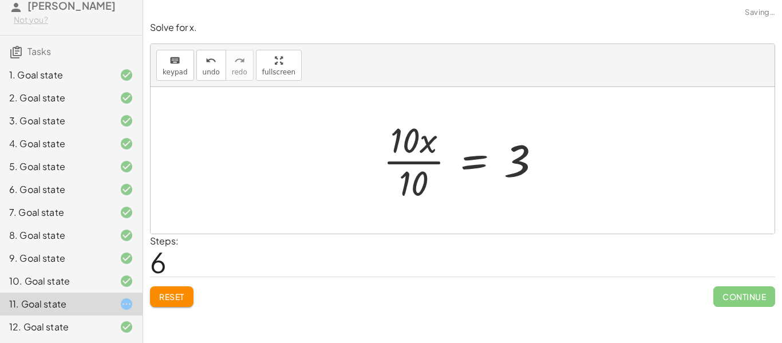
click at [409, 160] on div at bounding box center [466, 160] width 179 height 88
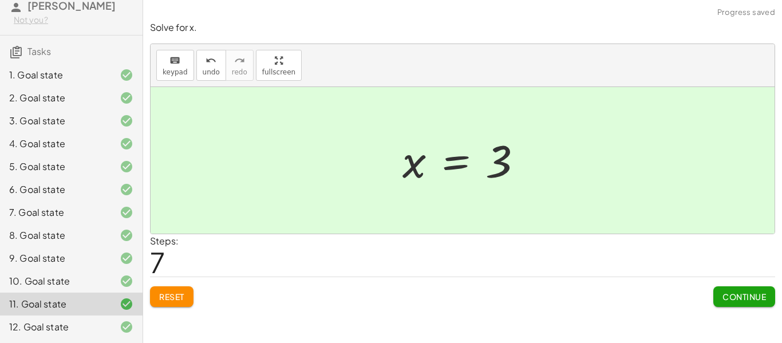
click at [718, 299] on button "Continue" at bounding box center [744, 296] width 62 height 21
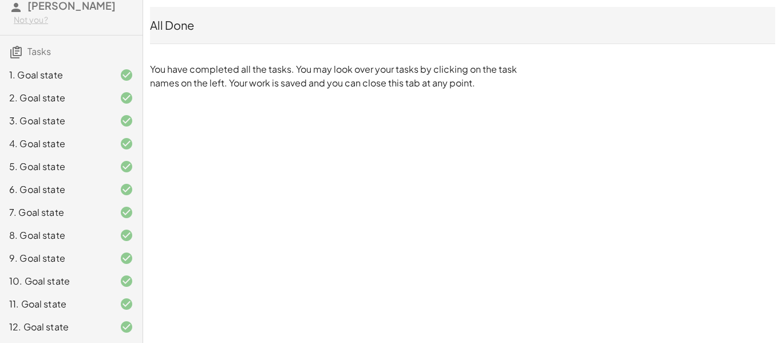
click at [99, 39] on h3 "Tasks" at bounding box center [71, 48] width 143 height 24
click at [101, 45] on h3 "Tasks" at bounding box center [71, 48] width 143 height 24
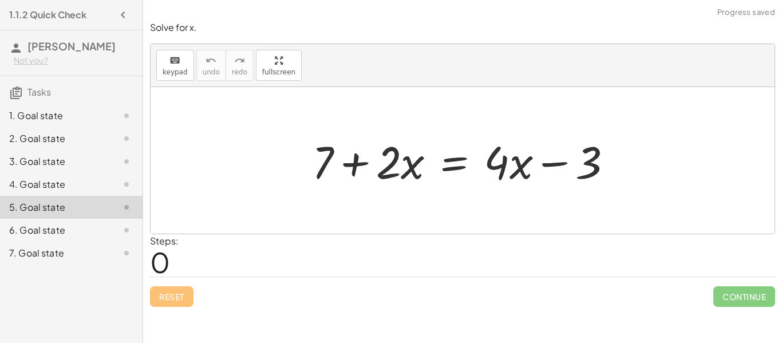
click at [107, 111] on div at bounding box center [117, 116] width 32 height 14
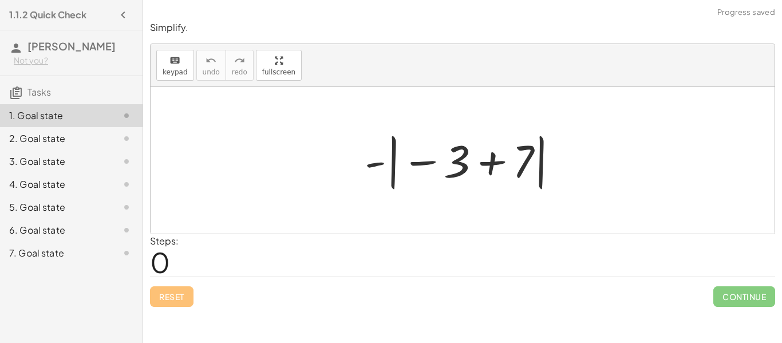
click at [478, 164] on div at bounding box center [467, 161] width 216 height 64
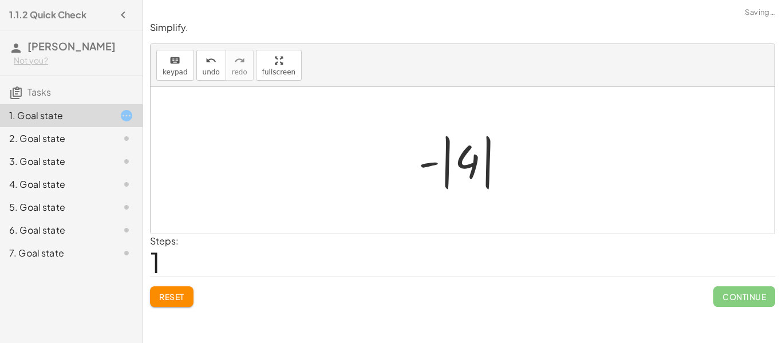
click at [441, 163] on div at bounding box center [467, 161] width 108 height 64
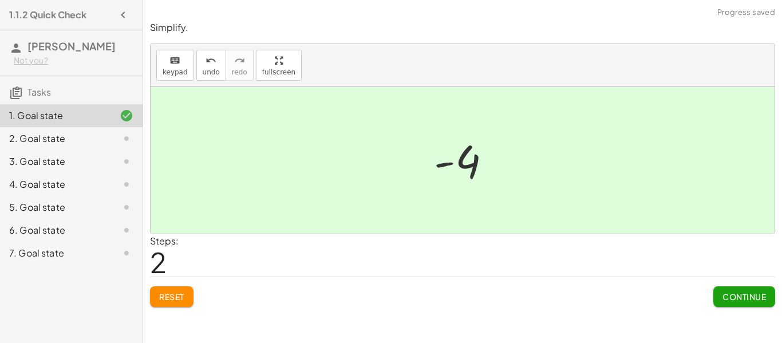
click at [740, 294] on span "Continue" at bounding box center [745, 296] width 44 height 10
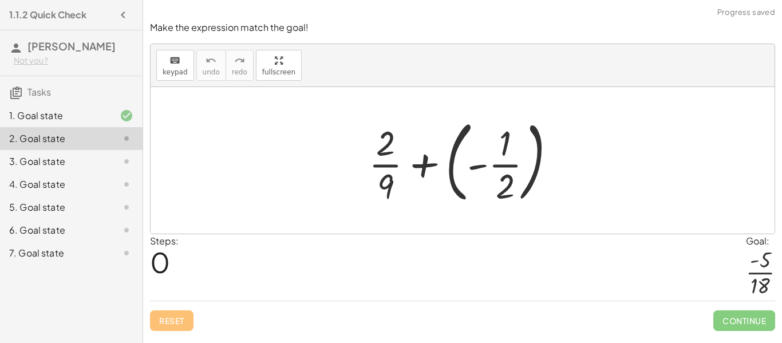
click at [504, 167] on div at bounding box center [467, 160] width 208 height 95
click at [395, 163] on div at bounding box center [467, 160] width 208 height 95
click at [425, 165] on div at bounding box center [467, 160] width 208 height 95
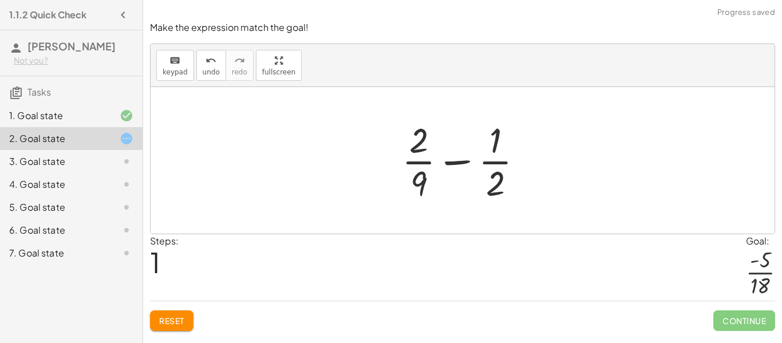
click at [440, 163] on div at bounding box center [467, 160] width 142 height 88
drag, startPoint x: 428, startPoint y: 181, endPoint x: 491, endPoint y: 141, distance: 74.8
click at [491, 141] on div at bounding box center [467, 160] width 142 height 88
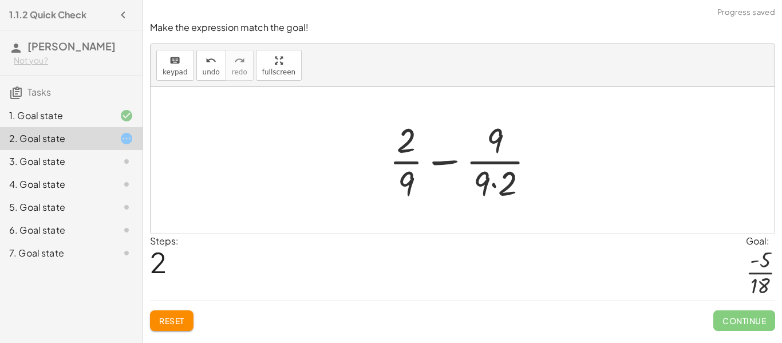
click at [498, 183] on div at bounding box center [467, 160] width 167 height 88
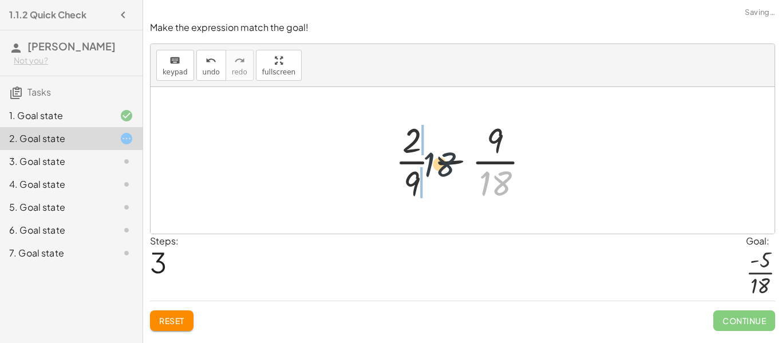
drag, startPoint x: 498, startPoint y: 183, endPoint x: 421, endPoint y: 156, distance: 81.0
click at [421, 156] on div at bounding box center [466, 160] width 155 height 88
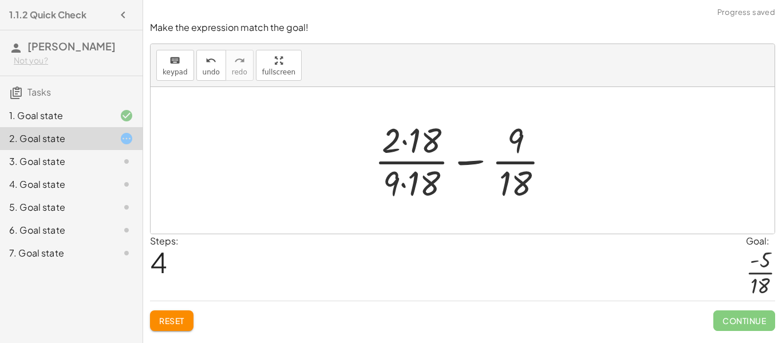
click at [404, 148] on div at bounding box center [467, 160] width 196 height 88
click at [407, 186] on div at bounding box center [467, 160] width 194 height 88
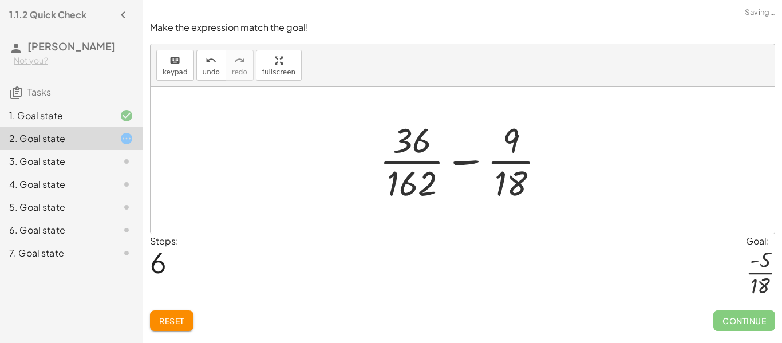
click at [407, 186] on div at bounding box center [467, 160] width 187 height 88
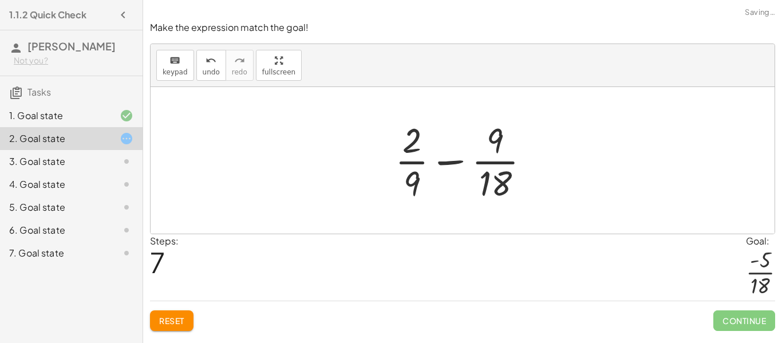
click at [490, 159] on div at bounding box center [466, 160] width 155 height 88
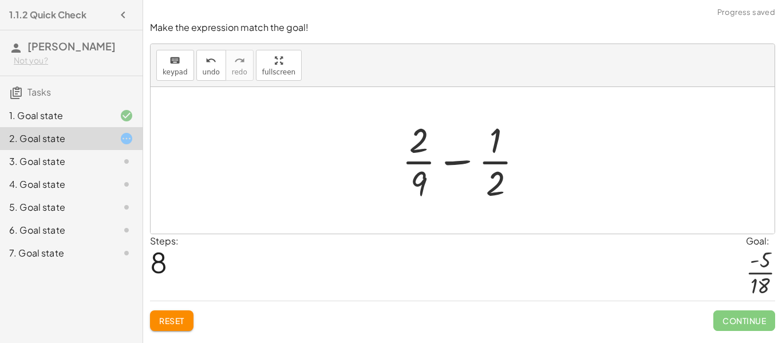
click at [446, 171] on div at bounding box center [467, 160] width 142 height 88
drag, startPoint x: 424, startPoint y: 172, endPoint x: 494, endPoint y: 140, distance: 76.9
click at [494, 140] on div at bounding box center [467, 160] width 142 height 88
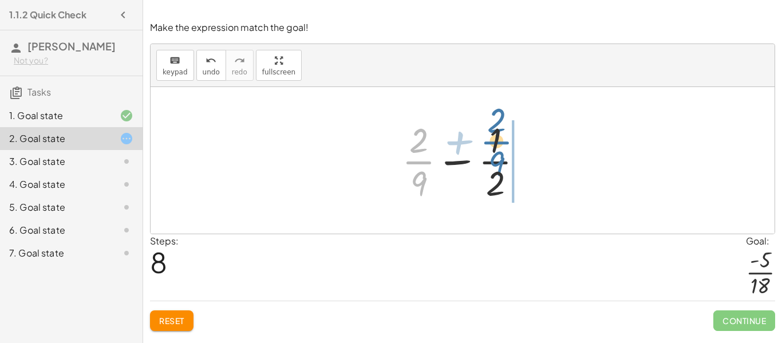
drag, startPoint x: 424, startPoint y: 171, endPoint x: 503, endPoint y: 152, distance: 81.8
click at [503, 152] on div at bounding box center [467, 160] width 142 height 88
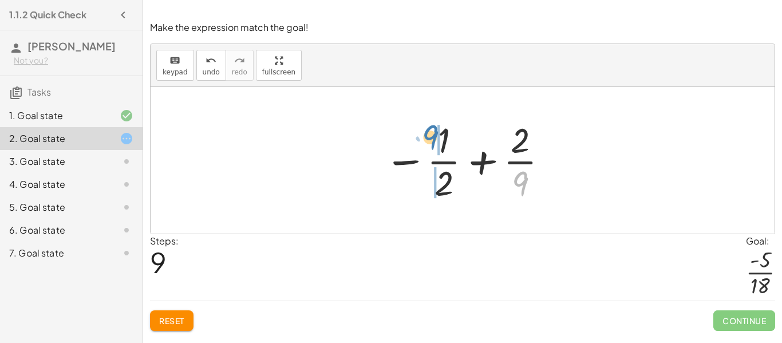
drag, startPoint x: 525, startPoint y: 174, endPoint x: 437, endPoint y: 130, distance: 98.1
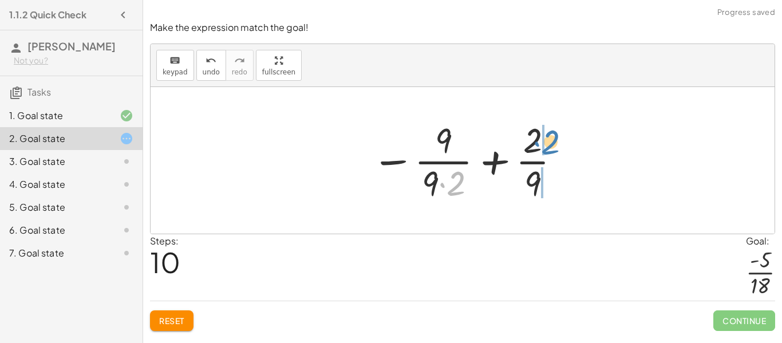
drag, startPoint x: 463, startPoint y: 181, endPoint x: 557, endPoint y: 140, distance: 101.8
click at [557, 140] on div at bounding box center [467, 160] width 202 height 88
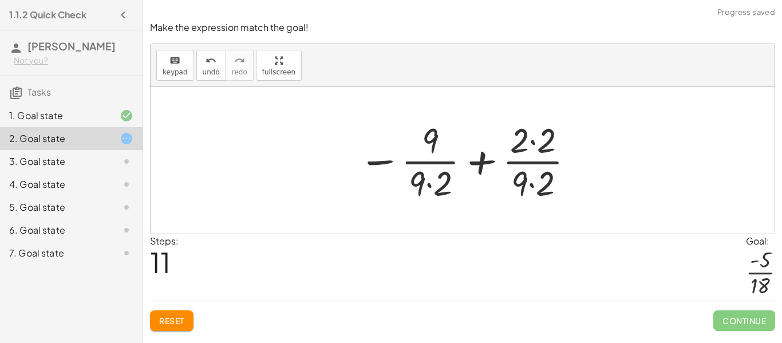
click at [533, 156] on div at bounding box center [467, 160] width 229 height 88
click at [534, 176] on div at bounding box center [467, 160] width 229 height 88
click at [533, 141] on div at bounding box center [467, 160] width 229 height 88
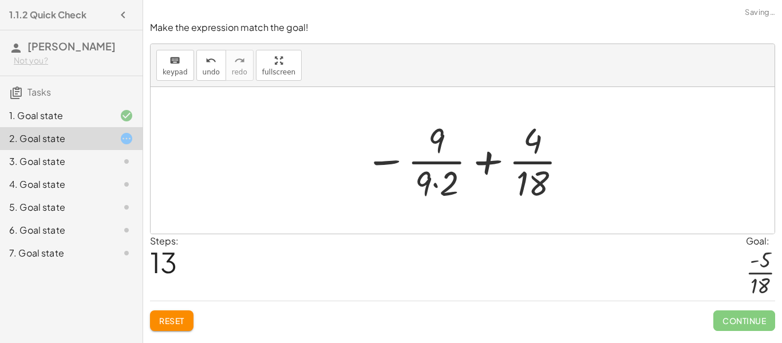
click at [438, 181] on div at bounding box center [466, 160] width 215 height 88
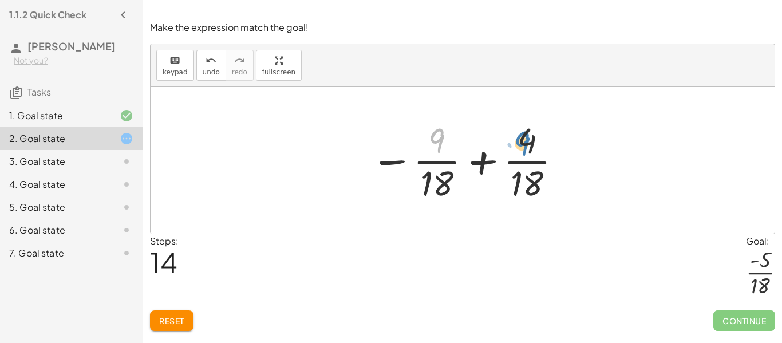
drag, startPoint x: 441, startPoint y: 144, endPoint x: 531, endPoint y: 149, distance: 90.0
click at [531, 149] on div at bounding box center [467, 160] width 204 height 88
drag, startPoint x: 531, startPoint y: 148, endPoint x: 502, endPoint y: 148, distance: 29.2
click at [502, 148] on div at bounding box center [467, 160] width 204 height 88
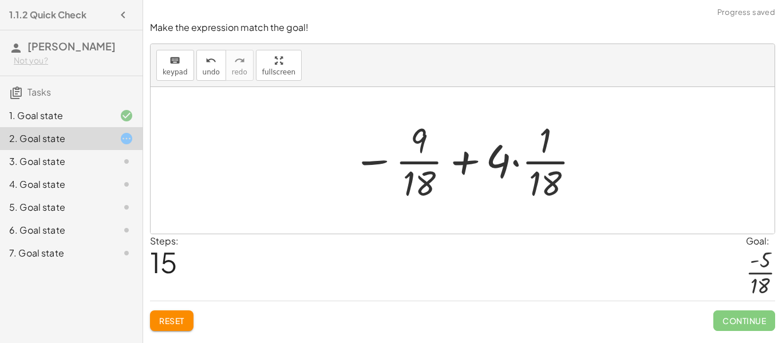
click at [517, 168] on div at bounding box center [467, 160] width 240 height 88
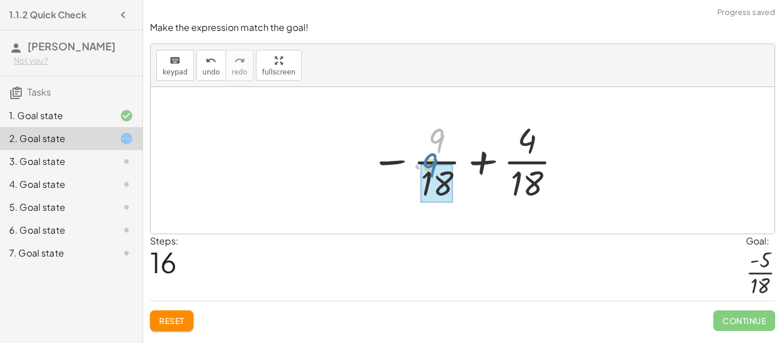
drag, startPoint x: 442, startPoint y: 143, endPoint x: 432, endPoint y: 167, distance: 26.7
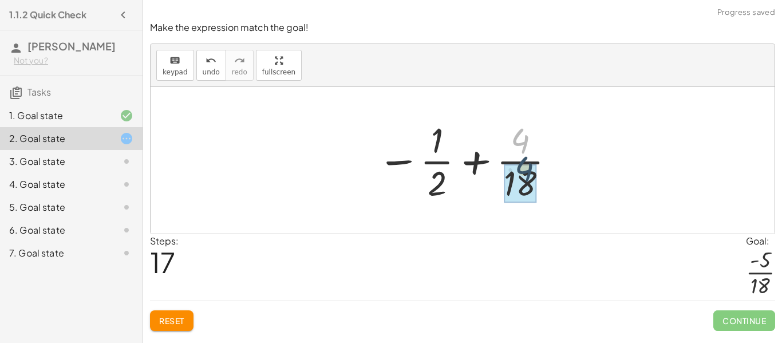
drag, startPoint x: 527, startPoint y: 144, endPoint x: 531, endPoint y: 174, distance: 30.0
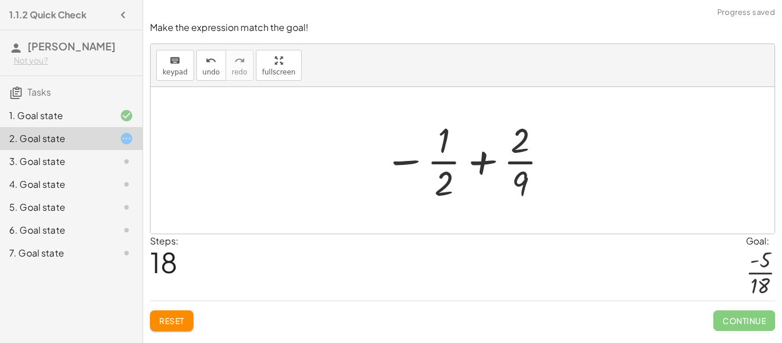
click at [519, 161] on div at bounding box center [466, 160] width 177 height 88
drag, startPoint x: 447, startPoint y: 149, endPoint x: 528, endPoint y: 191, distance: 91.4
click at [528, 191] on div at bounding box center [466, 160] width 177 height 88
drag, startPoint x: 522, startPoint y: 182, endPoint x: 443, endPoint y: 143, distance: 88.1
click at [443, 143] on div at bounding box center [466, 160] width 177 height 88
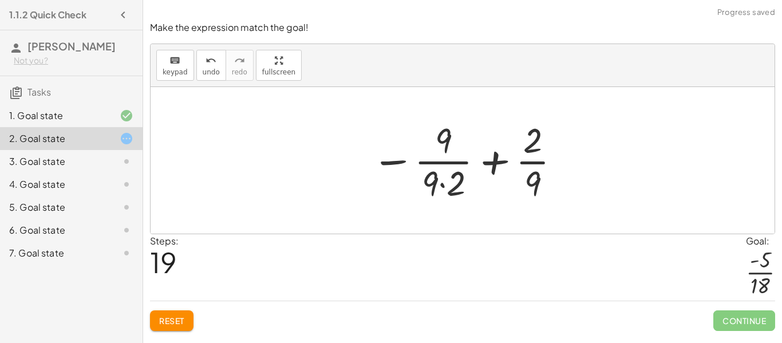
click at [450, 190] on div at bounding box center [467, 160] width 202 height 88
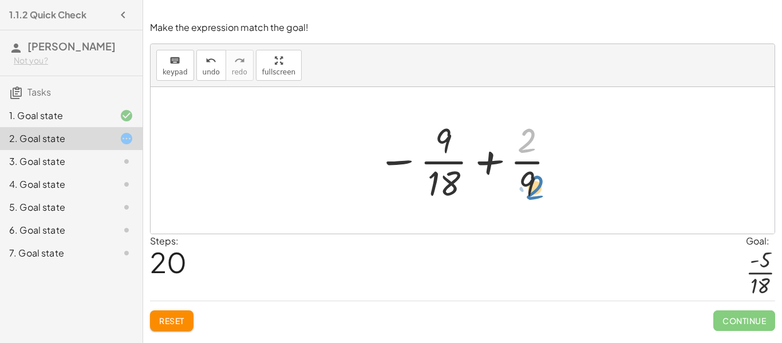
drag, startPoint x: 523, startPoint y: 148, endPoint x: 531, endPoint y: 195, distance: 48.2
click at [531, 195] on div at bounding box center [467, 160] width 191 height 88
drag, startPoint x: 529, startPoint y: 194, endPoint x: 511, endPoint y: 161, distance: 37.2
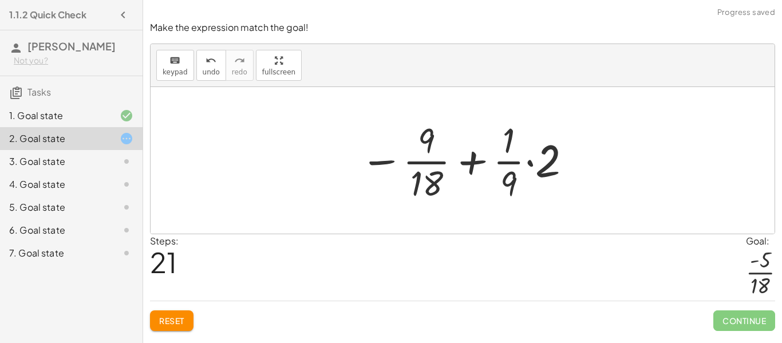
click at [521, 168] on div at bounding box center [466, 160] width 224 height 88
click at [530, 165] on div at bounding box center [466, 160] width 224 height 88
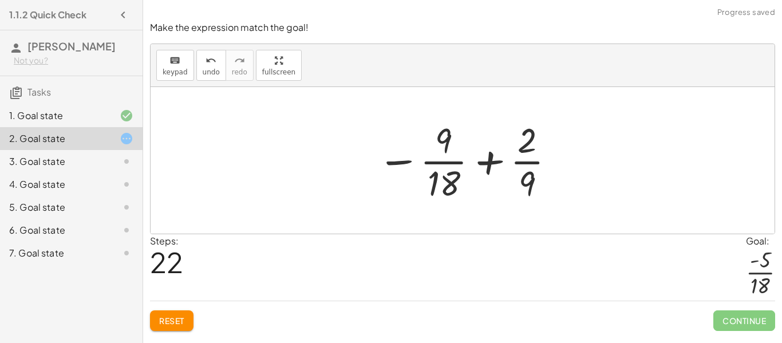
click at [530, 173] on div at bounding box center [467, 160] width 191 height 88
click at [503, 161] on div at bounding box center [467, 160] width 191 height 88
drag, startPoint x: 528, startPoint y: 147, endPoint x: 439, endPoint y: 151, distance: 89.4
click at [439, 151] on div at bounding box center [467, 160] width 191 height 88
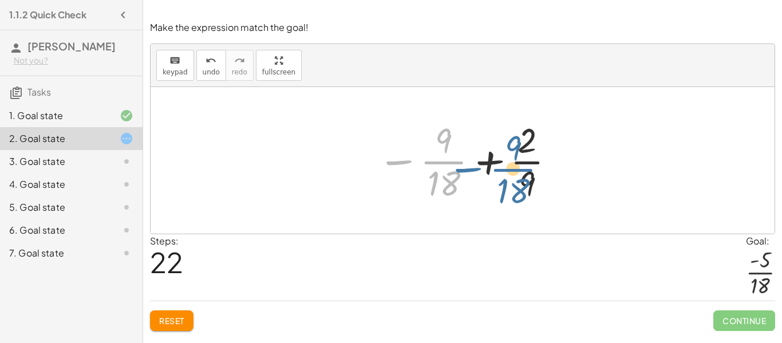
drag, startPoint x: 439, startPoint y: 151, endPoint x: 508, endPoint y: 159, distance: 69.7
click at [508, 159] on div at bounding box center [467, 160] width 191 height 88
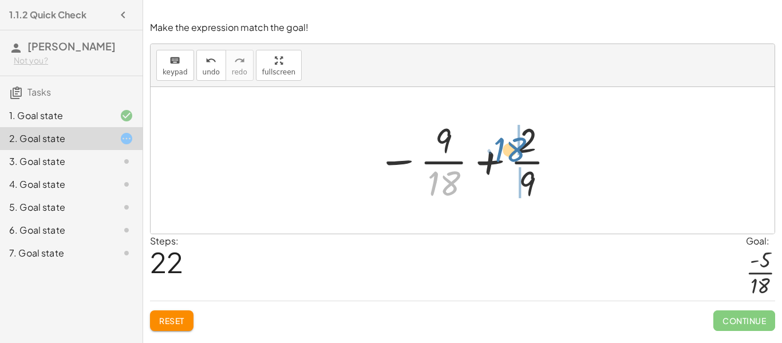
drag, startPoint x: 459, startPoint y: 181, endPoint x: 525, endPoint y: 147, distance: 74.5
click at [525, 147] on div at bounding box center [467, 160] width 191 height 88
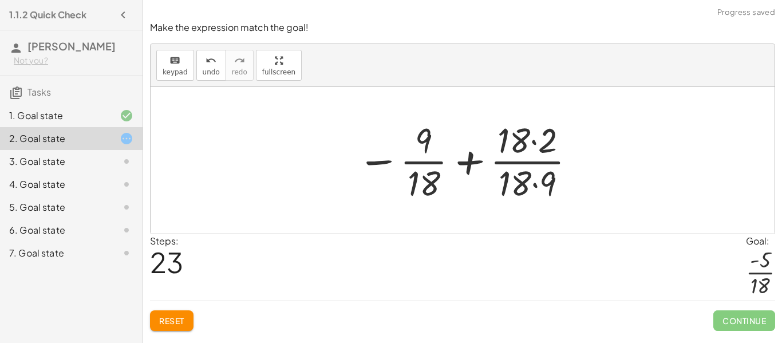
click at [536, 180] on div at bounding box center [467, 160] width 231 height 88
click at [533, 146] on div at bounding box center [467, 160] width 231 height 88
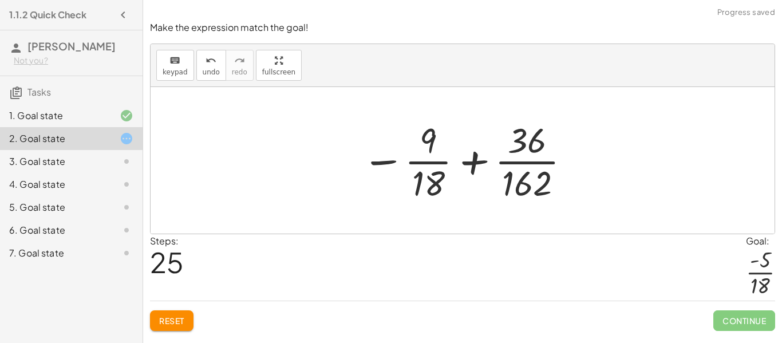
click at [431, 176] on div at bounding box center [467, 160] width 222 height 88
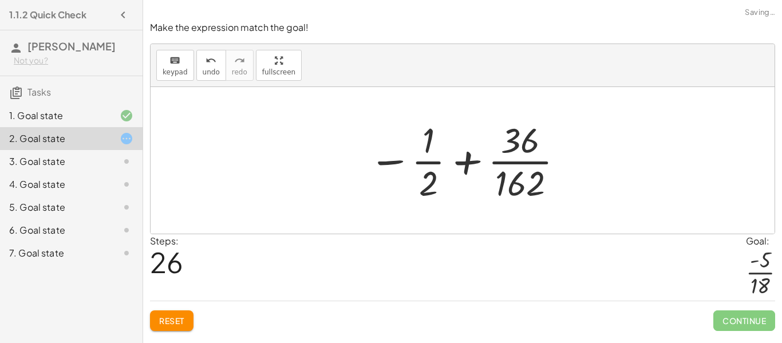
click at [512, 169] on div at bounding box center [467, 160] width 208 height 88
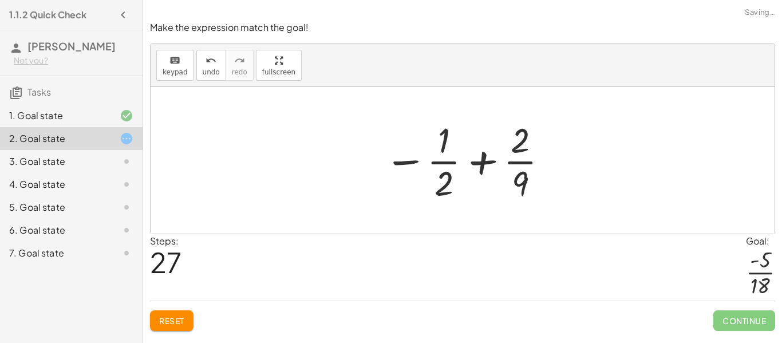
click at [512, 169] on div at bounding box center [466, 160] width 177 height 88
drag, startPoint x: 523, startPoint y: 192, endPoint x: 459, endPoint y: 178, distance: 66.3
click at [459, 178] on div at bounding box center [466, 160] width 177 height 88
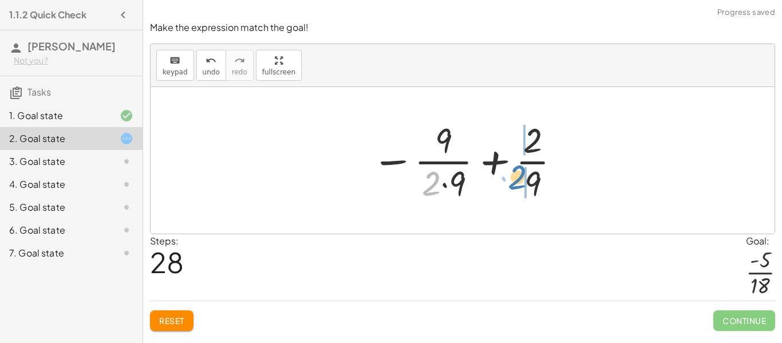
drag, startPoint x: 429, startPoint y: 183, endPoint x: 516, endPoint y: 176, distance: 86.7
click at [516, 176] on div at bounding box center [467, 160] width 202 height 88
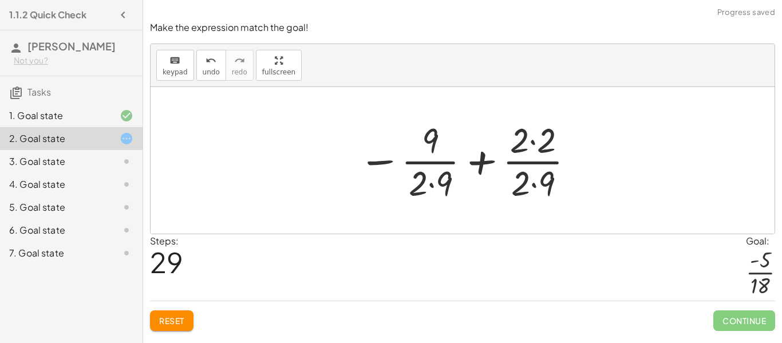
click at [537, 180] on div at bounding box center [467, 160] width 229 height 88
click at [428, 184] on div at bounding box center [467, 160] width 229 height 88
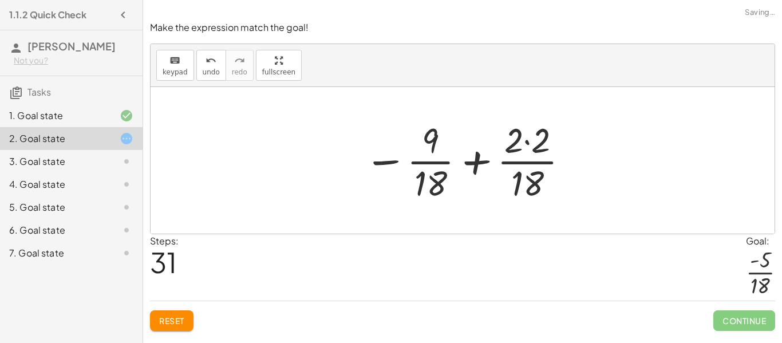
click at [534, 138] on div at bounding box center [467, 160] width 218 height 88
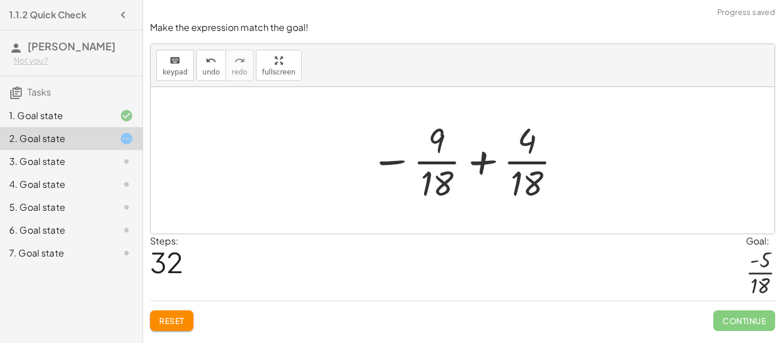
click at [475, 155] on div at bounding box center [467, 160] width 204 height 88
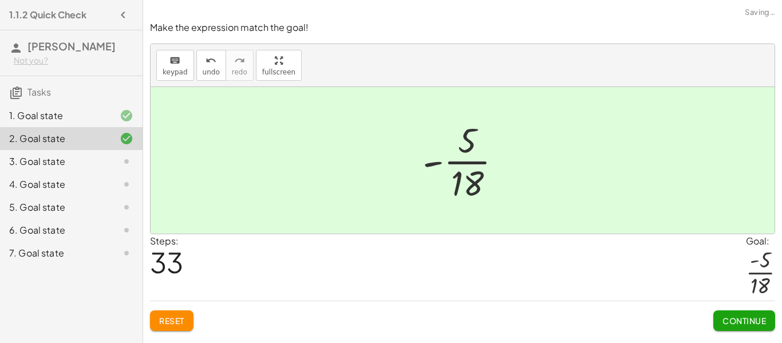
click at [744, 331] on span "Continue" at bounding box center [744, 320] width 62 height 21
click at [734, 325] on span "Continue" at bounding box center [745, 321] width 44 height 10
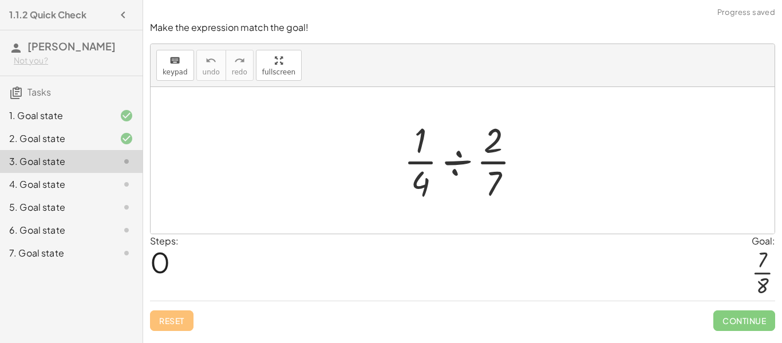
click at [462, 158] on div at bounding box center [467, 160] width 138 height 88
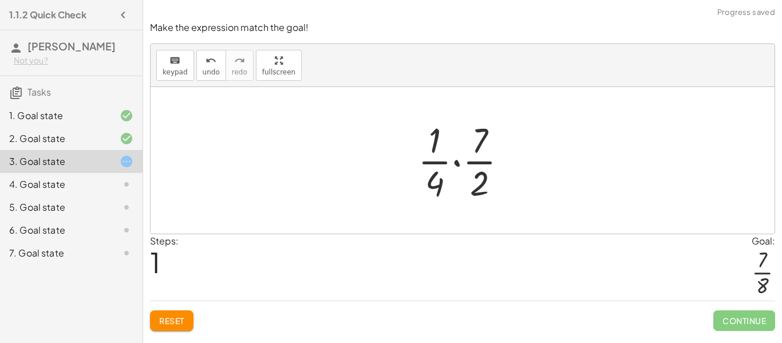
click at [458, 165] on div at bounding box center [467, 160] width 110 height 88
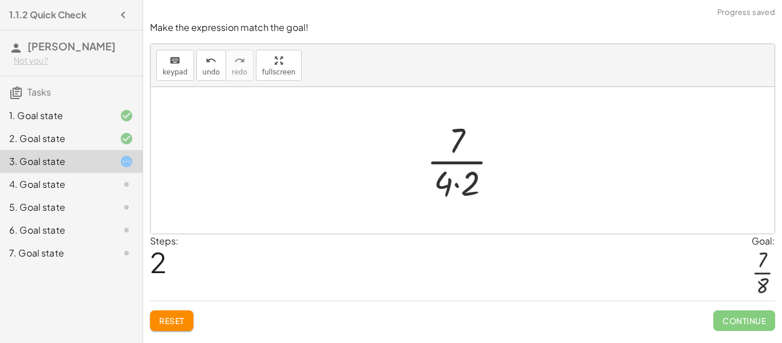
click at [454, 180] on div at bounding box center [467, 160] width 92 height 88
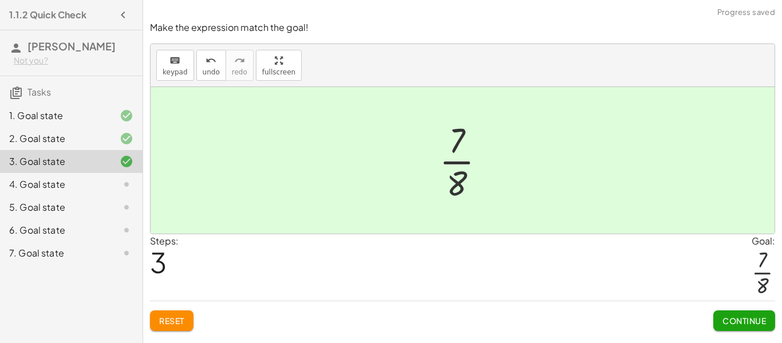
click at [725, 322] on span "Continue" at bounding box center [745, 321] width 44 height 10
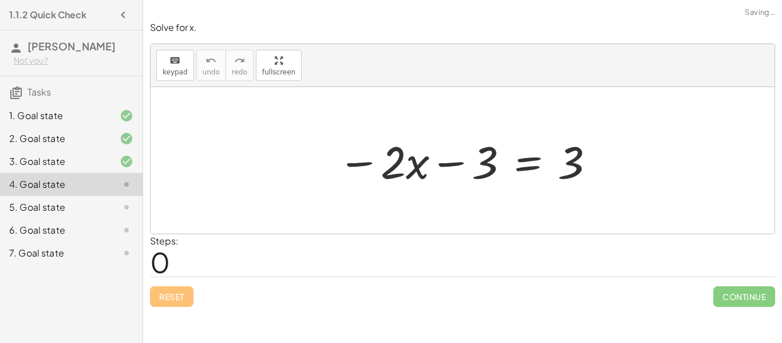
click at [458, 172] on div at bounding box center [467, 160] width 270 height 59
drag, startPoint x: 481, startPoint y: 158, endPoint x: 567, endPoint y: 153, distance: 86.0
click at [567, 153] on div at bounding box center [467, 160] width 270 height 59
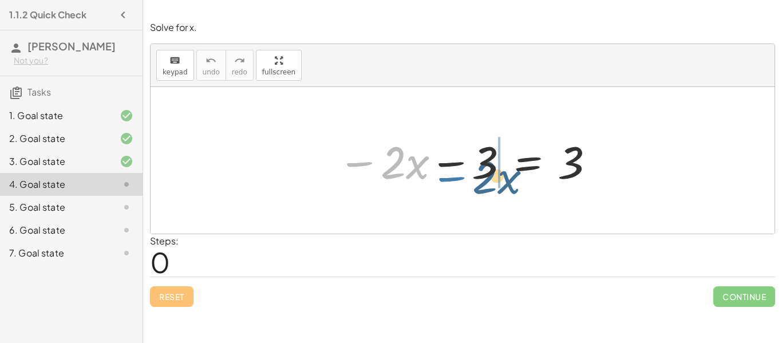
drag, startPoint x: 366, startPoint y: 163, endPoint x: 459, endPoint y: 178, distance: 93.9
click at [459, 178] on div at bounding box center [467, 160] width 270 height 59
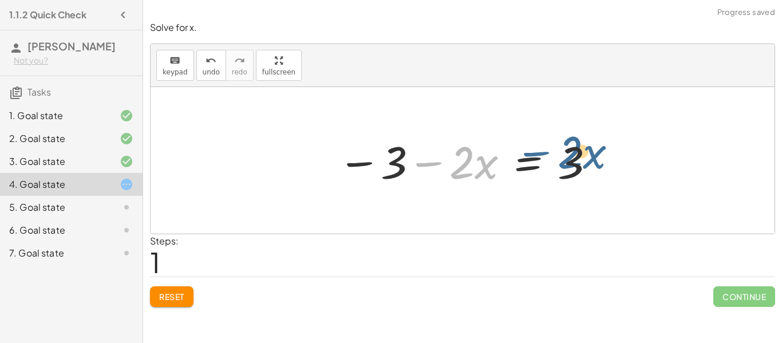
drag, startPoint x: 434, startPoint y: 167, endPoint x: 525, endPoint y: 185, distance: 92.9
click at [525, 185] on div at bounding box center [467, 160] width 270 height 59
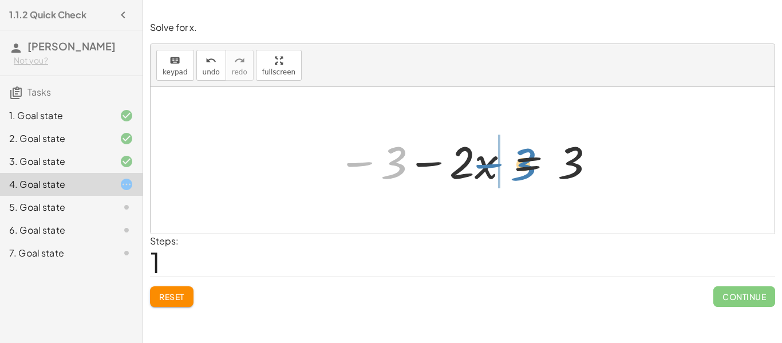
drag, startPoint x: 403, startPoint y: 161, endPoint x: 531, endPoint y: 163, distance: 128.8
click at [531, 163] on div at bounding box center [467, 160] width 270 height 59
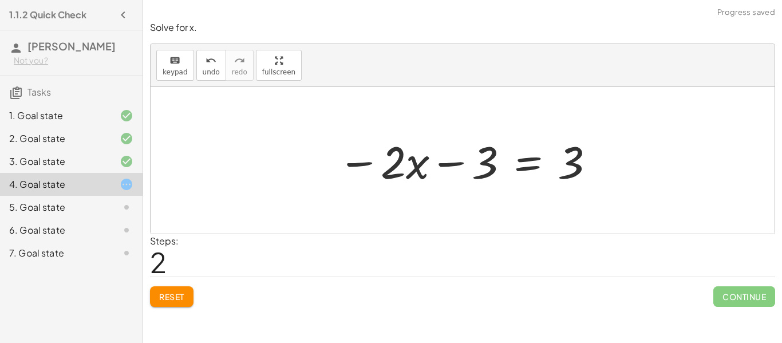
click at [470, 162] on div at bounding box center [467, 160] width 270 height 59
click at [431, 161] on div at bounding box center [467, 160] width 270 height 59
drag, startPoint x: 561, startPoint y: 169, endPoint x: 354, endPoint y: 171, distance: 207.3
click at [354, 171] on div at bounding box center [467, 160] width 270 height 59
drag, startPoint x: 472, startPoint y: 174, endPoint x: 580, endPoint y: 164, distance: 108.0
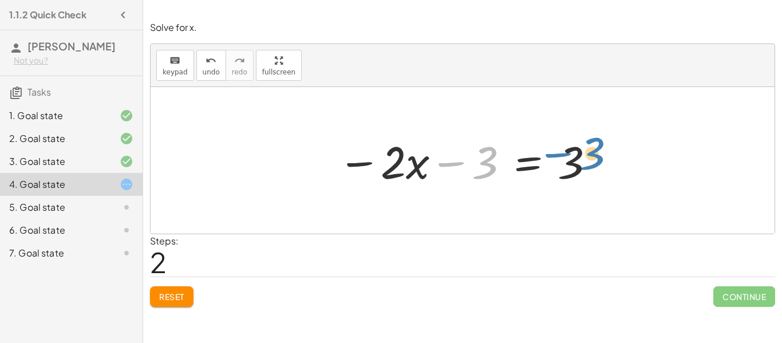
click at [580, 164] on div at bounding box center [467, 160] width 270 height 59
drag, startPoint x: 430, startPoint y: 161, endPoint x: 512, endPoint y: 162, distance: 82.5
click at [512, 162] on div at bounding box center [467, 160] width 270 height 59
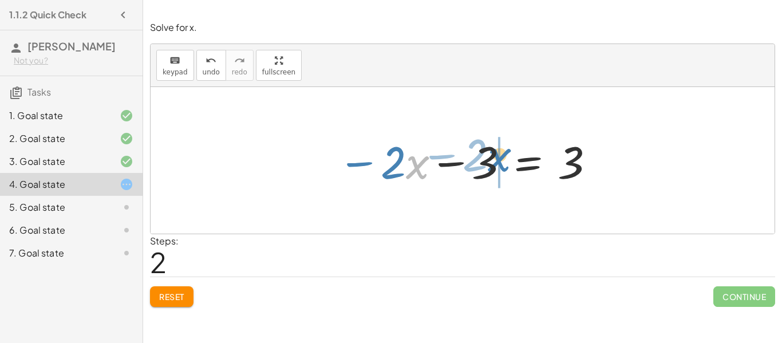
drag, startPoint x: 407, startPoint y: 158, endPoint x: 488, endPoint y: 152, distance: 81.0
click at [488, 152] on div at bounding box center [467, 160] width 270 height 59
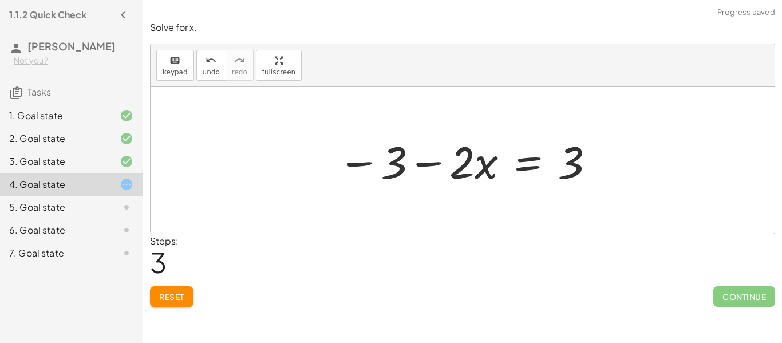
click at [432, 168] on div at bounding box center [467, 160] width 270 height 59
click at [565, 167] on div at bounding box center [467, 160] width 270 height 59
drag, startPoint x: 498, startPoint y: 163, endPoint x: 584, endPoint y: 161, distance: 86.5
click at [584, 161] on div at bounding box center [467, 160] width 270 height 59
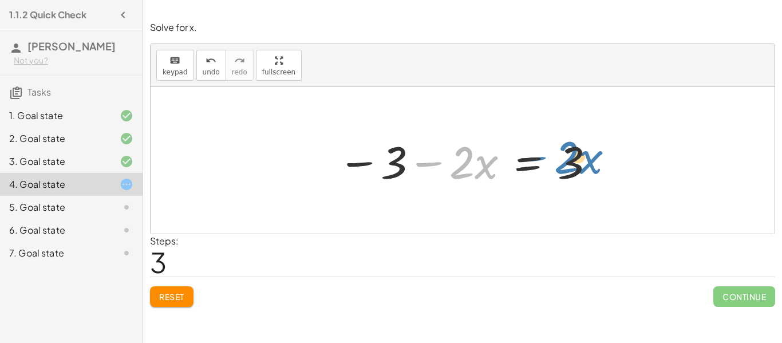
drag, startPoint x: 448, startPoint y: 167, endPoint x: 553, endPoint y: 161, distance: 104.9
click at [553, 161] on div at bounding box center [467, 160] width 270 height 59
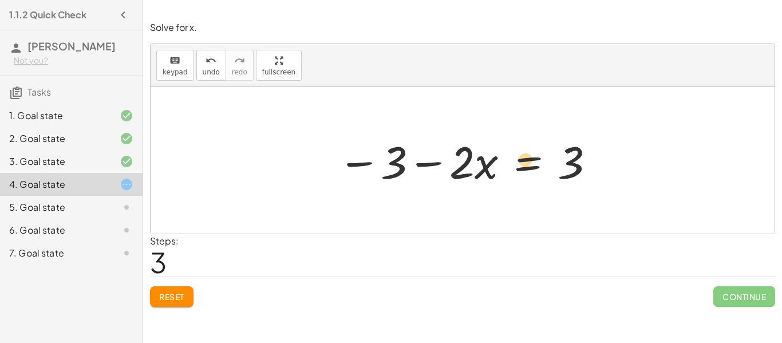
drag, startPoint x: 405, startPoint y: 161, endPoint x: 538, endPoint y: 160, distance: 132.9
click at [538, 160] on div at bounding box center [467, 160] width 270 height 59
drag, startPoint x: 386, startPoint y: 151, endPoint x: 501, endPoint y: 153, distance: 115.1
click at [501, 153] on div at bounding box center [467, 160] width 270 height 59
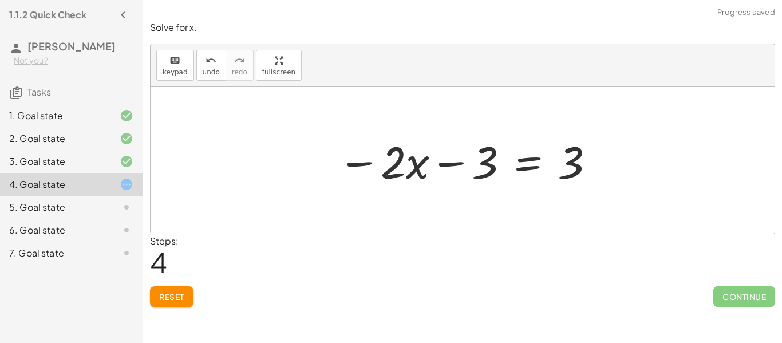
click at [460, 176] on div at bounding box center [467, 160] width 270 height 59
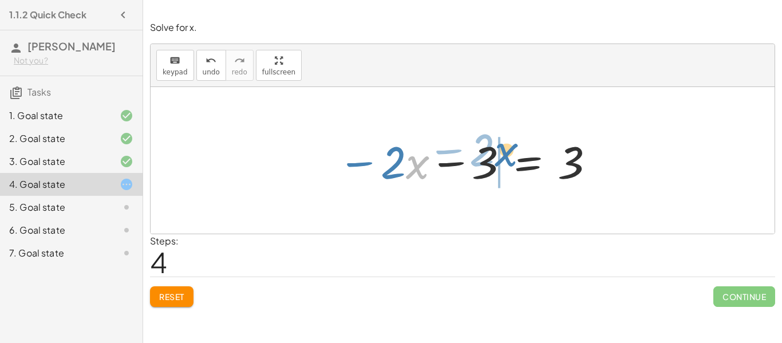
drag, startPoint x: 409, startPoint y: 165, endPoint x: 501, endPoint y: 153, distance: 92.4
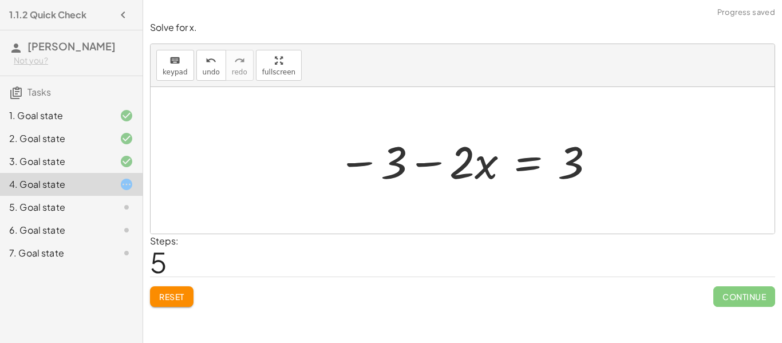
click at [428, 161] on div at bounding box center [467, 160] width 270 height 59
click at [578, 169] on div at bounding box center [467, 160] width 270 height 59
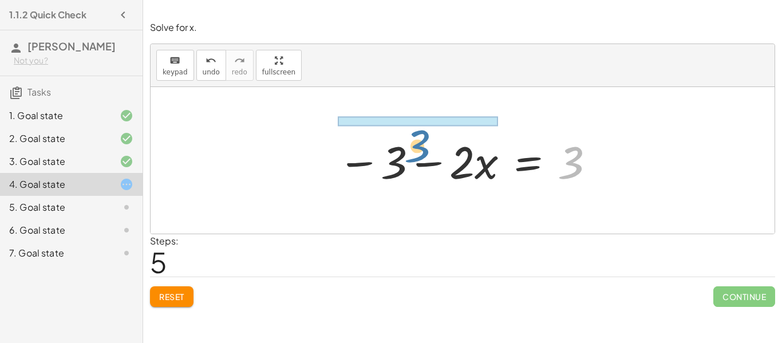
drag, startPoint x: 578, startPoint y: 169, endPoint x: 423, endPoint y: 152, distance: 155.5
click at [423, 152] on div at bounding box center [467, 160] width 270 height 59
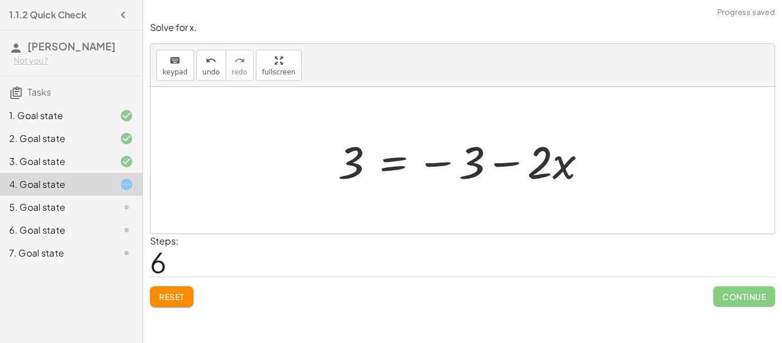
click at [461, 157] on div at bounding box center [467, 160] width 270 height 59
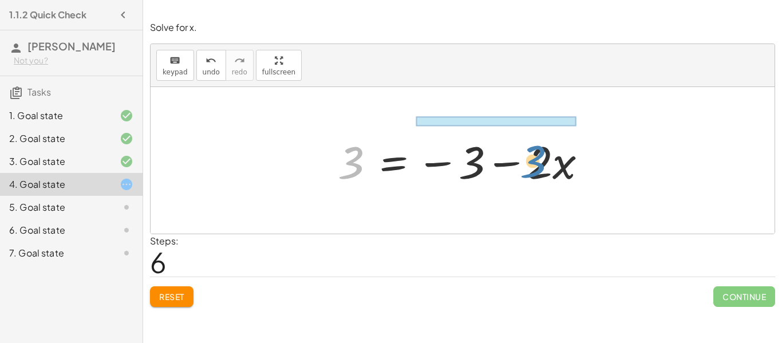
drag, startPoint x: 356, startPoint y: 159, endPoint x: 538, endPoint y: 158, distance: 182.1
click at [538, 158] on div at bounding box center [467, 160] width 270 height 59
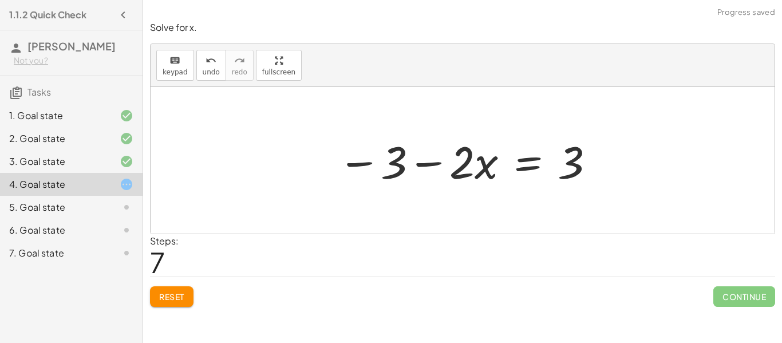
click at [130, 242] on div "5. Goal state" at bounding box center [71, 253] width 143 height 23
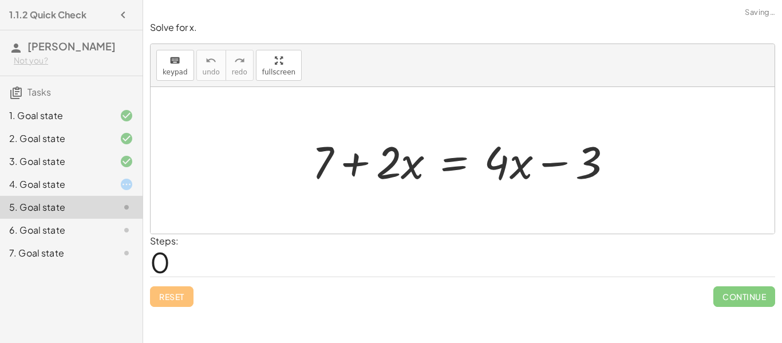
click at [356, 155] on div at bounding box center [466, 160] width 321 height 59
click at [574, 153] on div at bounding box center [466, 160] width 321 height 59
drag, startPoint x: 538, startPoint y: 159, endPoint x: 225, endPoint y: 159, distance: 313.2
click at [225, 159] on div "− 3 + 7 + · 2 · x = + · 4 · x − 3" at bounding box center [463, 160] width 624 height 147
drag, startPoint x: 385, startPoint y: 167, endPoint x: 500, endPoint y: 163, distance: 115.2
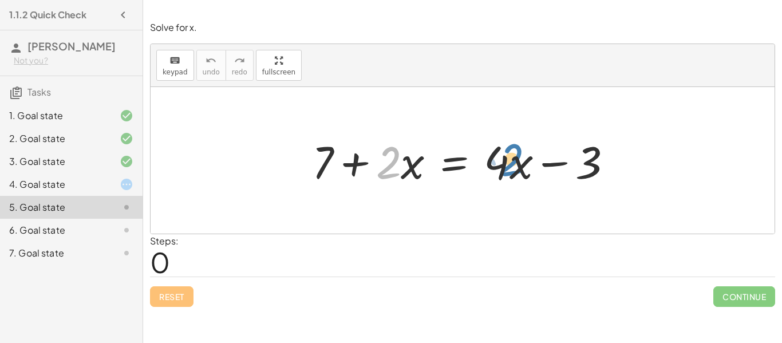
click at [500, 163] on div at bounding box center [466, 160] width 321 height 59
drag, startPoint x: 409, startPoint y: 173, endPoint x: 556, endPoint y: 166, distance: 146.7
click at [556, 166] on div at bounding box center [466, 160] width 321 height 59
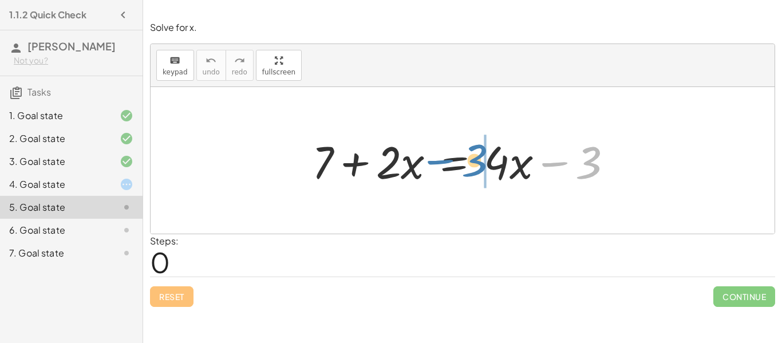
drag, startPoint x: 556, startPoint y: 166, endPoint x: 442, endPoint y: 164, distance: 114.0
click at [442, 164] on div at bounding box center [466, 160] width 321 height 59
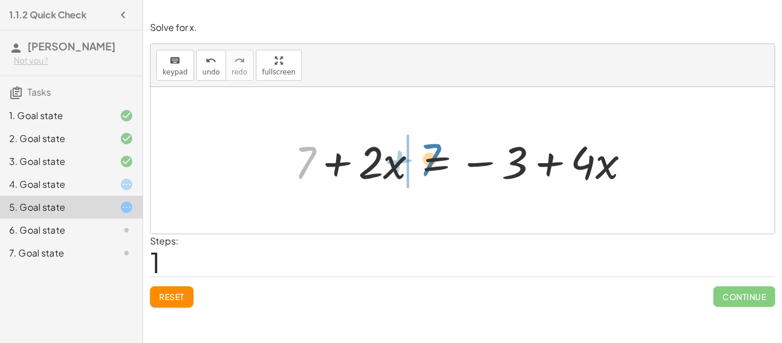
drag, startPoint x: 309, startPoint y: 157, endPoint x: 430, endPoint y: 153, distance: 121.4
click at [430, 153] on div at bounding box center [467, 160] width 356 height 59
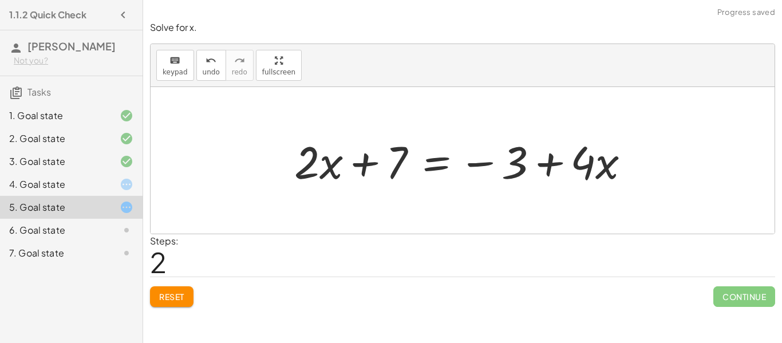
click at [370, 161] on div at bounding box center [467, 160] width 356 height 59
click at [554, 159] on div at bounding box center [467, 160] width 356 height 59
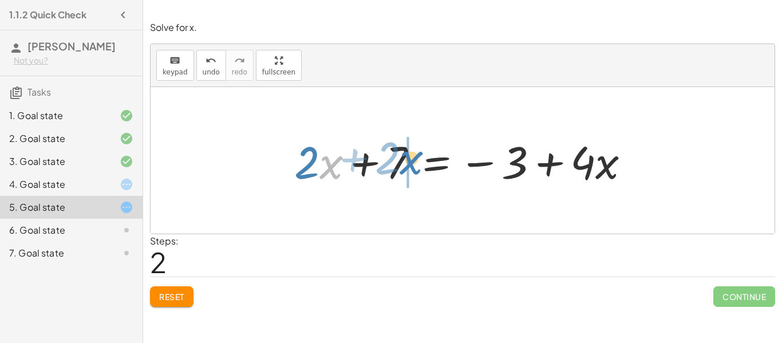
drag, startPoint x: 333, startPoint y: 155, endPoint x: 415, endPoint y: 150, distance: 81.4
click at [415, 150] on div at bounding box center [467, 160] width 356 height 59
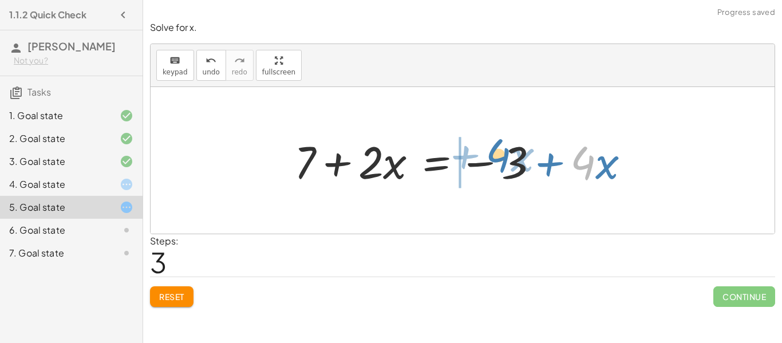
drag, startPoint x: 581, startPoint y: 169, endPoint x: 496, endPoint y: 161, distance: 85.1
click at [496, 161] on div at bounding box center [467, 160] width 356 height 59
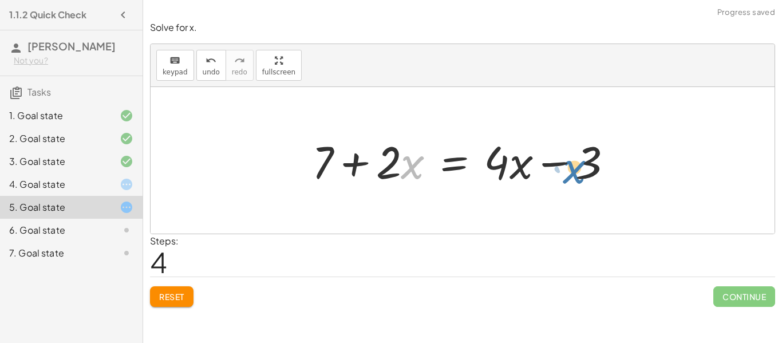
drag, startPoint x: 423, startPoint y: 160, endPoint x: 585, endPoint y: 165, distance: 162.1
click at [585, 165] on div at bounding box center [466, 160] width 321 height 59
drag, startPoint x: 593, startPoint y: 167, endPoint x: 374, endPoint y: 162, distance: 218.8
click at [374, 162] on div at bounding box center [466, 160] width 321 height 59
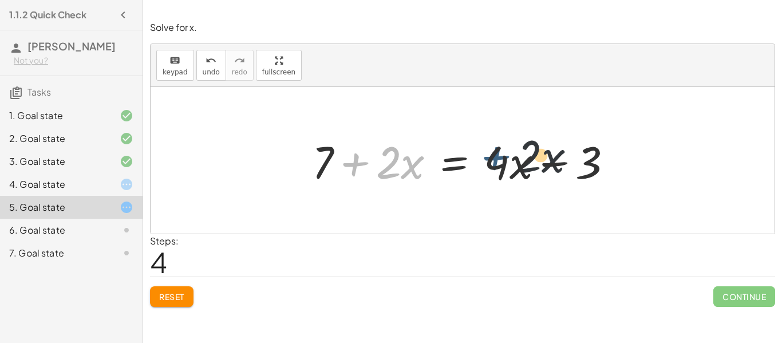
drag, startPoint x: 348, startPoint y: 163, endPoint x: 499, endPoint y: 157, distance: 151.3
click at [499, 157] on div at bounding box center [466, 160] width 321 height 59
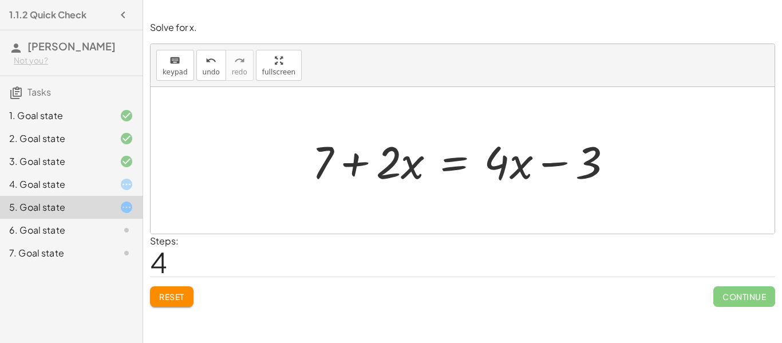
click at [82, 227] on div "6. Goal state" at bounding box center [55, 230] width 92 height 14
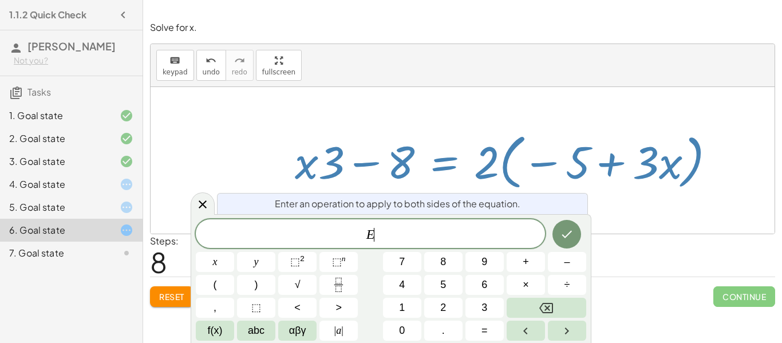
scroll to position [1, 0]
click at [206, 216] on div "Enter an operation to apply to both sides of the equation. E ​ x y ⬚ 2 ⬚ n 7 8 …" at bounding box center [391, 278] width 401 height 129
click at [201, 213] on div at bounding box center [203, 203] width 24 height 22
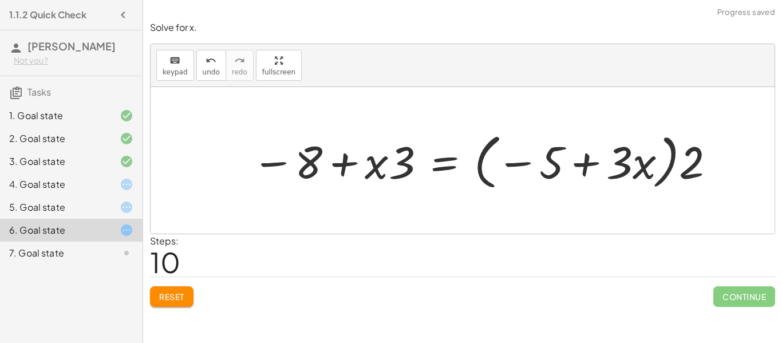
click at [186, 304] on button "Reset" at bounding box center [172, 296] width 44 height 21
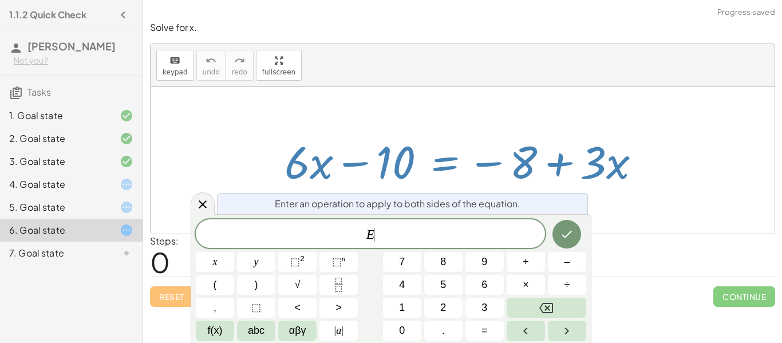
scroll to position [1, 0]
click at [208, 202] on icon at bounding box center [203, 205] width 14 height 14
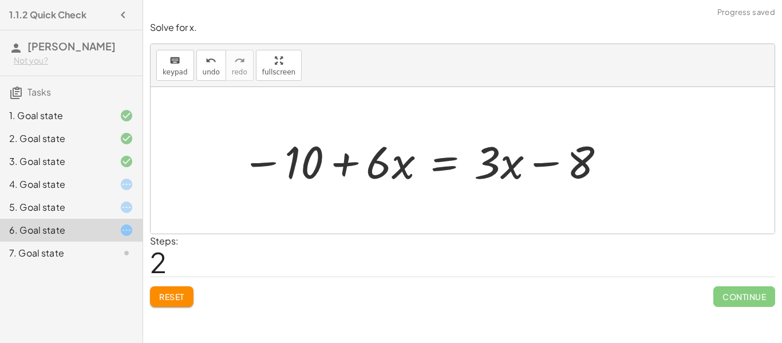
scroll to position [2, 0]
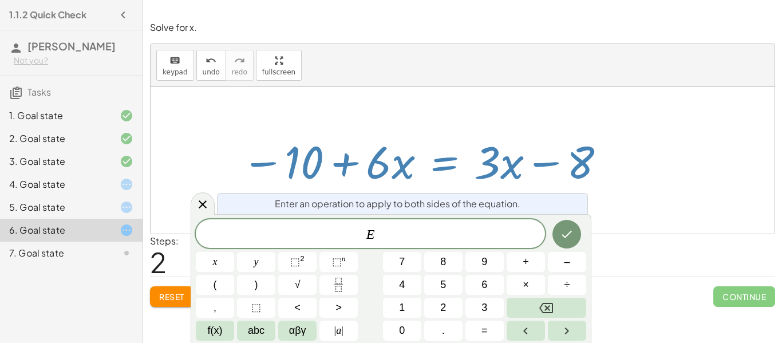
click at [202, 218] on div "Enter an operation to apply to both sides of the equation. E ​ x y ⬚ 2 ⬚ n 7 8 …" at bounding box center [391, 278] width 401 height 129
click at [204, 211] on div at bounding box center [203, 203] width 24 height 22
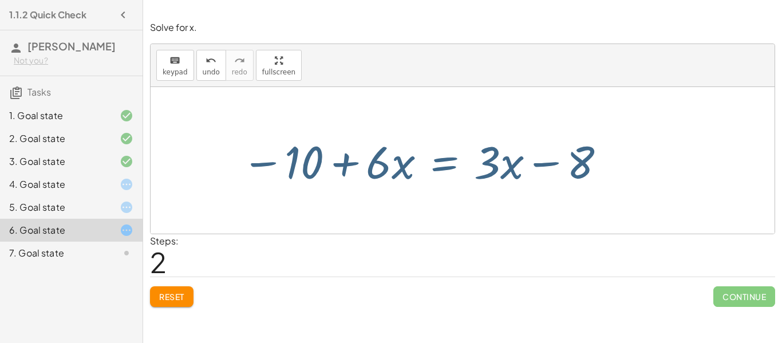
click at [127, 251] on icon at bounding box center [127, 253] width 14 height 14
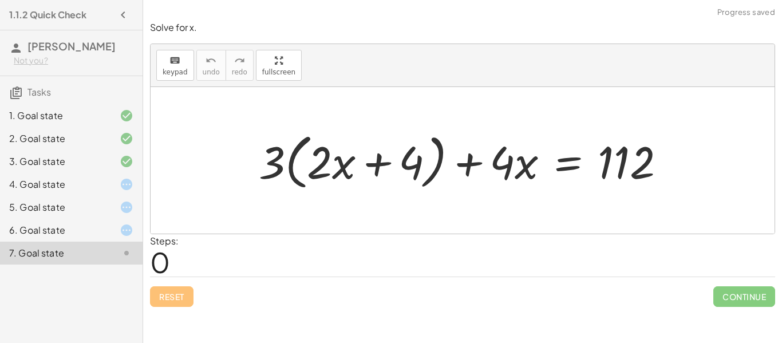
scroll to position [2, 0]
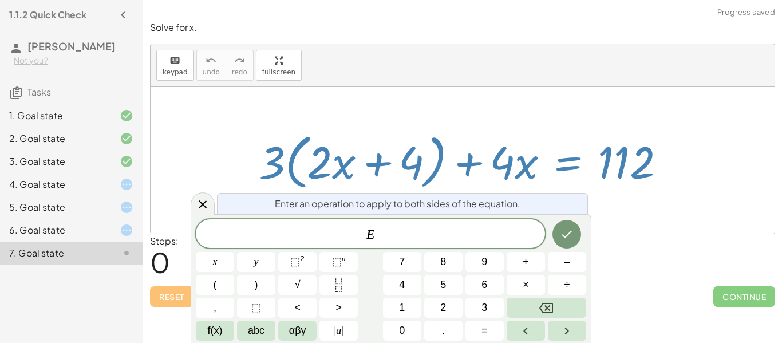
click at [196, 218] on div "Enter an operation to apply to both sides of the equation. E ​ x y ⬚ 2 ⬚ n 7 8 …" at bounding box center [391, 278] width 401 height 129
click at [197, 224] on div "E x y ⬚ 2 ⬚ n 7 8 9 + – ( ) √ 4 5 6 × ÷ , ⬚ < > 1 2 3 f(x) abc αβγ | a | 0 . =" at bounding box center [391, 279] width 391 height 121
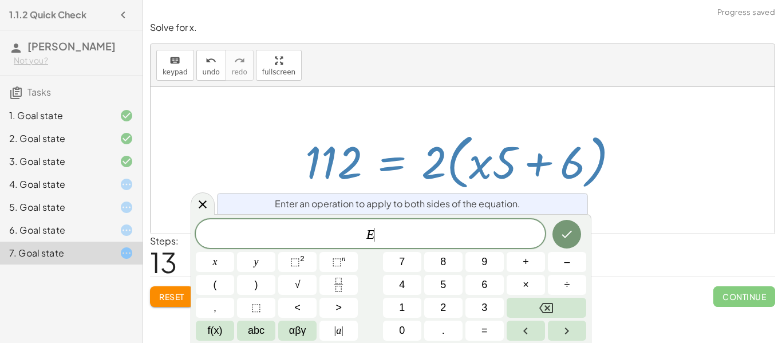
scroll to position [3, 0]
click at [198, 214] on div at bounding box center [203, 203] width 24 height 22
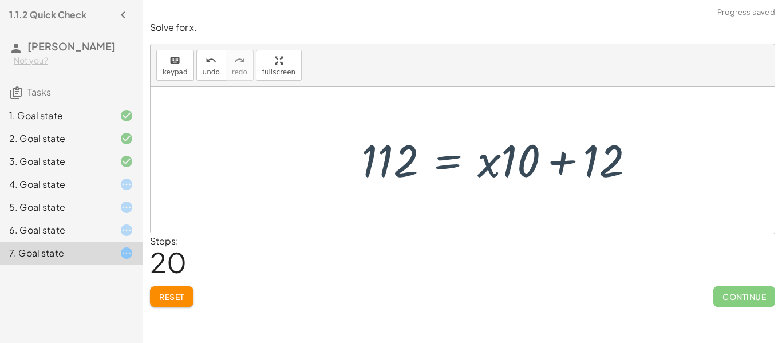
click at [383, 192] on div "+ · 3 · ( + · 2 · x + 4 ) + · 4 · x = 112 + · 4 · x + · 3 · ( + · 2 · x + 4 ) =…" at bounding box center [463, 160] width 308 height 65
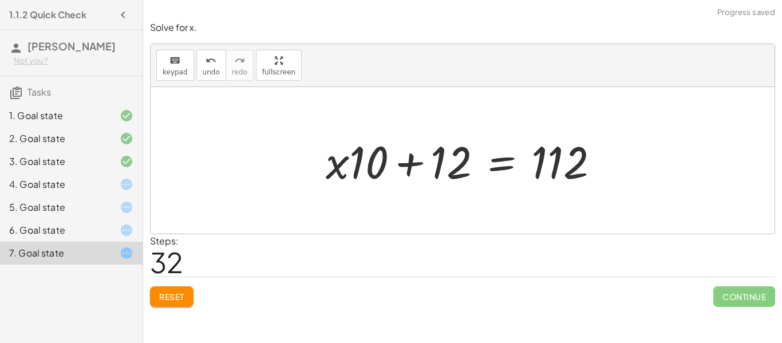
click at [412, 164] on div at bounding box center [467, 160] width 294 height 59
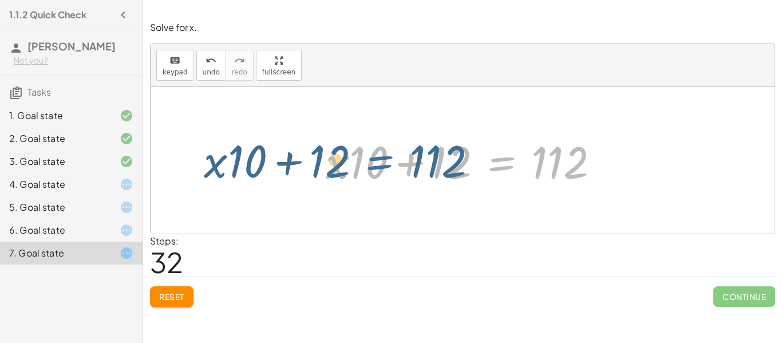
drag, startPoint x: 504, startPoint y: 164, endPoint x: 382, endPoint y: 163, distance: 122.0
click at [382, 163] on div at bounding box center [467, 160] width 294 height 59
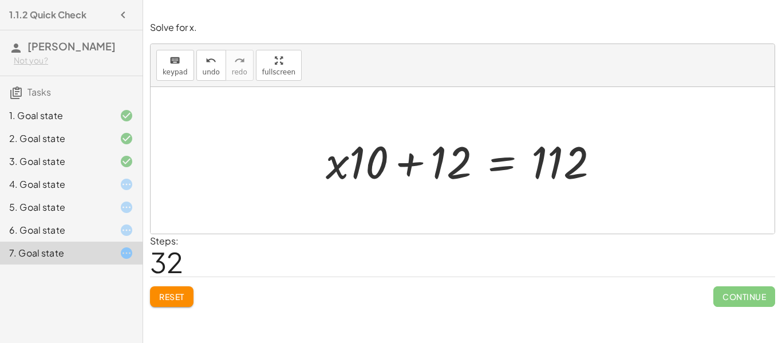
click at [111, 219] on div "4. Goal state" at bounding box center [71, 230] width 143 height 23
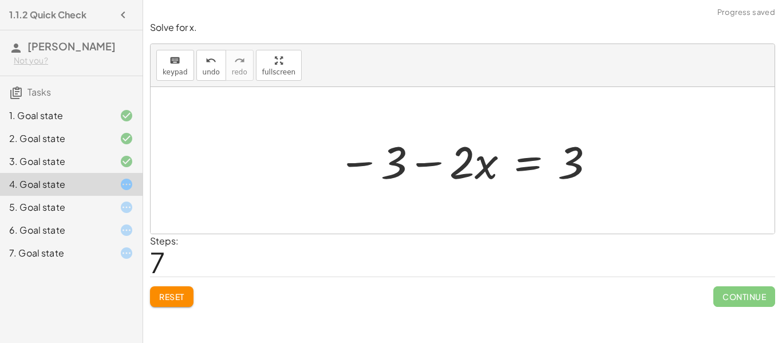
click at [187, 302] on button "Reset" at bounding box center [172, 296] width 44 height 21
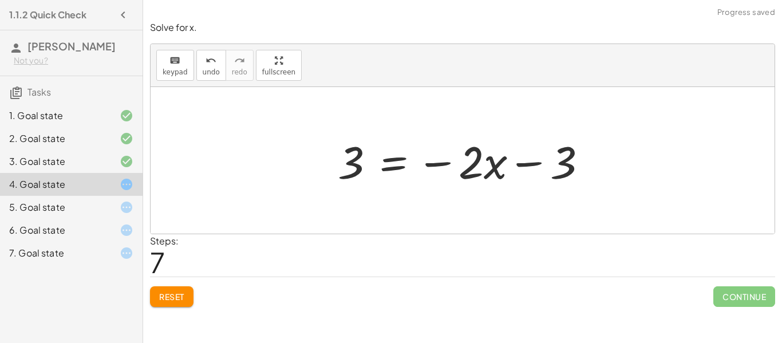
click at [182, 294] on span "Reset" at bounding box center [171, 296] width 25 height 10
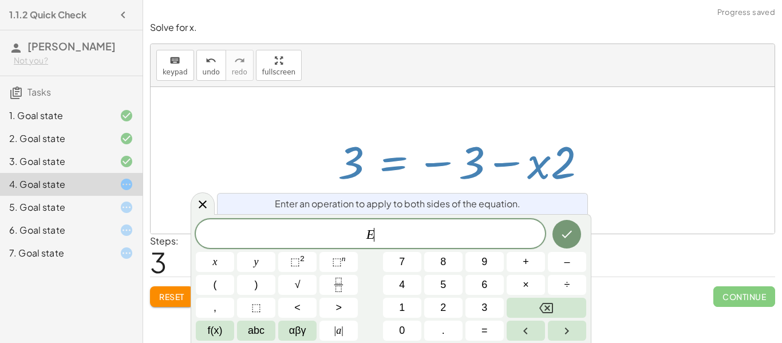
scroll to position [3, 0]
click at [104, 211] on div at bounding box center [117, 207] width 32 height 14
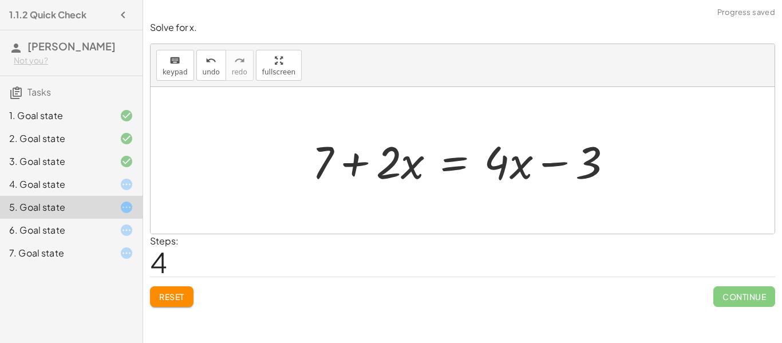
click at [182, 306] on button "Reset" at bounding box center [172, 296] width 44 height 21
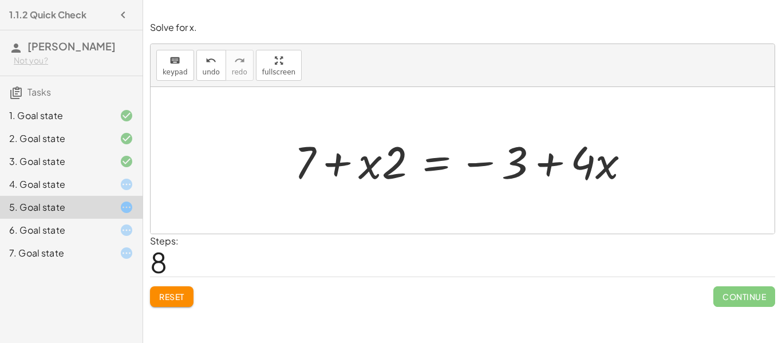
click at [32, 232] on div "6. Goal state" at bounding box center [55, 230] width 92 height 14
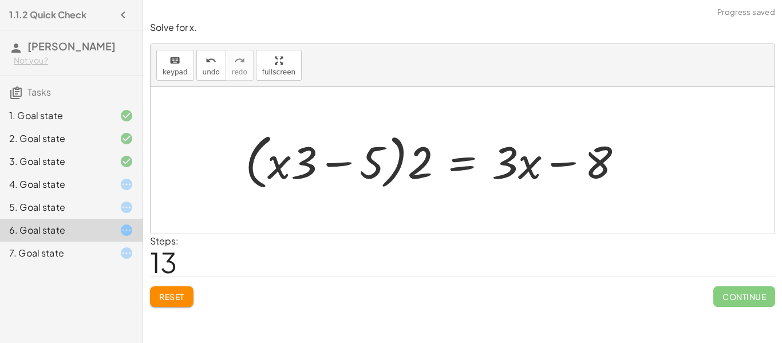
click at [192, 291] on button "Reset" at bounding box center [172, 296] width 44 height 21
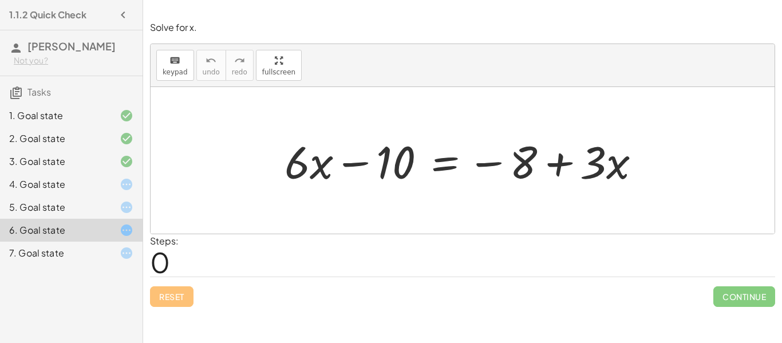
click at [132, 249] on icon at bounding box center [127, 253] width 14 height 14
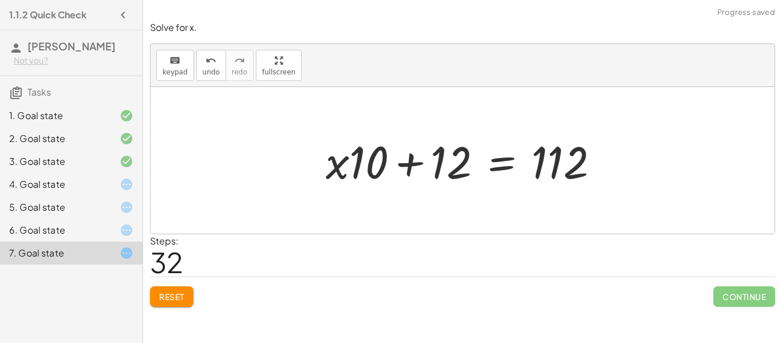
click at [192, 306] on div "Reset Continue" at bounding box center [462, 292] width 625 height 30
click at [176, 297] on span "Reset" at bounding box center [171, 296] width 25 height 10
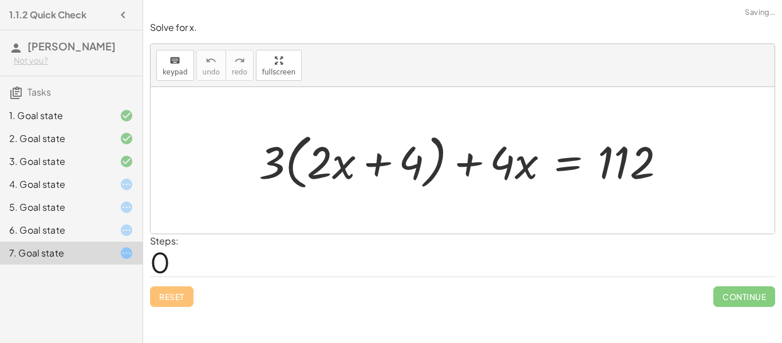
click at [72, 211] on div "5. Goal state" at bounding box center [55, 207] width 92 height 14
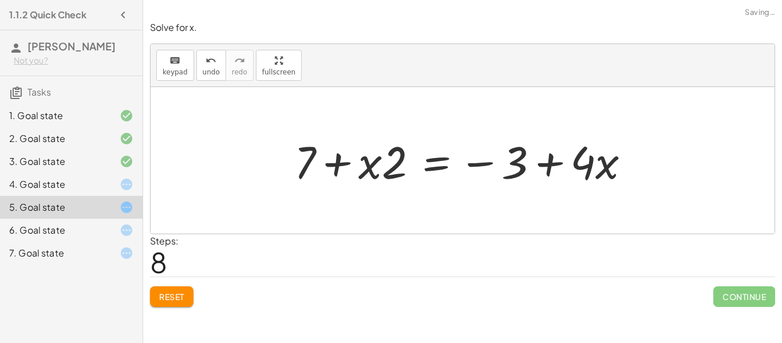
click at [169, 298] on span "Reset" at bounding box center [171, 296] width 25 height 10
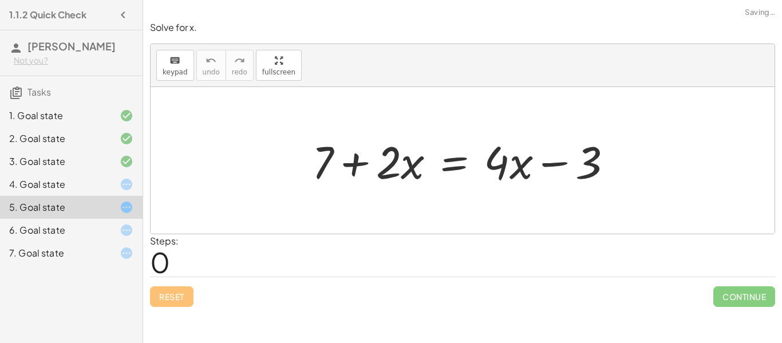
click at [74, 188] on div "4. Goal state" at bounding box center [55, 185] width 92 height 14
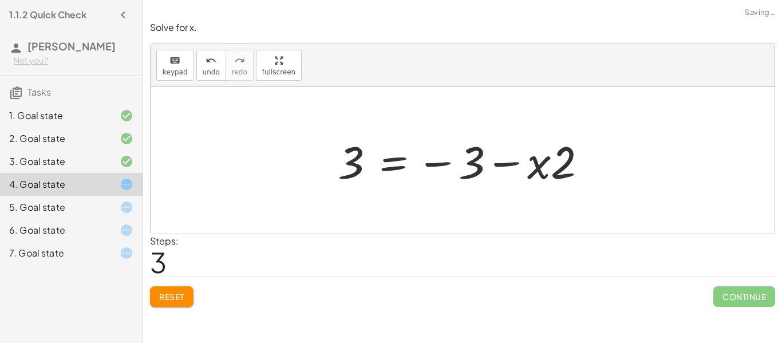
click at [168, 305] on button "Reset" at bounding box center [172, 296] width 44 height 21
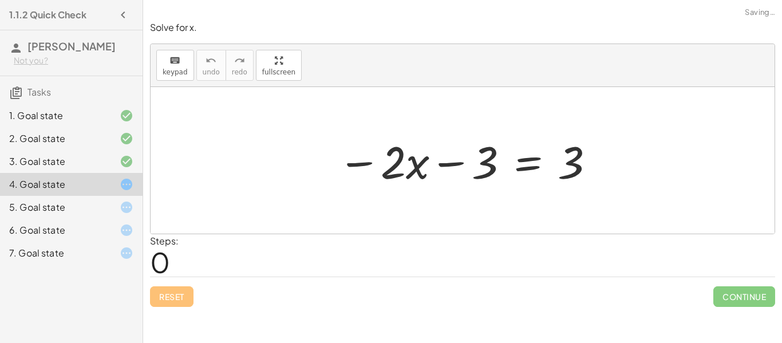
click at [95, 239] on div "6. Goal state" at bounding box center [71, 230] width 143 height 23
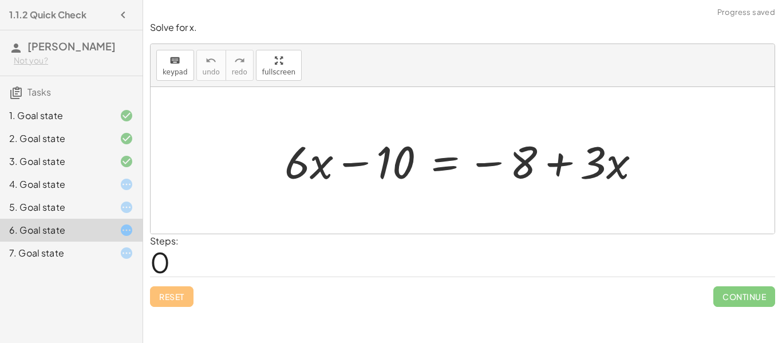
click at [93, 211] on div "5. Goal state" at bounding box center [55, 207] width 92 height 14
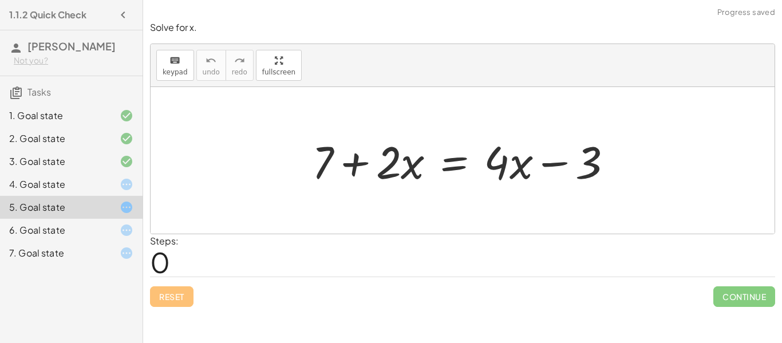
click at [85, 183] on div "4. Goal state" at bounding box center [55, 185] width 92 height 14
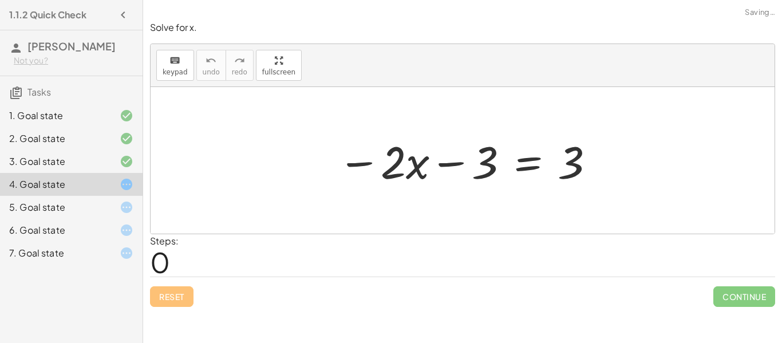
click at [87, 246] on div "7. Goal state" at bounding box center [71, 253] width 143 height 23
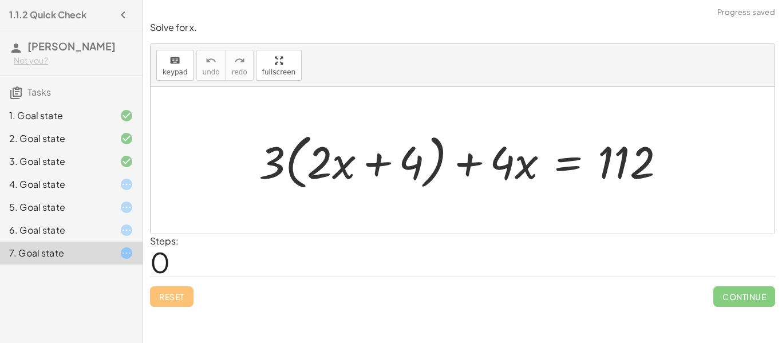
click at [96, 183] on div "4. Goal state" at bounding box center [55, 185] width 92 height 14
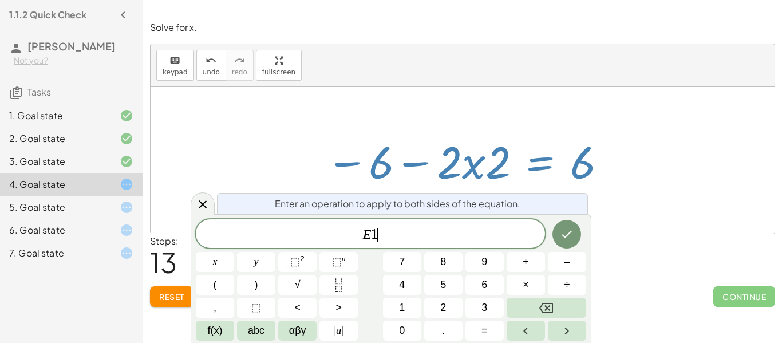
scroll to position [7, 0]
click at [563, 234] on icon "Done" at bounding box center [567, 234] width 14 height 14
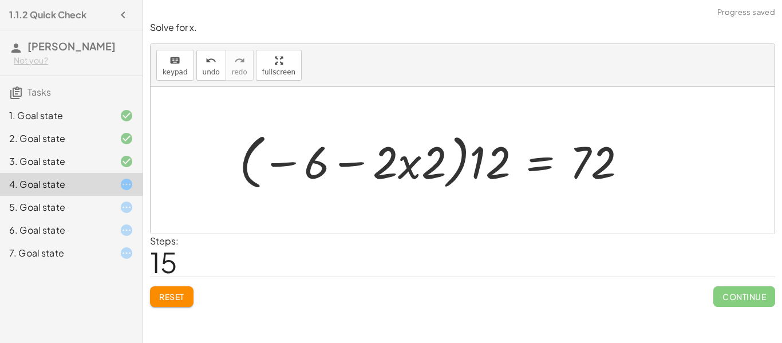
click at [183, 302] on button "Reset" at bounding box center [172, 296] width 44 height 21
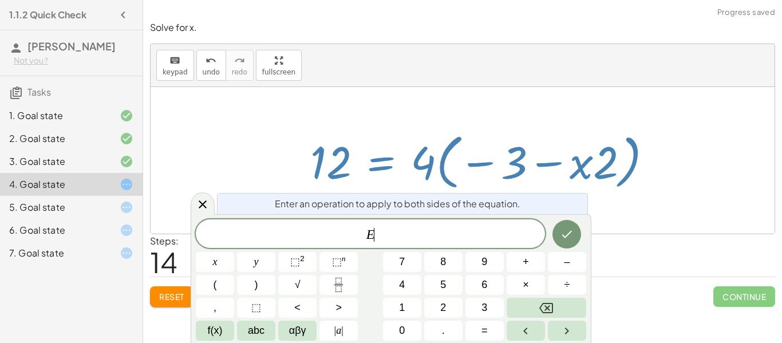
scroll to position [11, 0]
click at [179, 289] on button "Reset" at bounding box center [172, 296] width 44 height 21
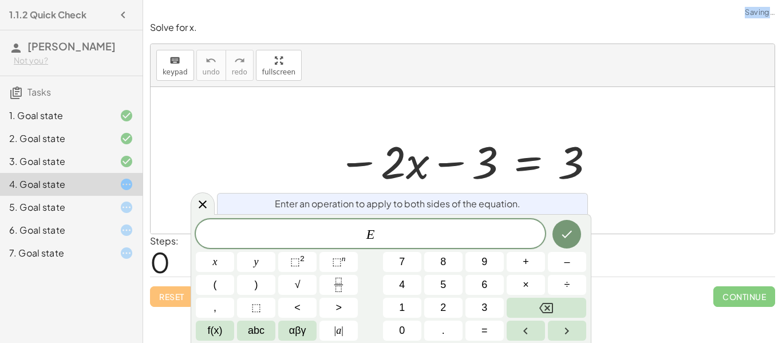
click at [179, 297] on div "Reset Continue" at bounding box center [462, 292] width 625 height 30
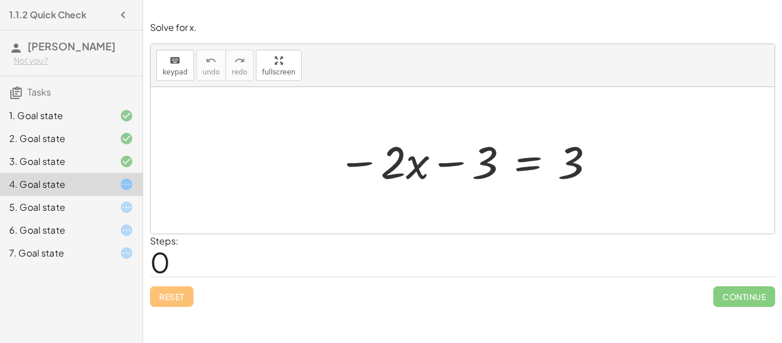
click at [54, 211] on div "5. Goal state" at bounding box center [55, 207] width 92 height 14
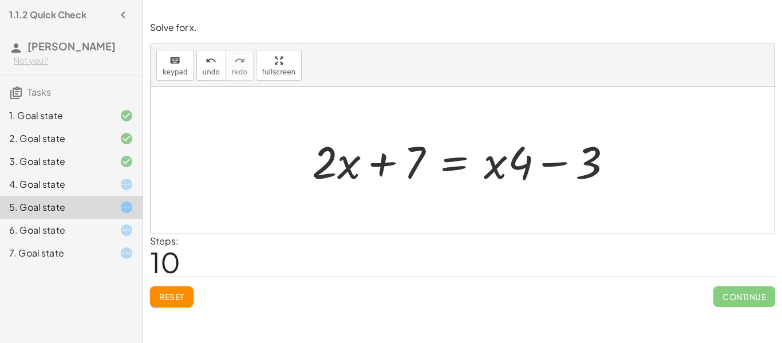
click at [185, 293] on button "Reset" at bounding box center [172, 296] width 44 height 21
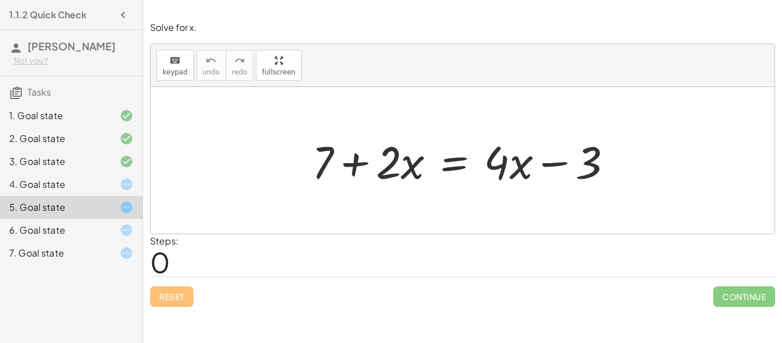
click at [135, 220] on div "6. Goal state" at bounding box center [71, 230] width 143 height 23
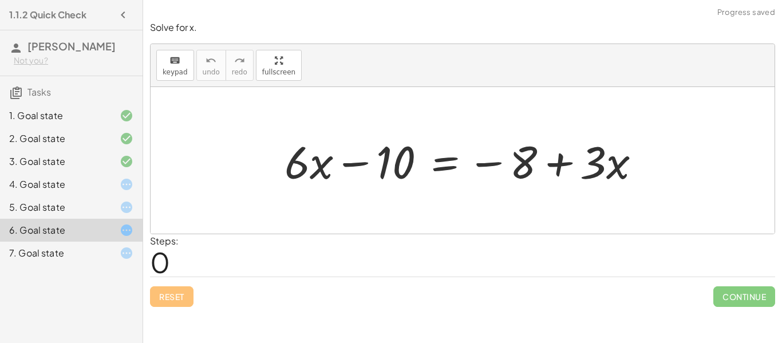
click at [116, 261] on div "7. Goal state" at bounding box center [71, 253] width 143 height 23
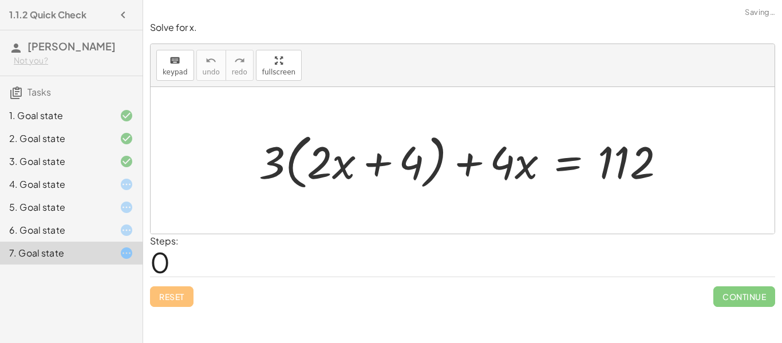
click at [119, 208] on div at bounding box center [117, 207] width 32 height 14
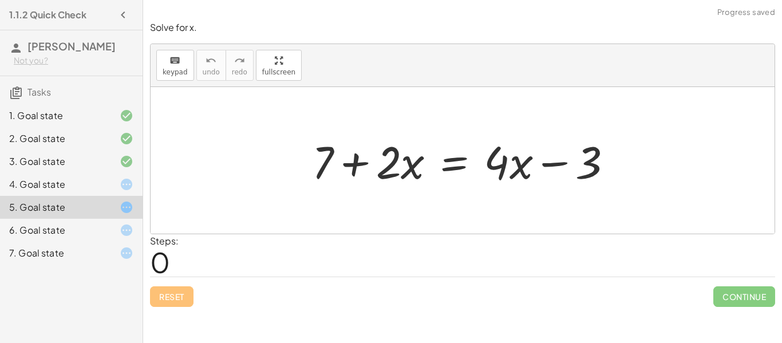
click at [120, 188] on icon at bounding box center [127, 185] width 14 height 14
